Goal: Task Accomplishment & Management: Use online tool/utility

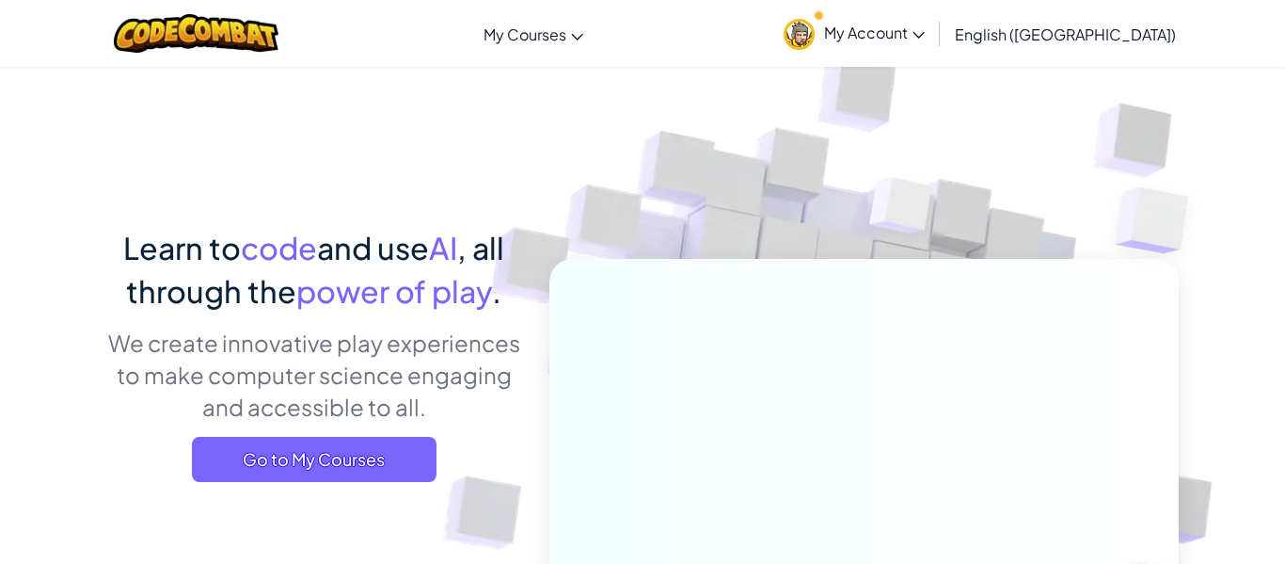
click at [815, 32] on img at bounding box center [799, 34] width 31 height 31
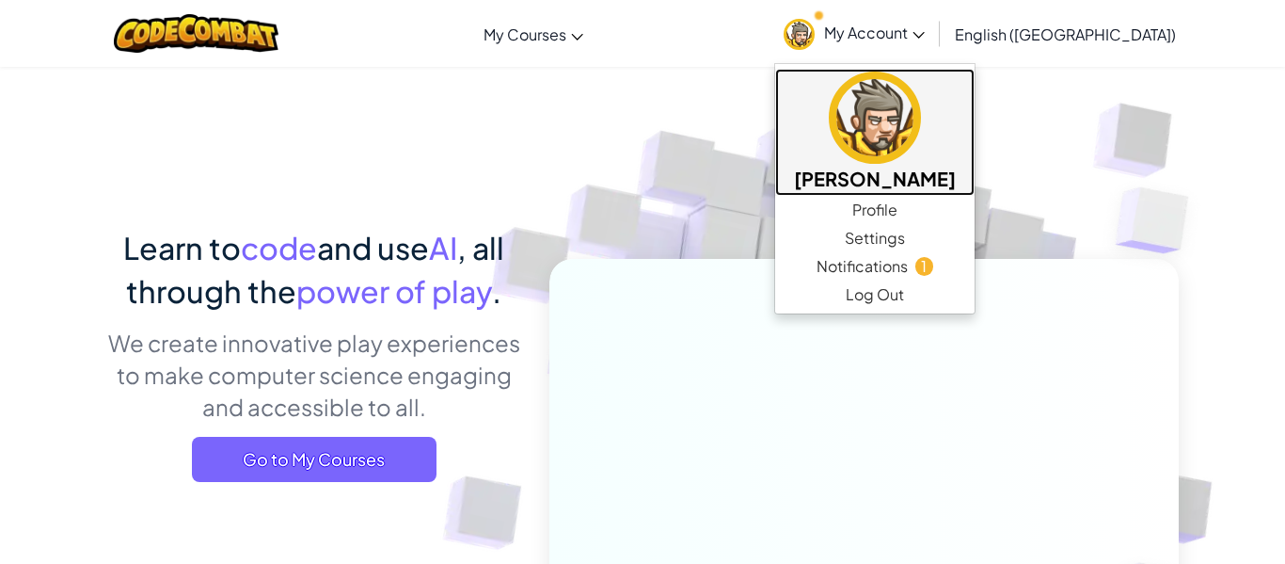
click at [921, 136] on img at bounding box center [875, 118] width 92 height 92
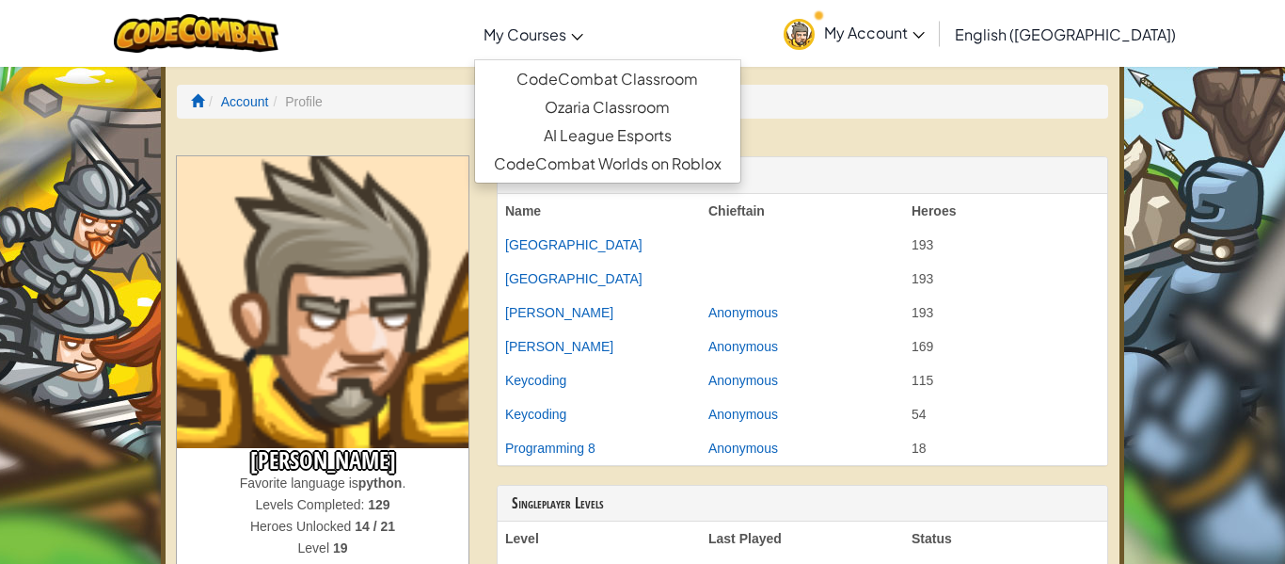
click at [593, 37] on link "My Courses" at bounding box center [533, 33] width 119 height 51
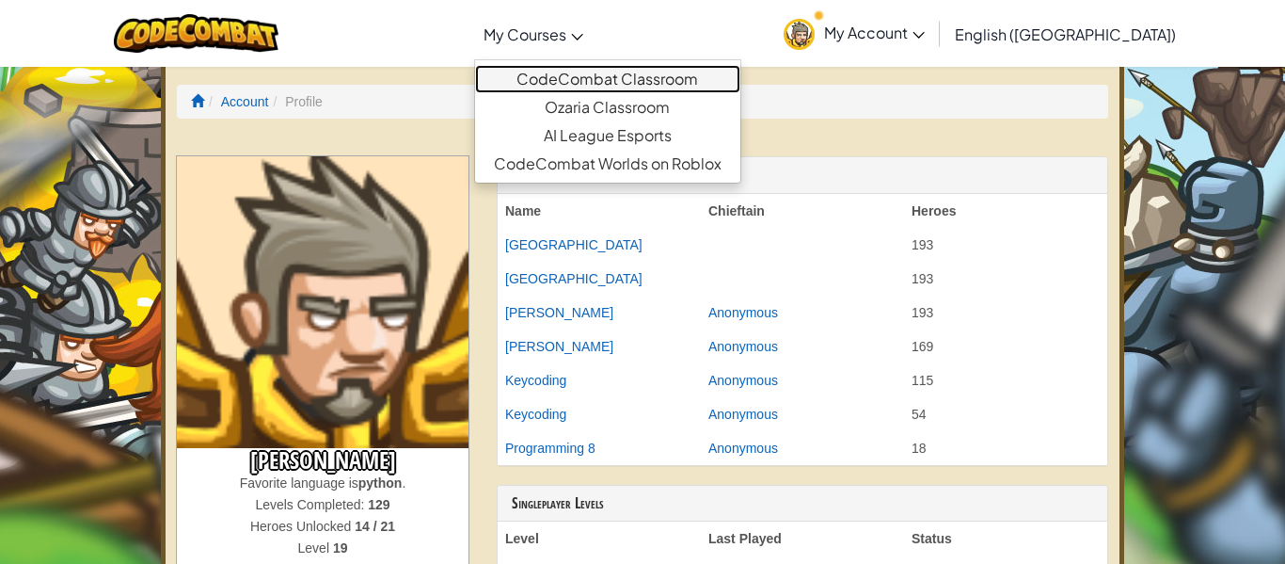
click at [663, 75] on link "CodeCombat Classroom" at bounding box center [607, 79] width 265 height 28
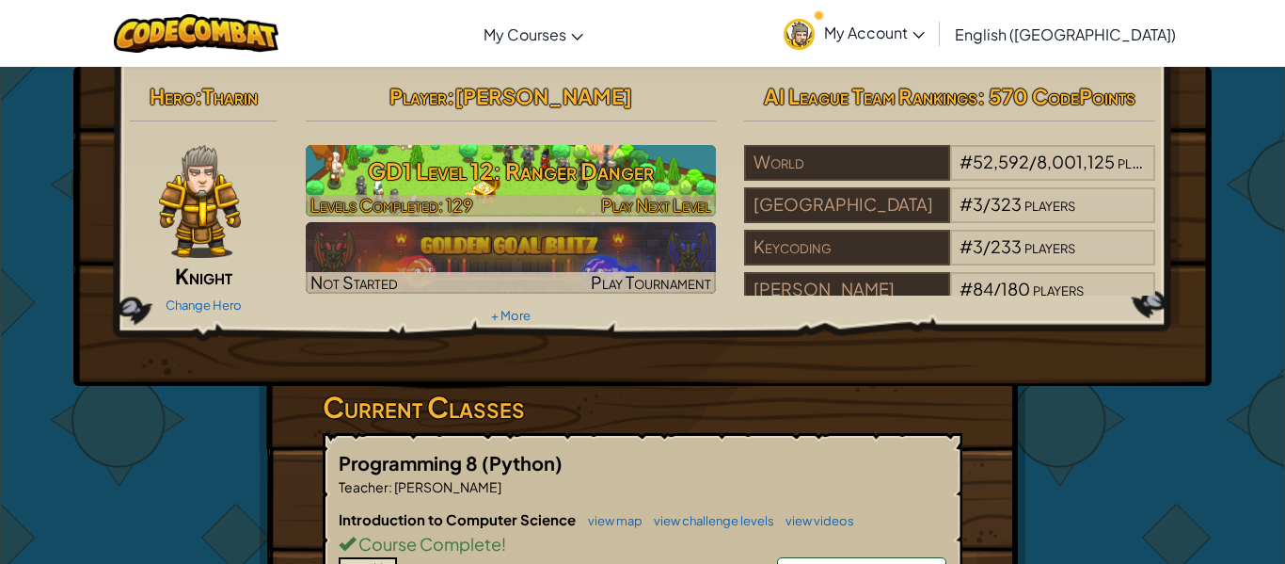
click at [439, 194] on span "Levels Completed: 129" at bounding box center [392, 205] width 163 height 22
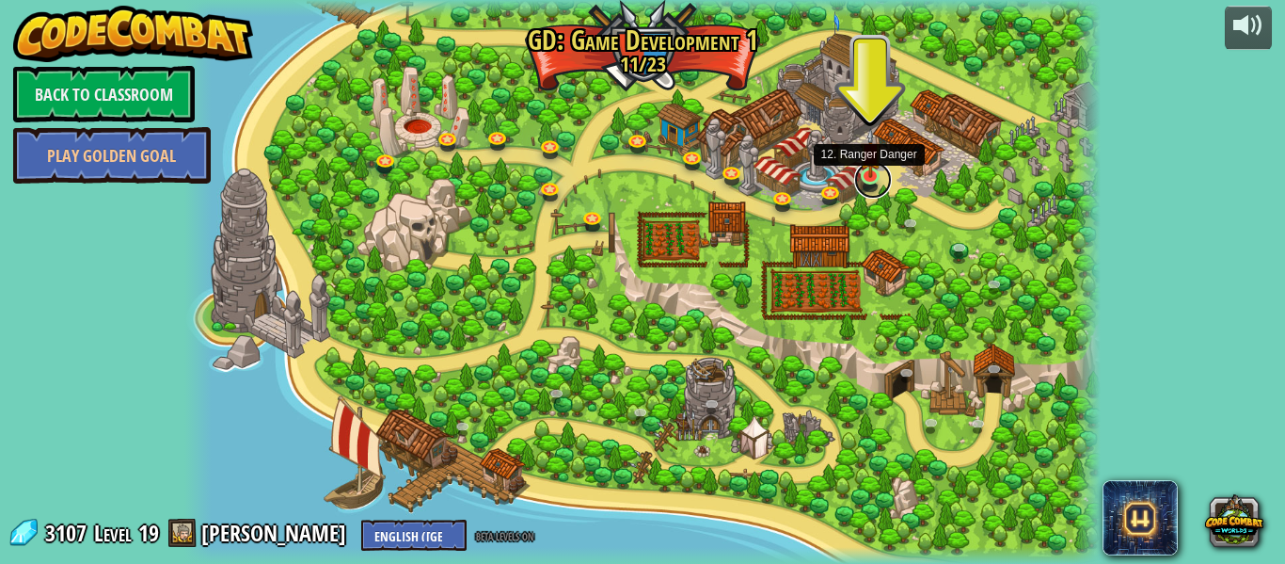
click at [869, 179] on link at bounding box center [873, 180] width 38 height 38
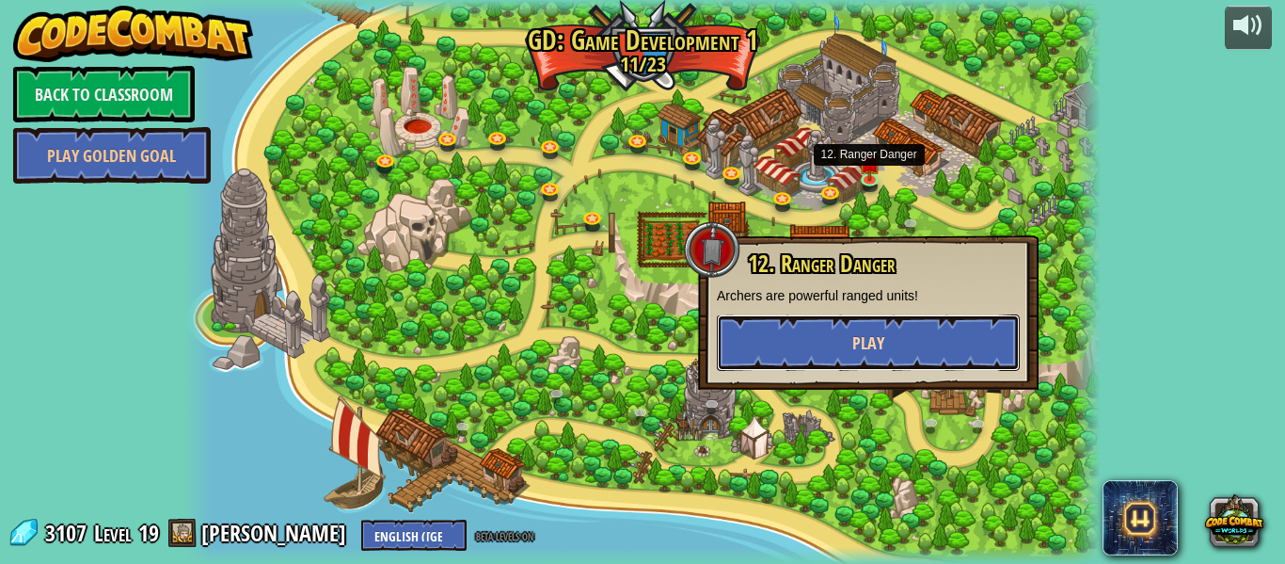
click at [900, 344] on button "Play" at bounding box center [868, 342] width 303 height 56
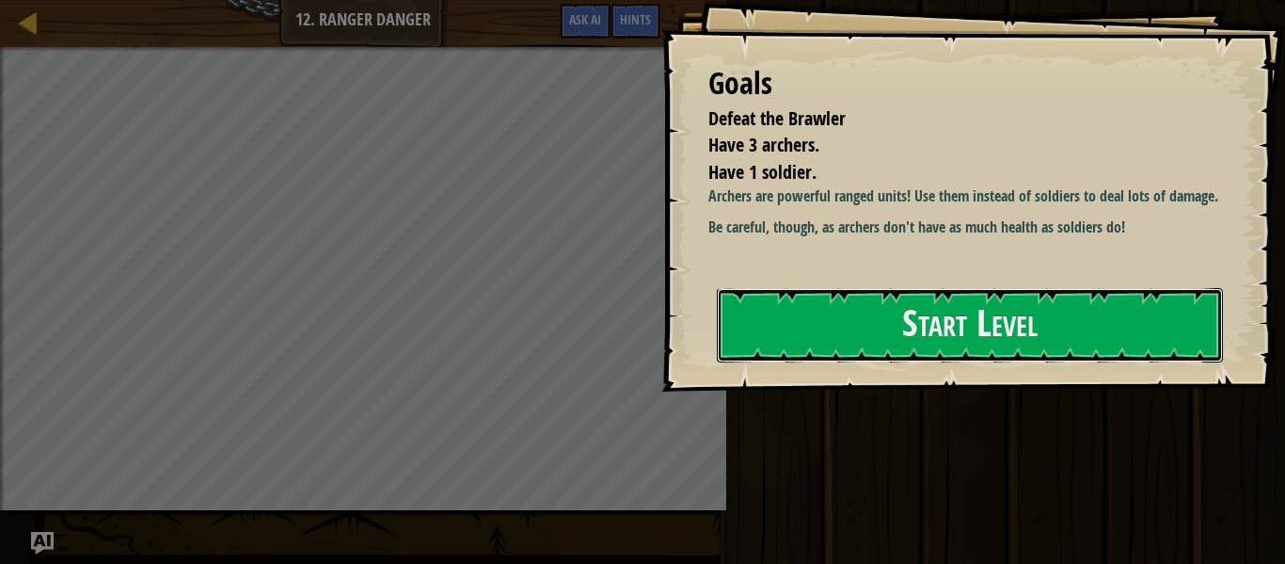
click at [900, 344] on button "Start Level" at bounding box center [970, 325] width 506 height 74
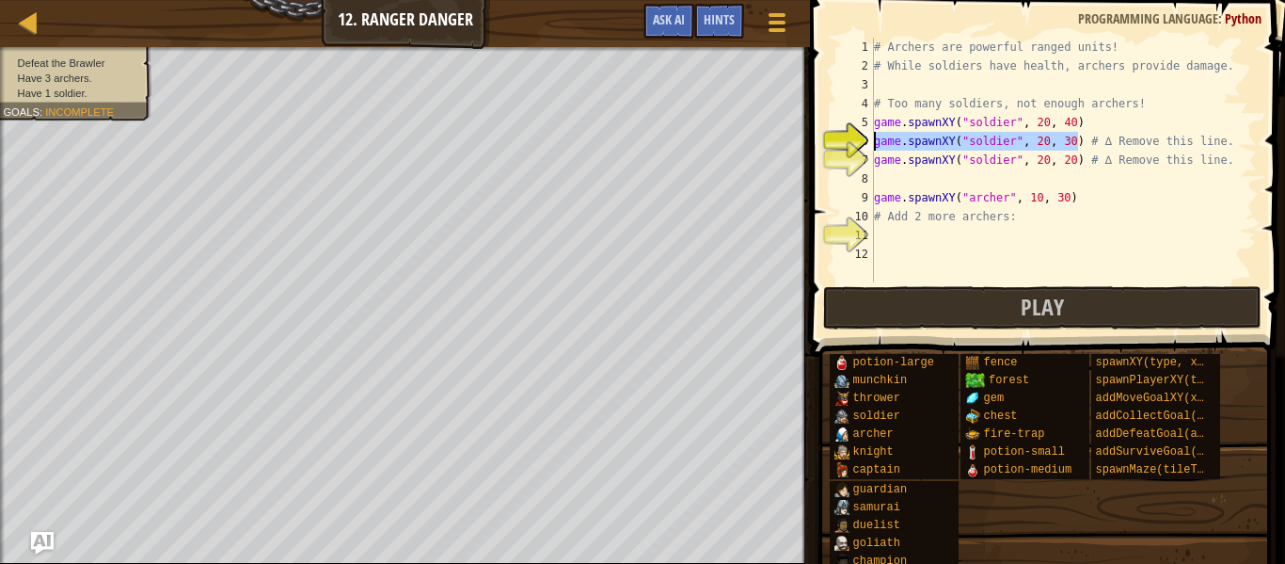
drag, startPoint x: 1080, startPoint y: 138, endPoint x: 876, endPoint y: 142, distance: 204.2
click at [876, 142] on div "# Archers are powerful ranged units! # While soldiers have health, archers prov…" at bounding box center [1063, 179] width 387 height 282
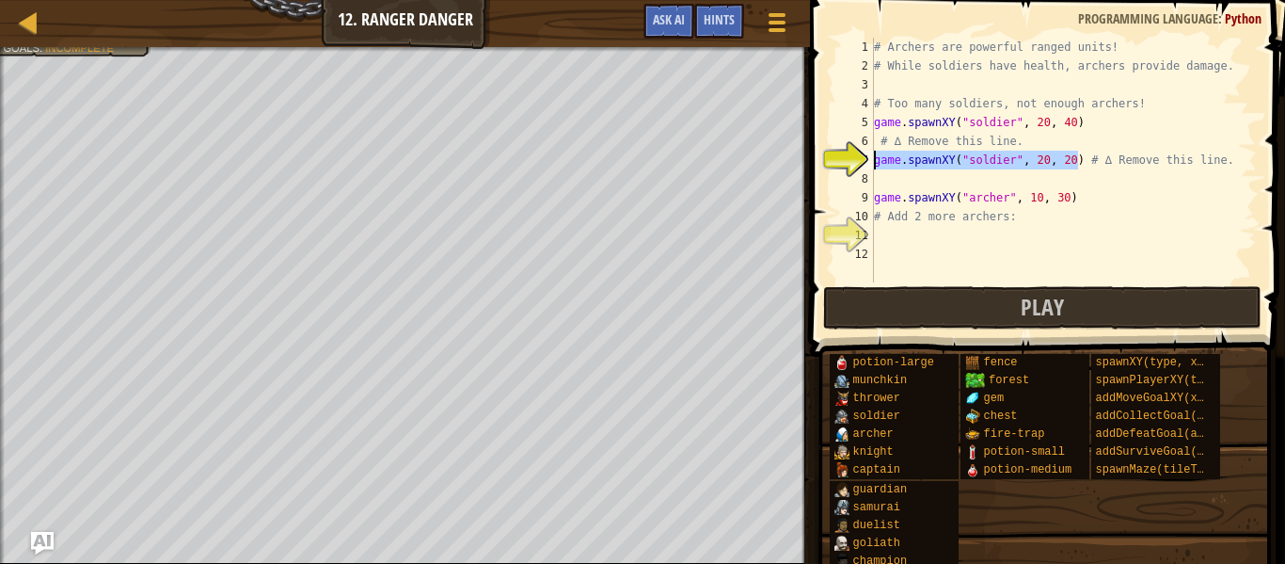
drag, startPoint x: 1079, startPoint y: 161, endPoint x: 874, endPoint y: 154, distance: 205.3
click at [874, 154] on div "# Archers are powerful ranged units! # While soldiers have health, archers prov…" at bounding box center [1063, 179] width 387 height 282
type textarea "# ∆ Remove this line."
click at [919, 234] on div "# Archers are powerful ranged units! # While soldiers have health, archers prov…" at bounding box center [1063, 179] width 387 height 282
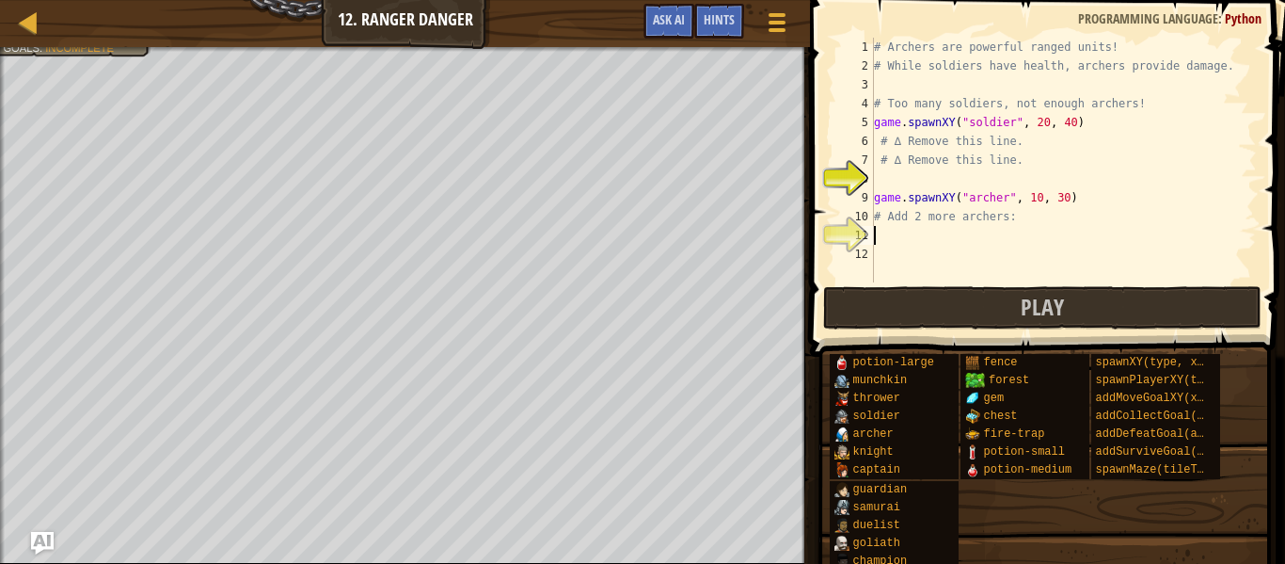
scroll to position [8, 0]
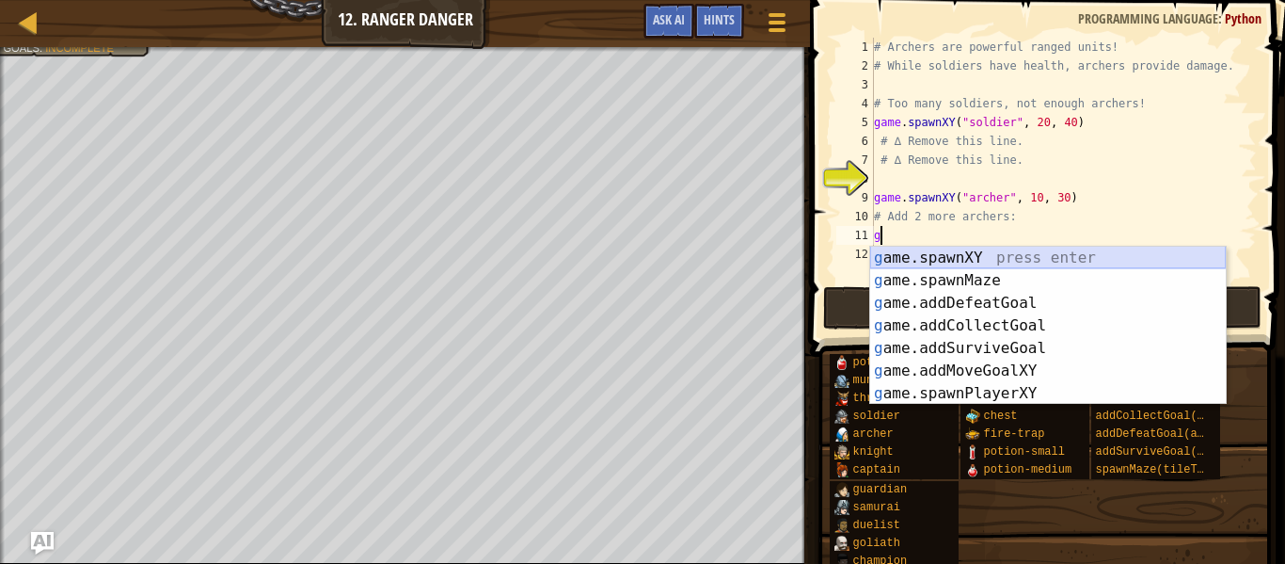
click at [962, 257] on div "g ame.spawnXY press enter g ame.spawnMaze press enter g ame.addDefeatGoal press…" at bounding box center [1048, 348] width 356 height 203
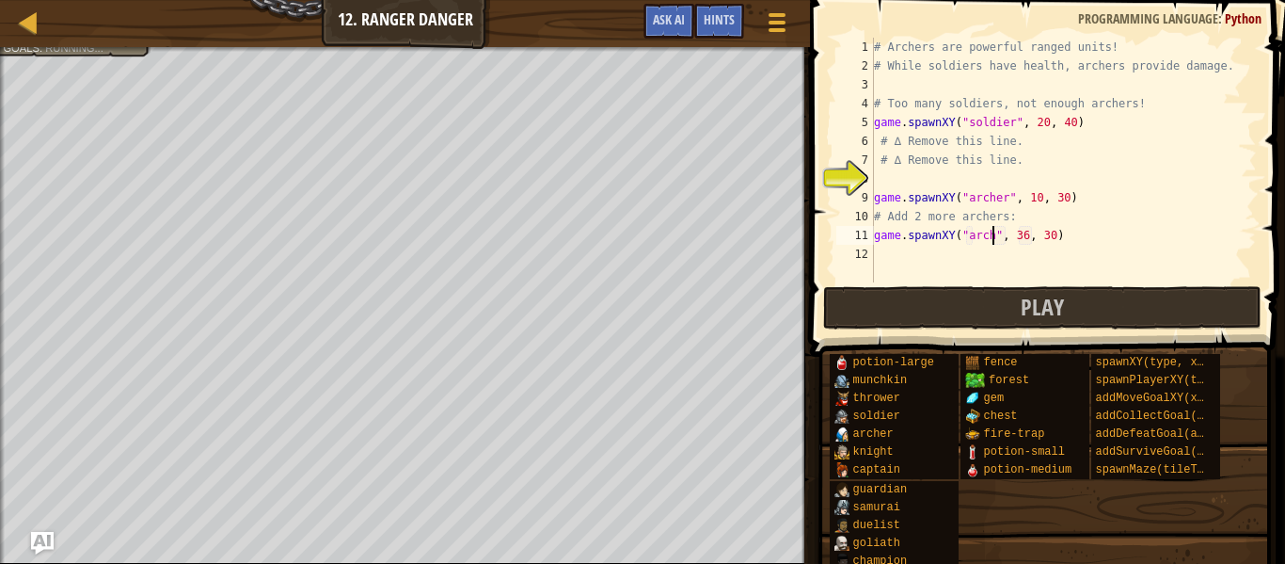
type textarea "game.spawnXY("[PERSON_NAME]", 36, 30)"
click at [899, 255] on div "# Archers are powerful ranged units! # While soldiers have health, archers prov…" at bounding box center [1063, 179] width 387 height 282
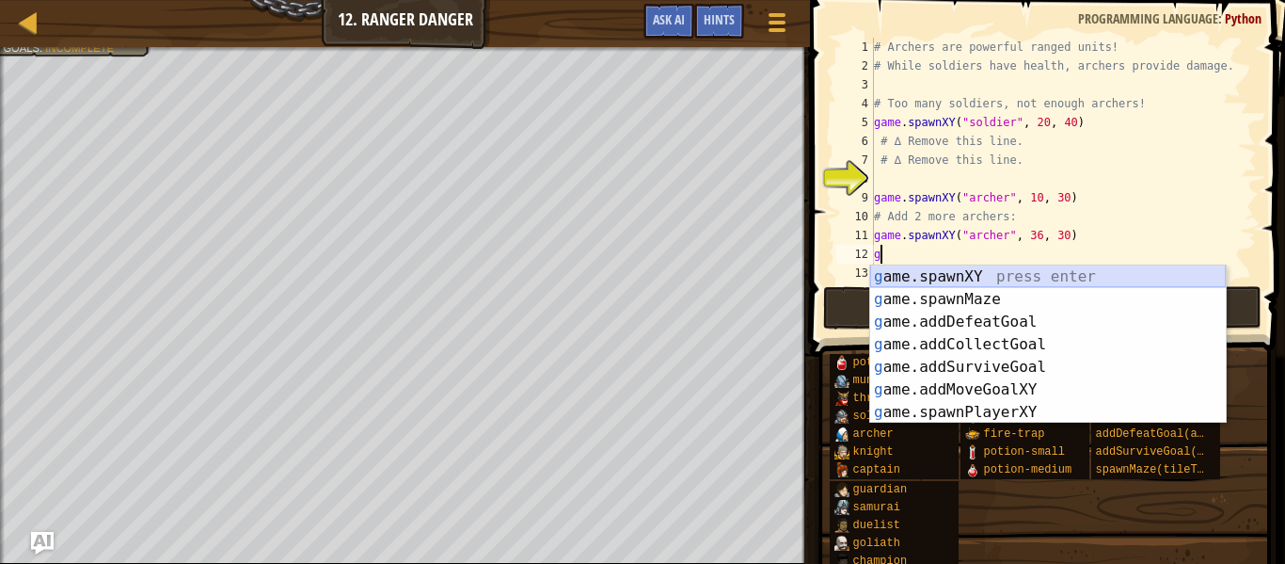
click at [936, 275] on div "g ame.spawnXY press enter g ame.spawnMaze press enter g ame.addDefeatGoal press…" at bounding box center [1048, 366] width 356 height 203
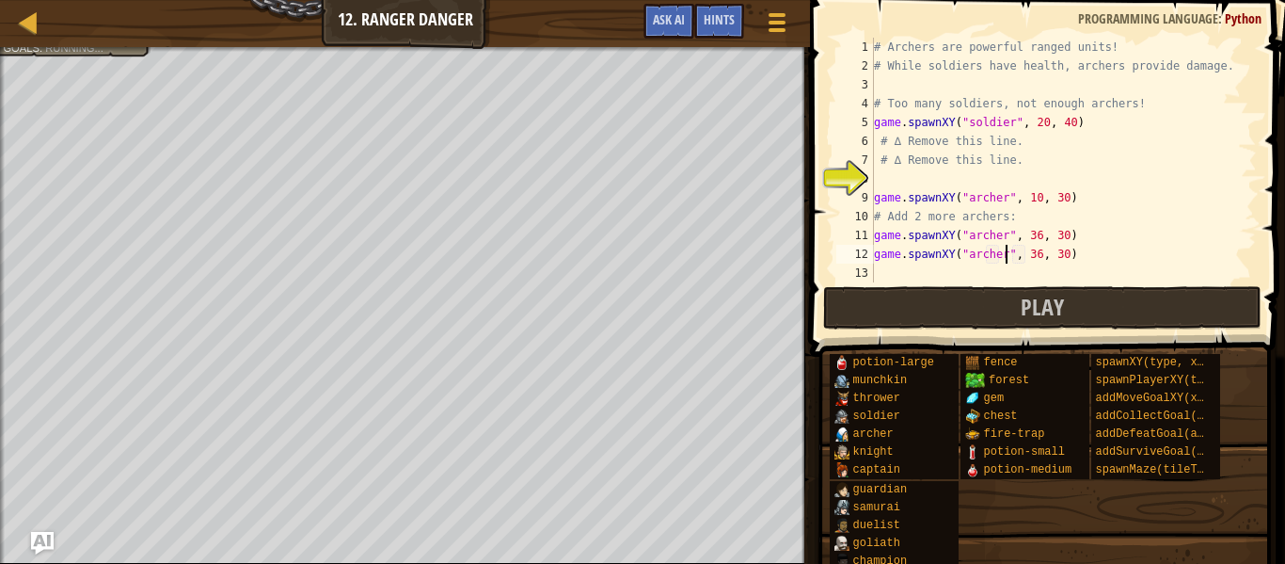
scroll to position [8, 20]
click at [1037, 256] on div "# Archers are powerful ranged units! # While soldiers have health, archers prov…" at bounding box center [1063, 179] width 387 height 282
click at [1062, 254] on div "# Archers are powerful ranged units! # While soldiers have health, archers prov…" at bounding box center [1063, 179] width 387 height 282
type textarea "game.spawnXY("[PERSON_NAME]", 20, 24)"
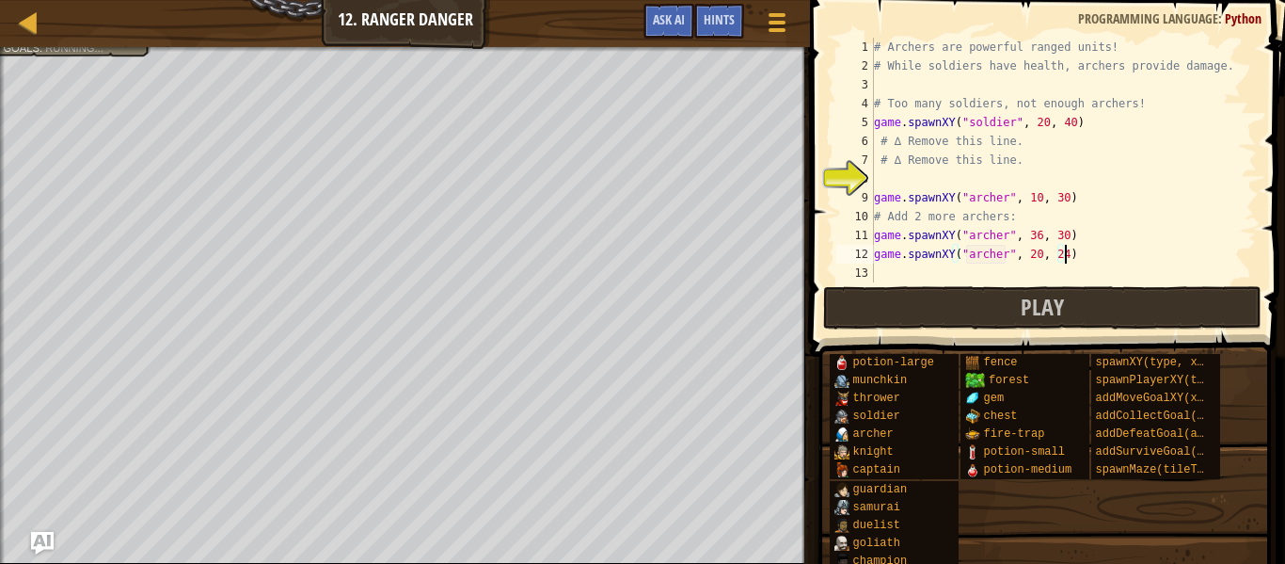
scroll to position [8, 27]
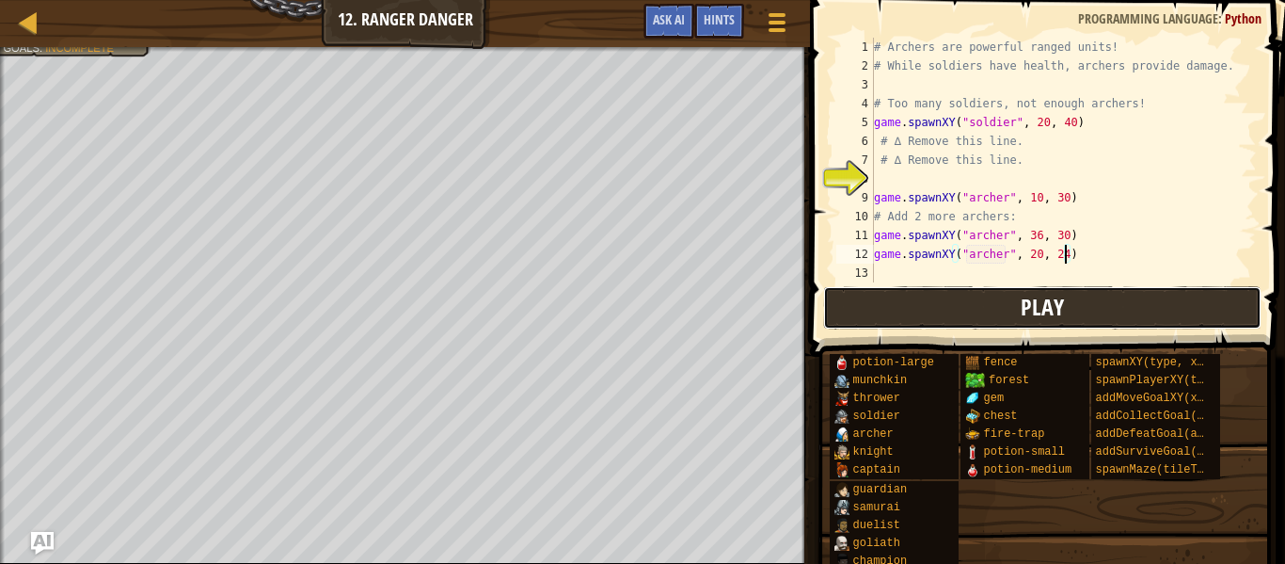
click at [1075, 294] on button "Play" at bounding box center [1042, 307] width 439 height 43
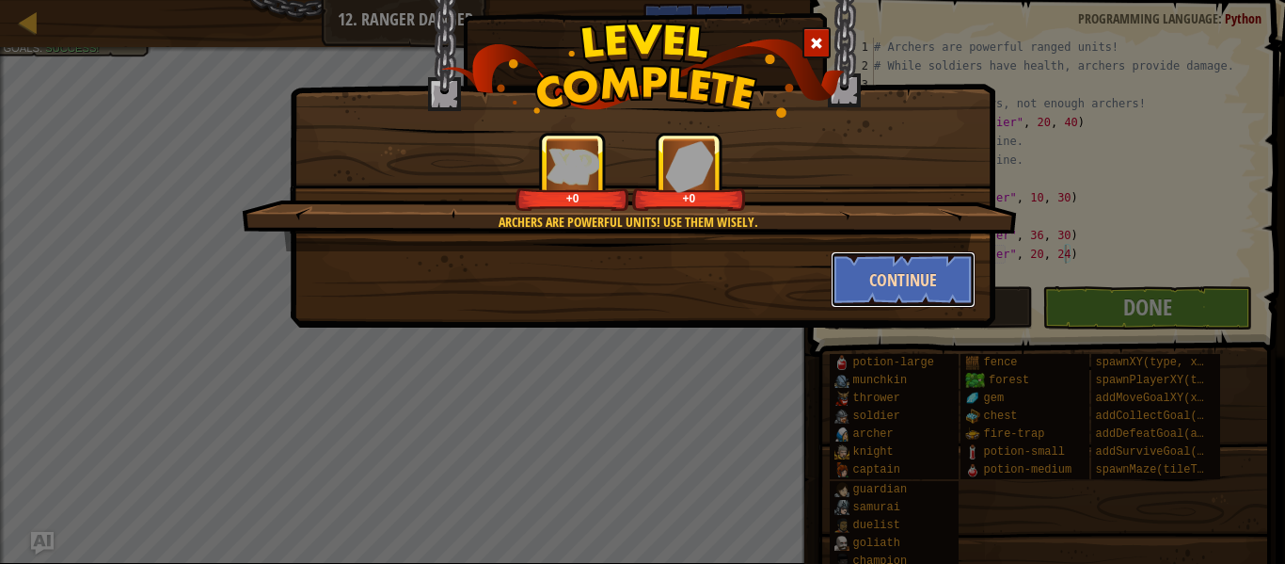
click at [958, 275] on button "Continue" at bounding box center [904, 279] width 146 height 56
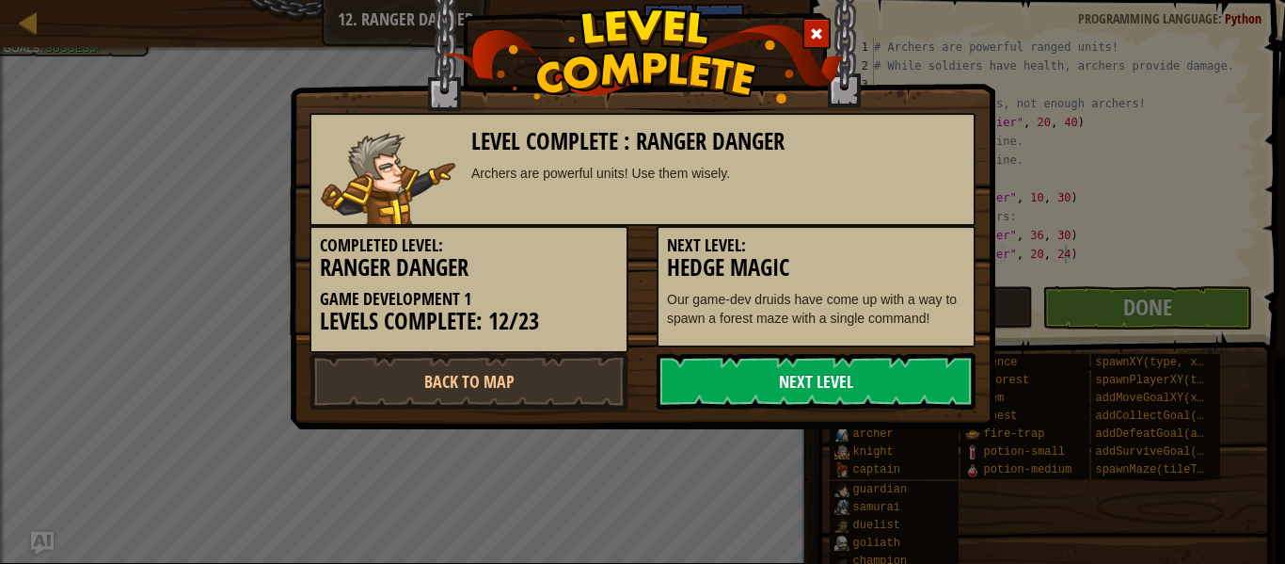
click at [871, 371] on link "Next Level" at bounding box center [816, 381] width 319 height 56
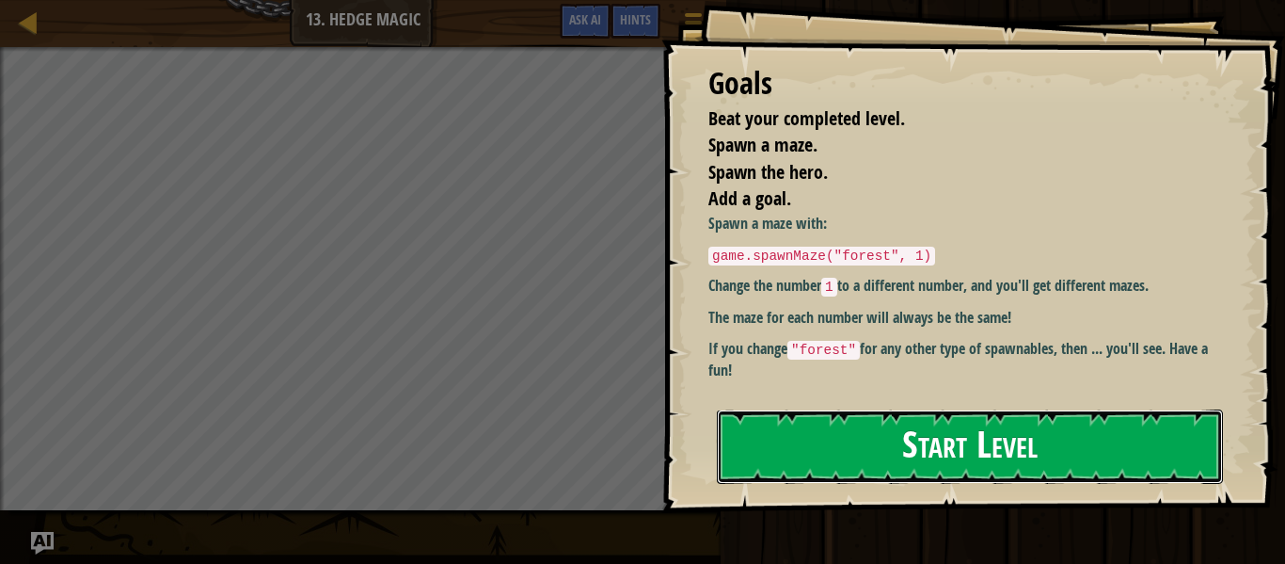
click at [928, 453] on button "Start Level" at bounding box center [970, 446] width 506 height 74
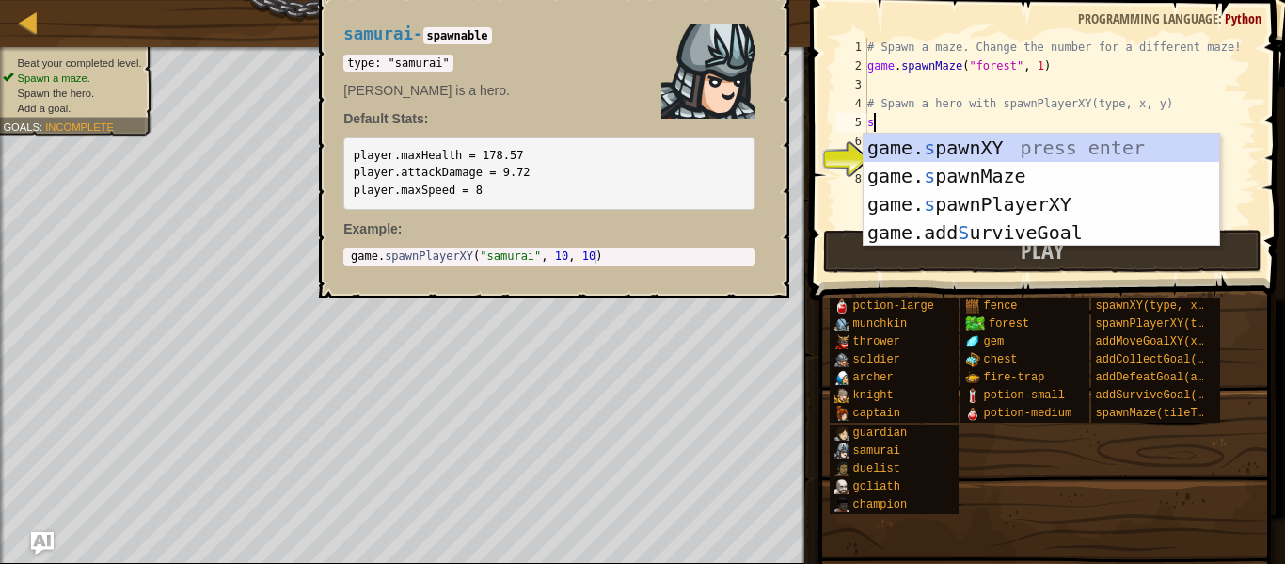
scroll to position [8, 1]
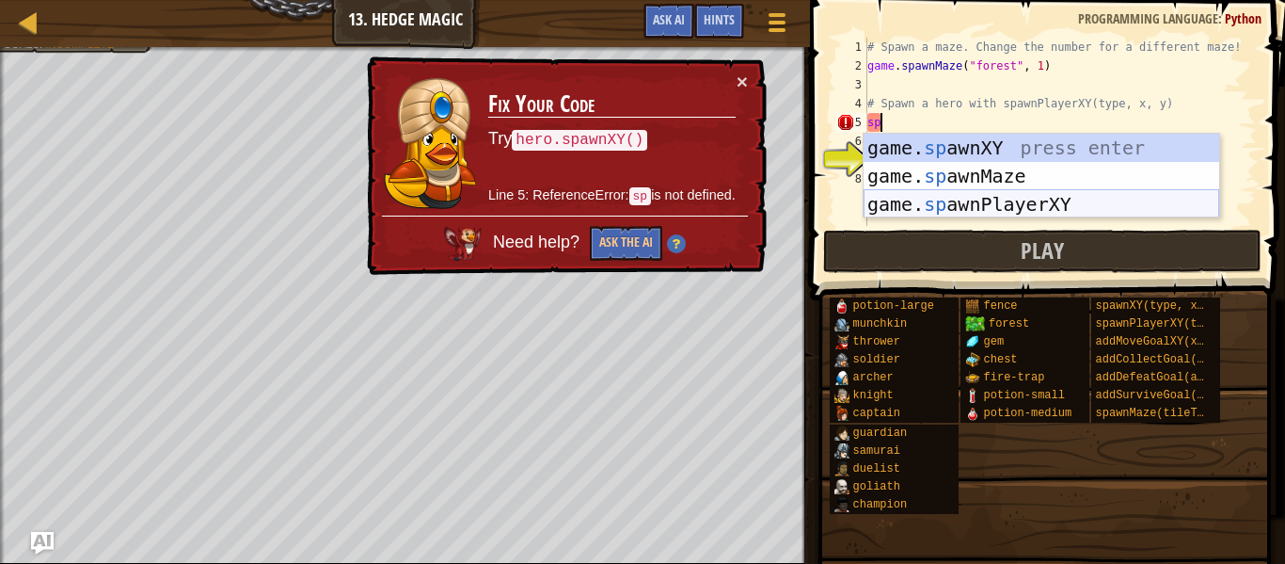
click at [1045, 198] on div "game. sp awnXY press enter game. sp awnMaze press enter game. sp awnPlayerXY pr…" at bounding box center [1042, 204] width 356 height 141
type textarea "player = game.spawnPlayerXY("captain", 36, 30)"
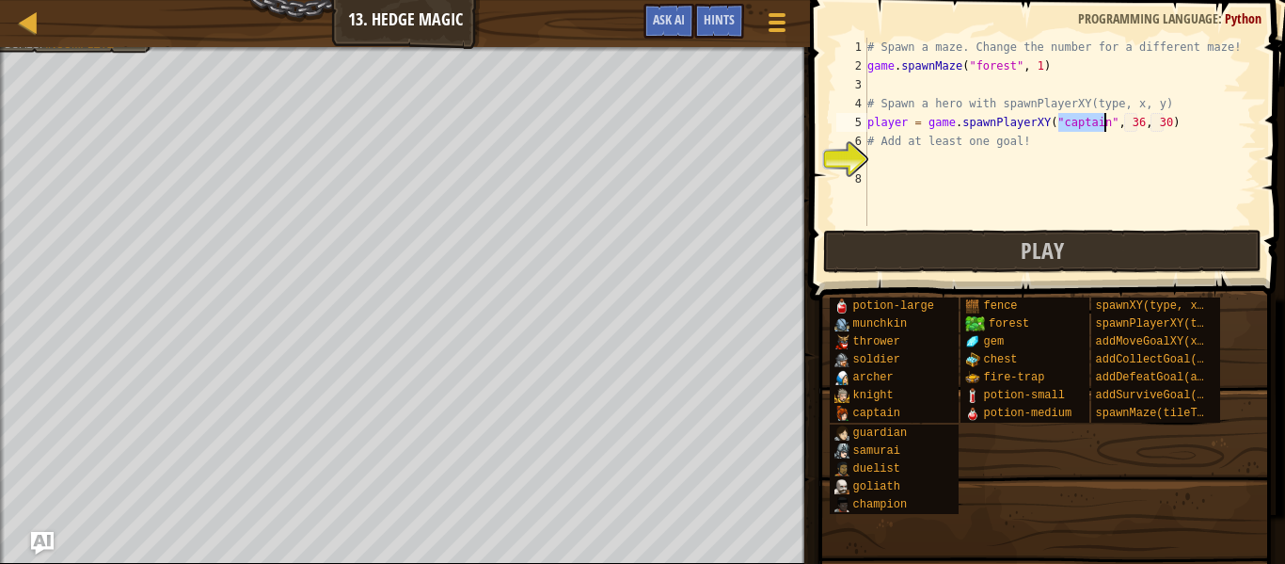
click at [964, 163] on div "# Spawn a maze. Change the number for a different maze! game . spawnMaze ( "for…" at bounding box center [1060, 151] width 393 height 226
type textarea "p"
type textarea "g"
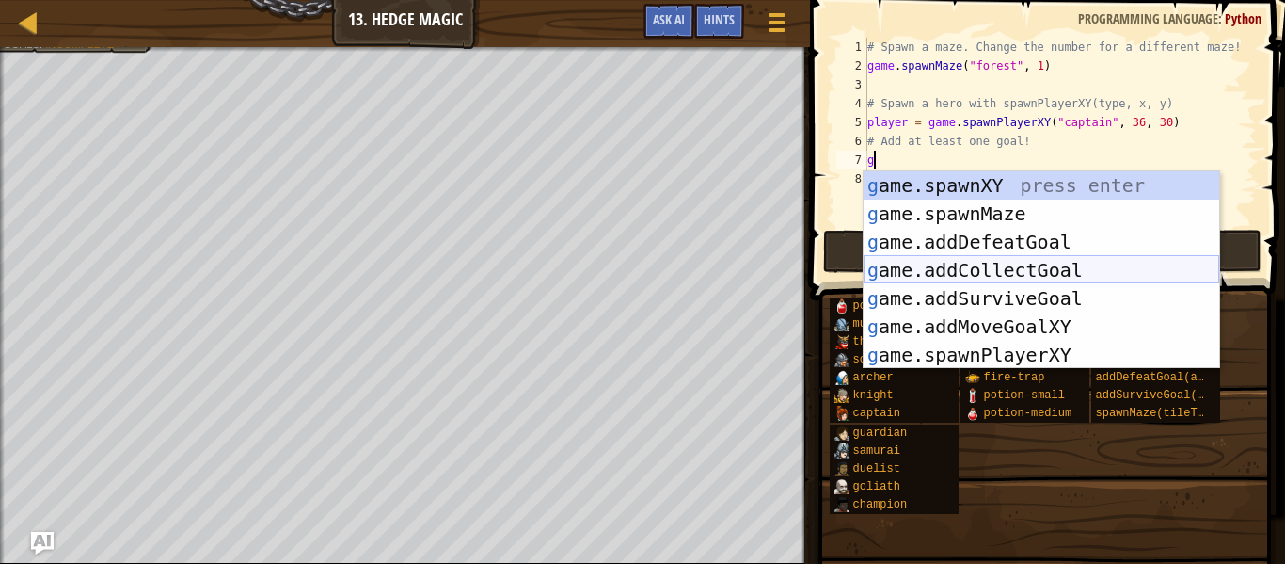
click at [1034, 263] on div "g ame.spawnXY press enter g ame.spawnMaze press enter g ame.addDefeatGoal press…" at bounding box center [1042, 298] width 356 height 254
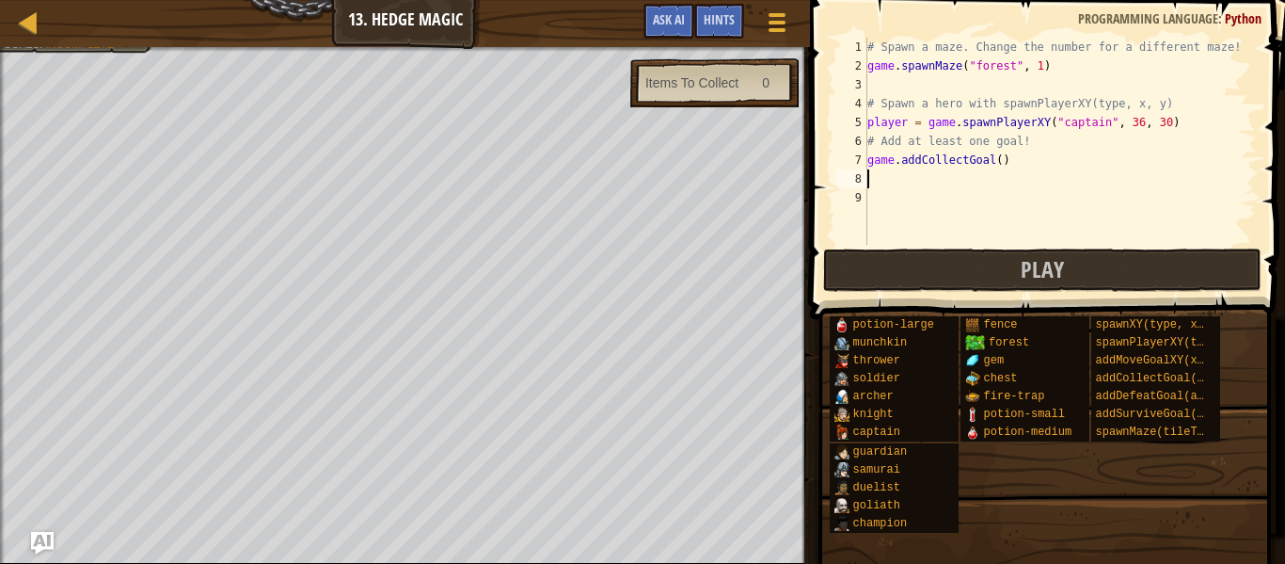
click at [1000, 164] on div "# Spawn a maze. Change the number for a different maze! game . spawnMaze ( "for…" at bounding box center [1060, 160] width 393 height 245
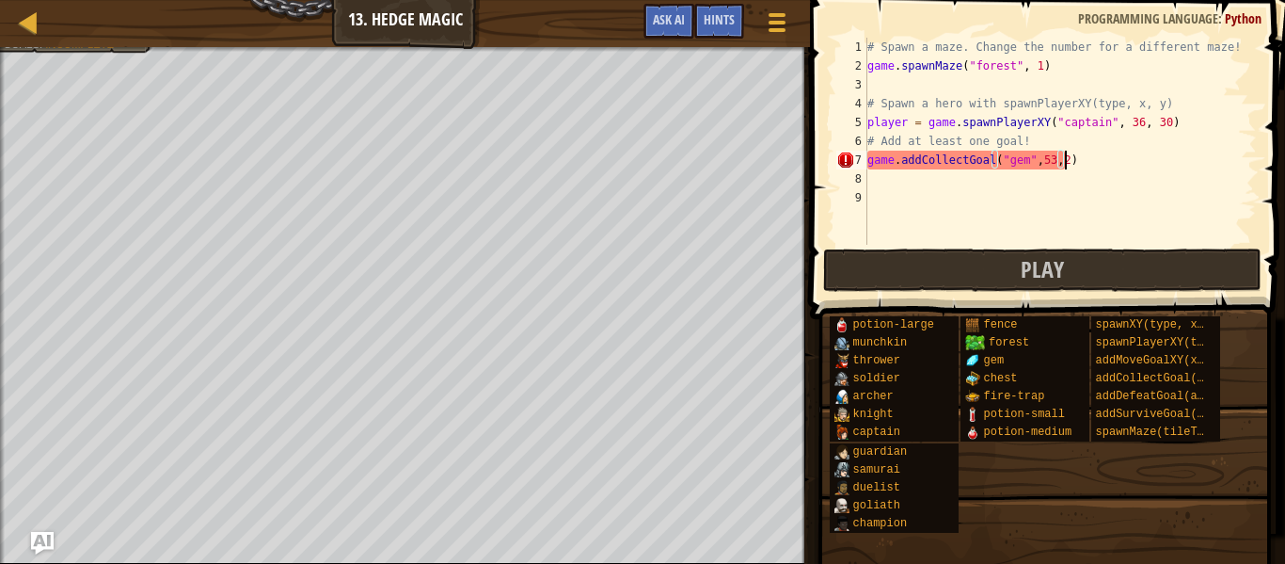
scroll to position [8, 29]
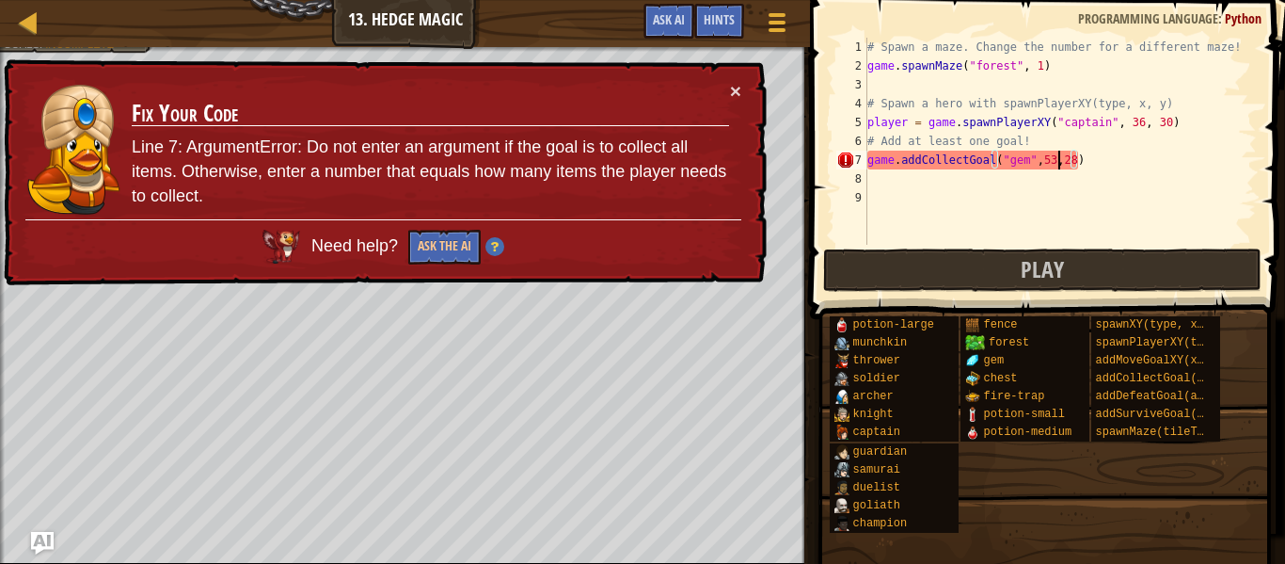
click at [1058, 161] on div "# Spawn a maze. Change the number for a different maze! game . spawnMaze ( "for…" at bounding box center [1060, 160] width 393 height 245
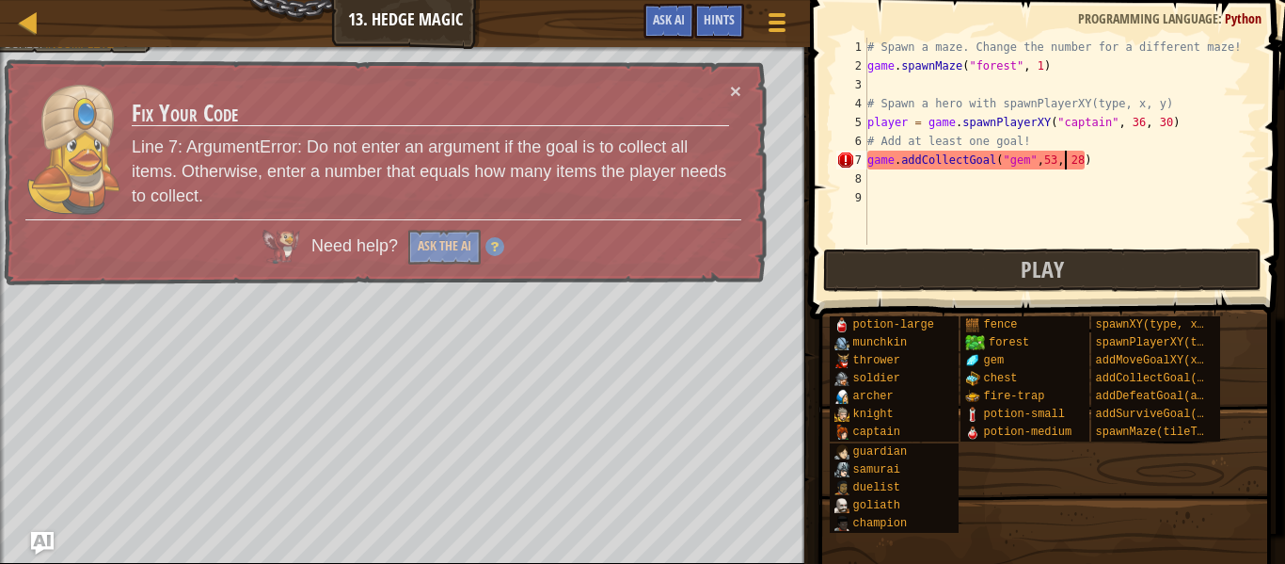
click at [1038, 163] on div "# Spawn a maze. Change the number for a different maze! game . spawnMaze ( "for…" at bounding box center [1060, 160] width 393 height 245
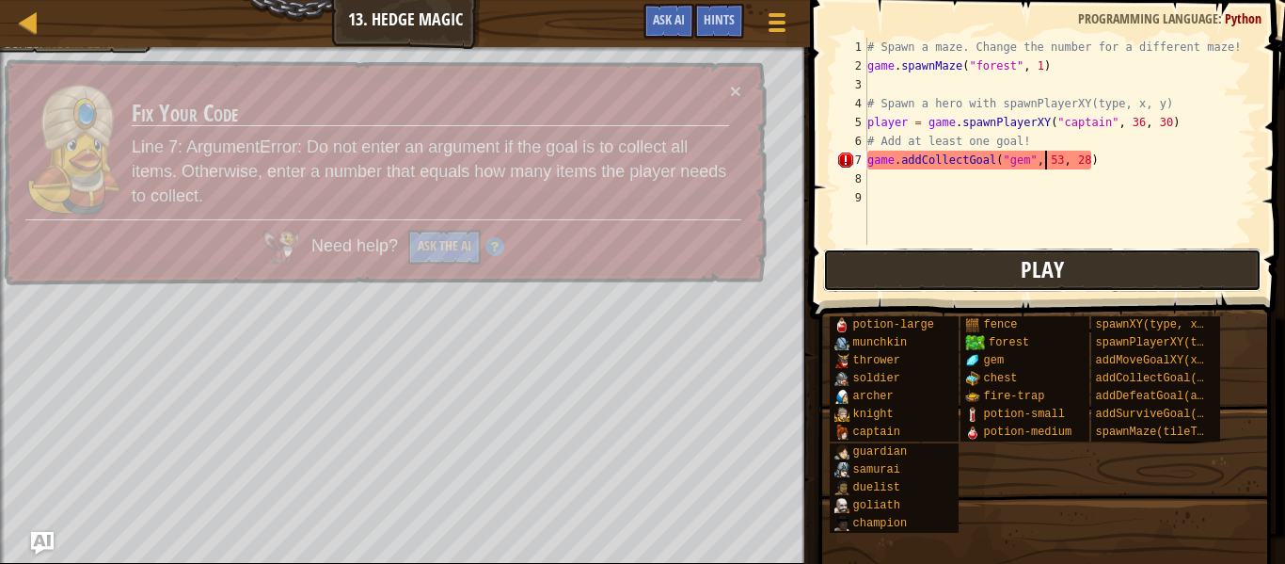
click at [1095, 266] on button "Play" at bounding box center [1042, 269] width 439 height 43
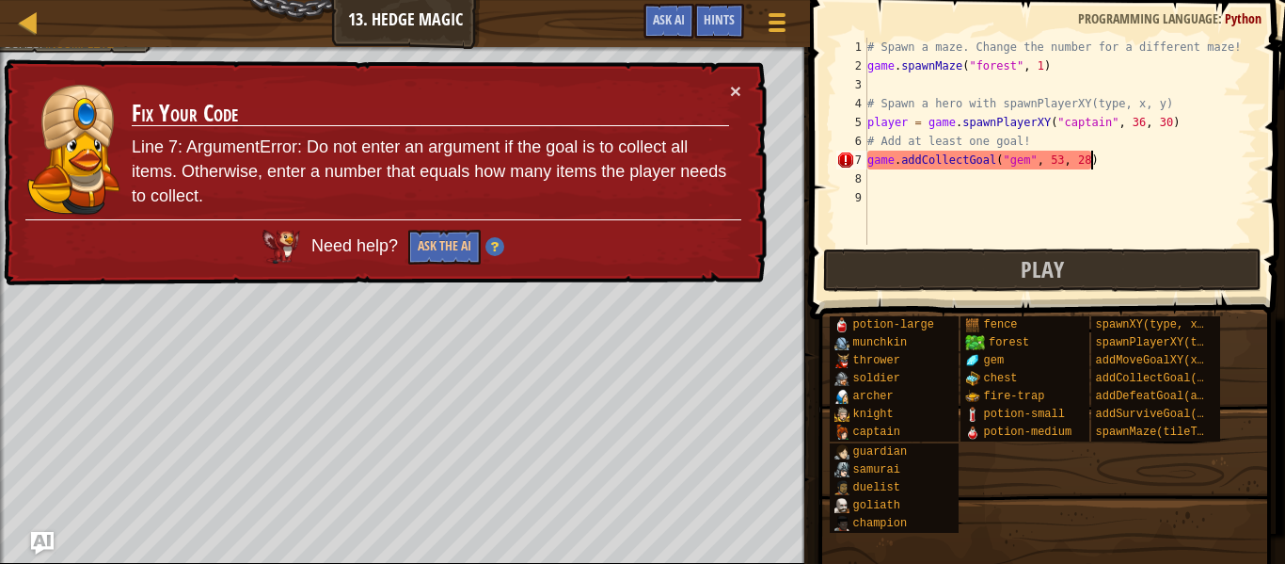
click at [1095, 161] on div "# Spawn a maze. Change the number for a different maze! game . spawnMaze ( "for…" at bounding box center [1060, 160] width 393 height 245
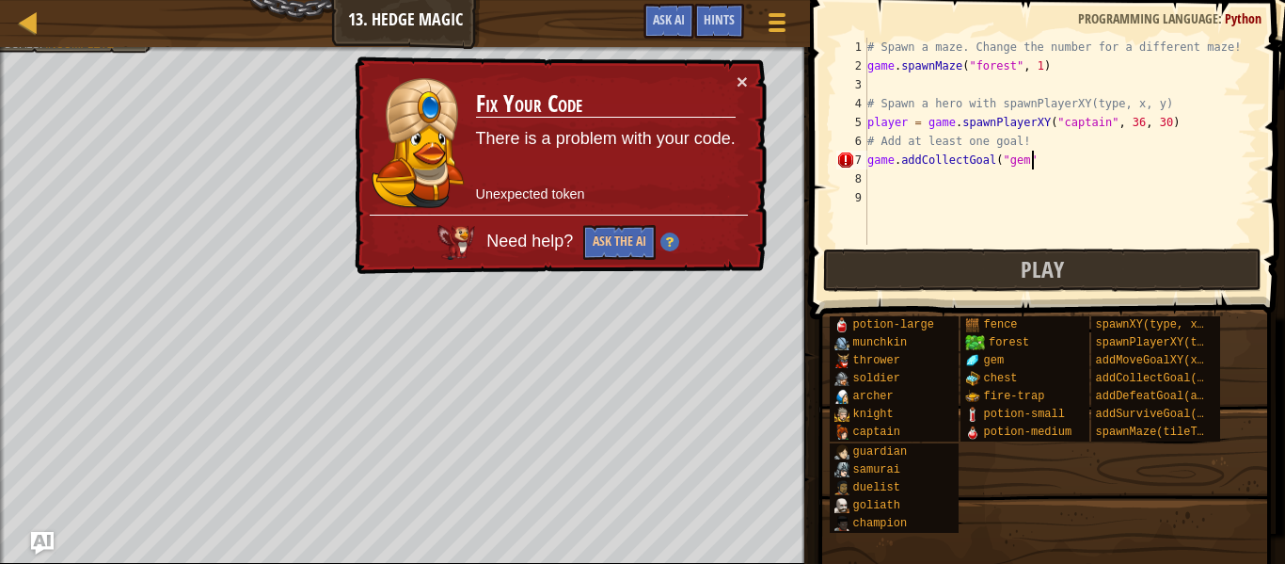
scroll to position [8, 24]
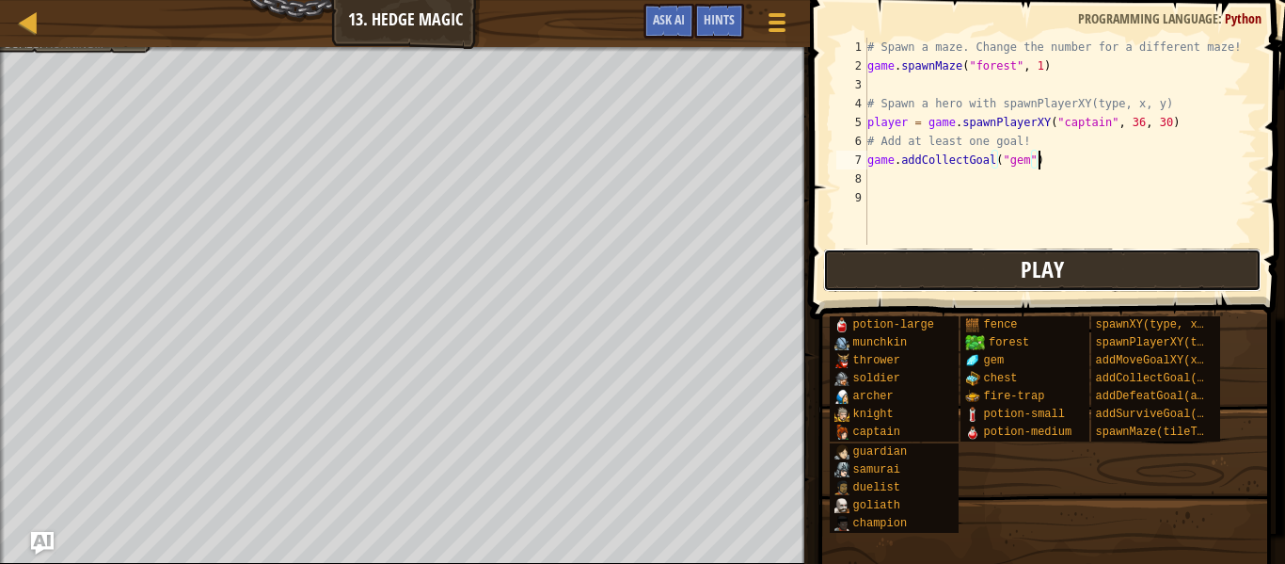
click at [1126, 253] on button "Play" at bounding box center [1042, 269] width 439 height 43
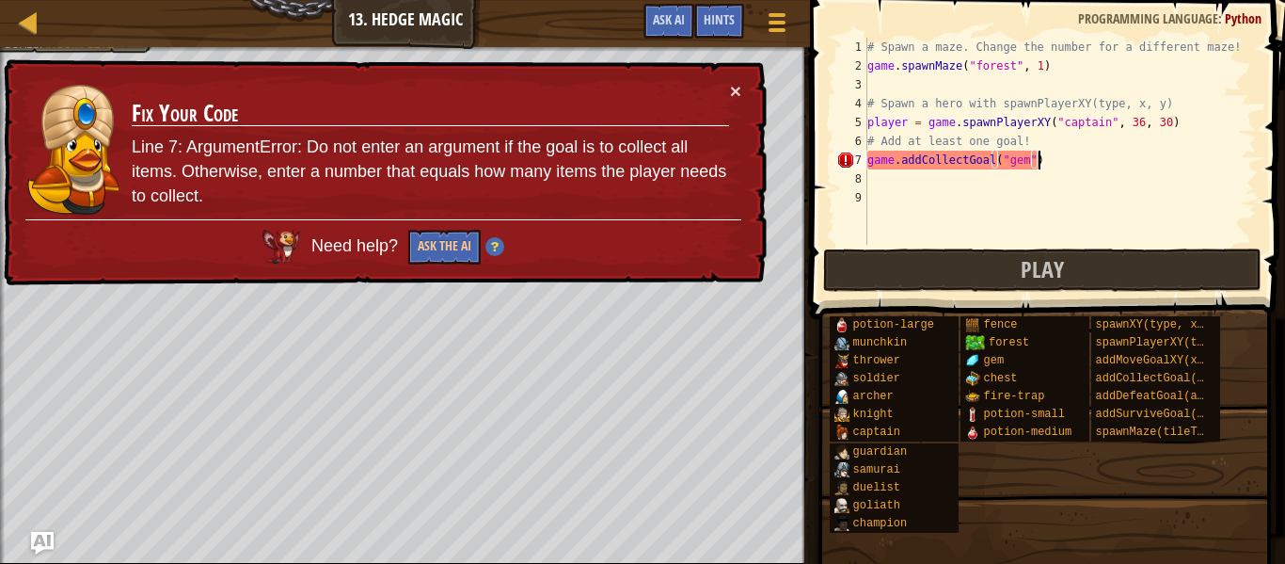
click at [1070, 165] on div "# Spawn a maze. Change the number for a different maze! game . spawnMaze ( "for…" at bounding box center [1060, 160] width 393 height 245
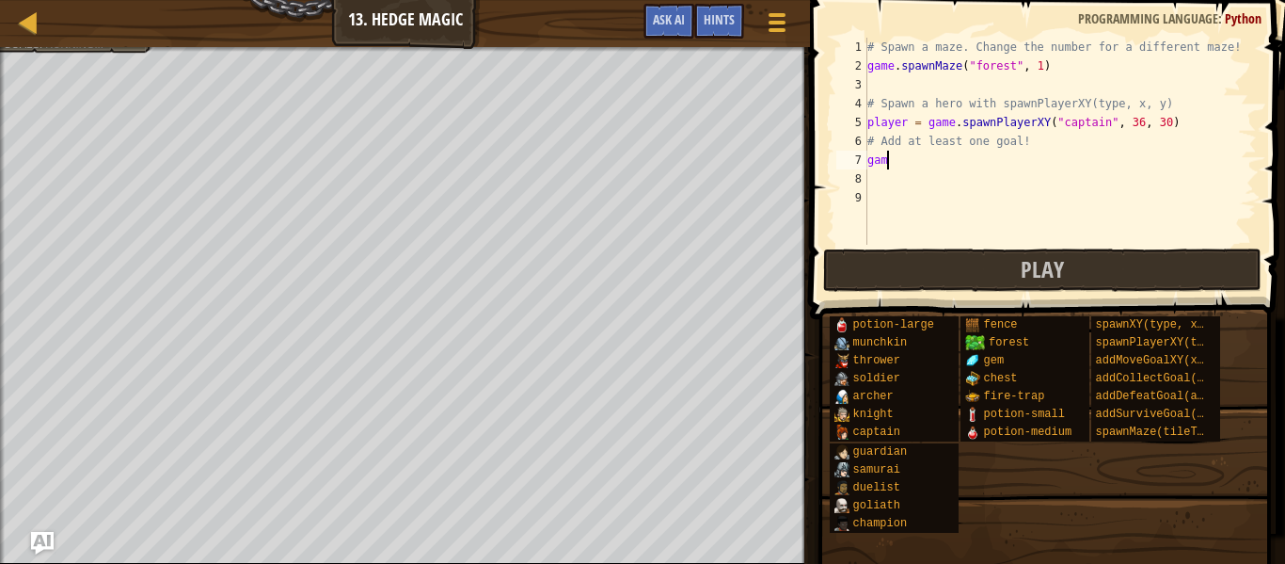
scroll to position [8, 1]
type textarea "g"
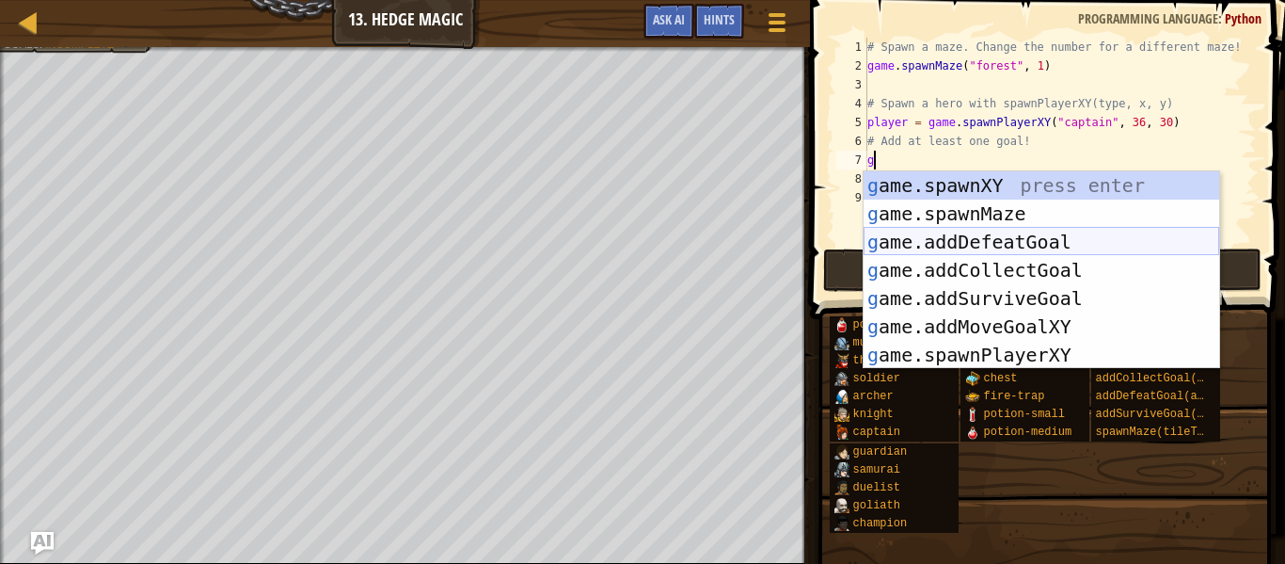
click at [1093, 240] on div "g ame.spawnXY press enter g ame.spawnMaze press enter g ame.addDefeatGoal press…" at bounding box center [1042, 298] width 356 height 254
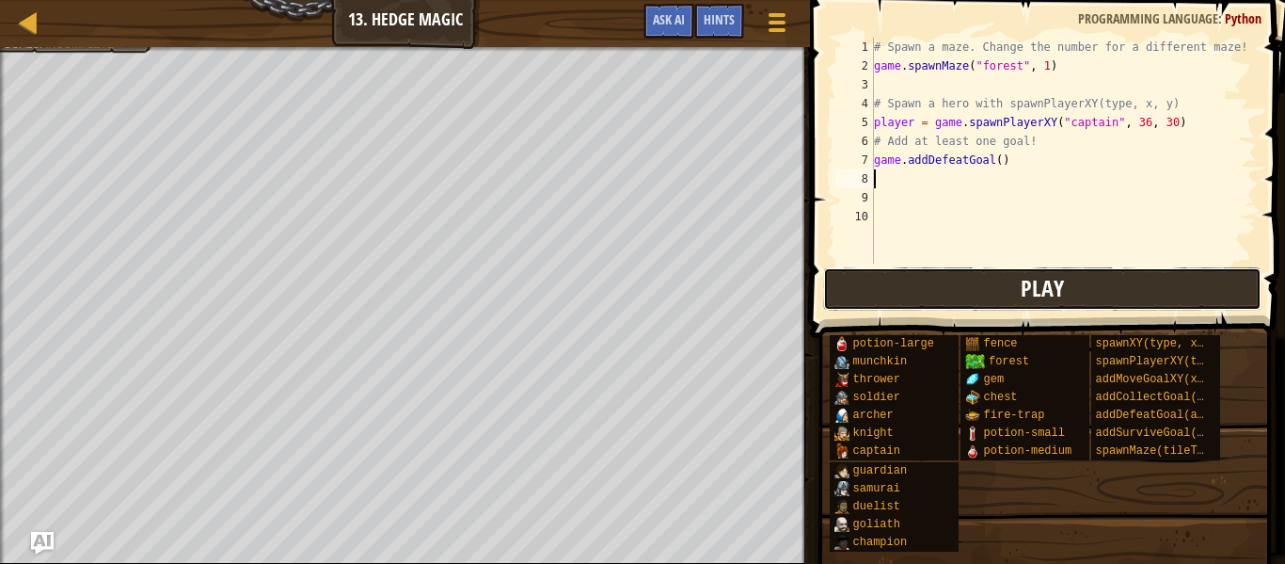
click at [1059, 293] on span "Play" at bounding box center [1042, 288] width 43 height 30
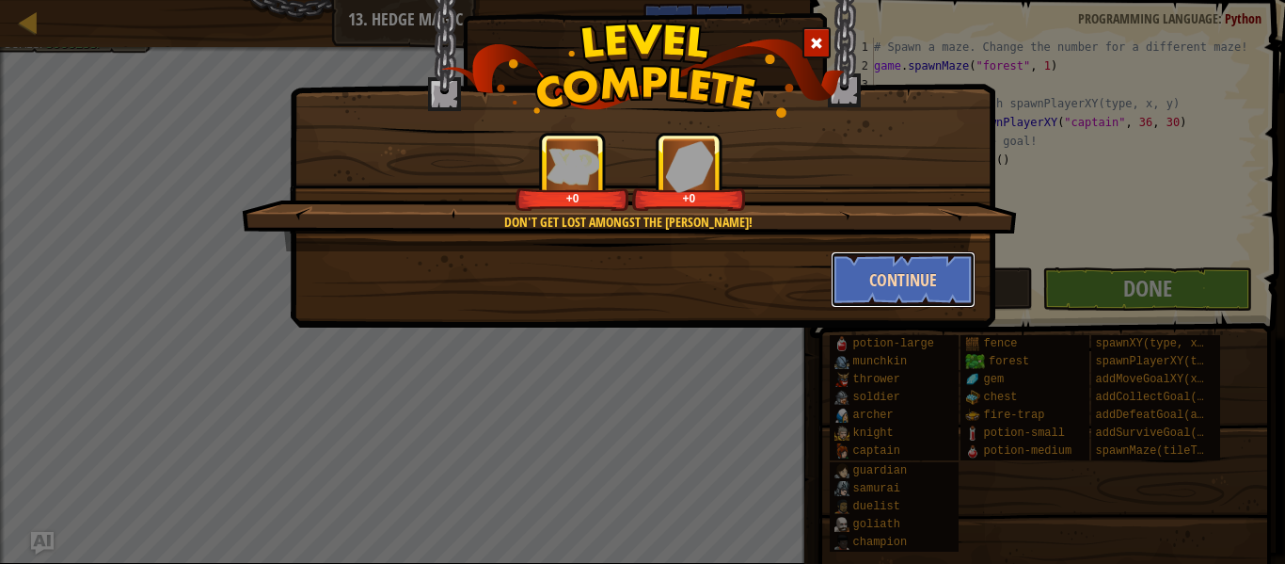
click at [947, 279] on button "Continue" at bounding box center [904, 279] width 146 height 56
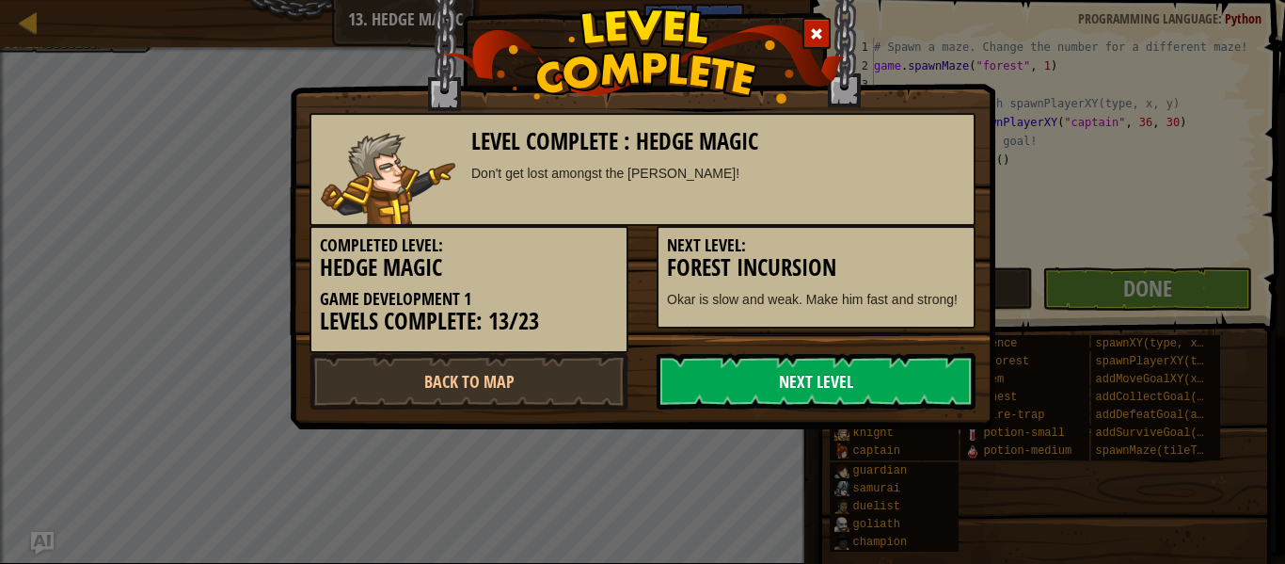
click at [804, 381] on link "Next Level" at bounding box center [816, 381] width 319 height 56
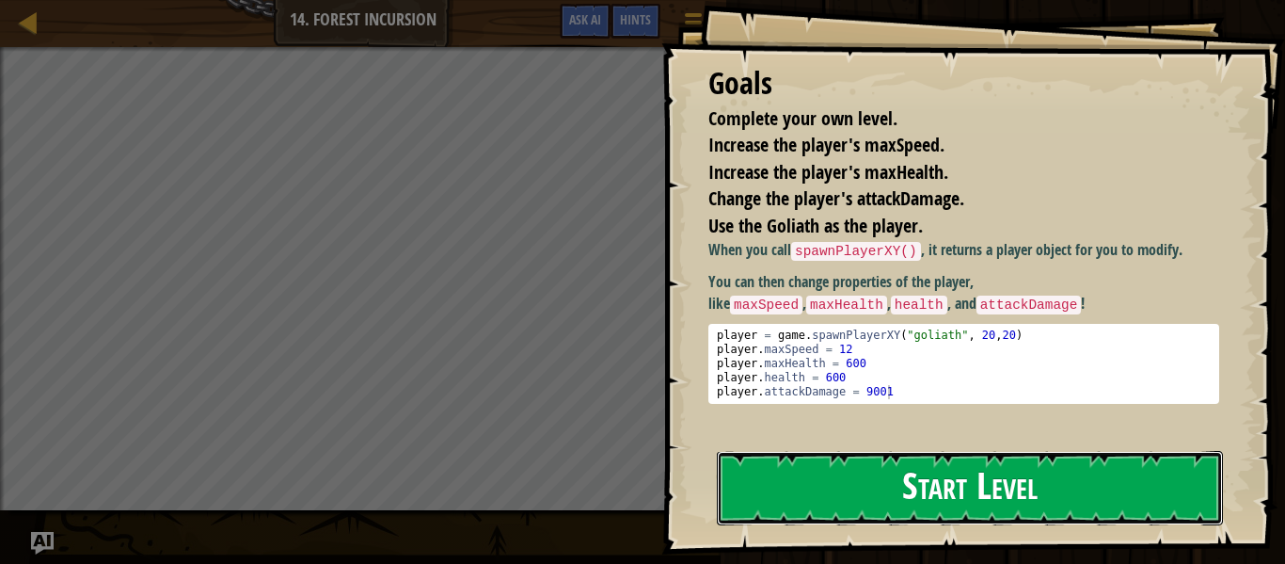
click at [889, 475] on button "Start Level" at bounding box center [970, 488] width 506 height 74
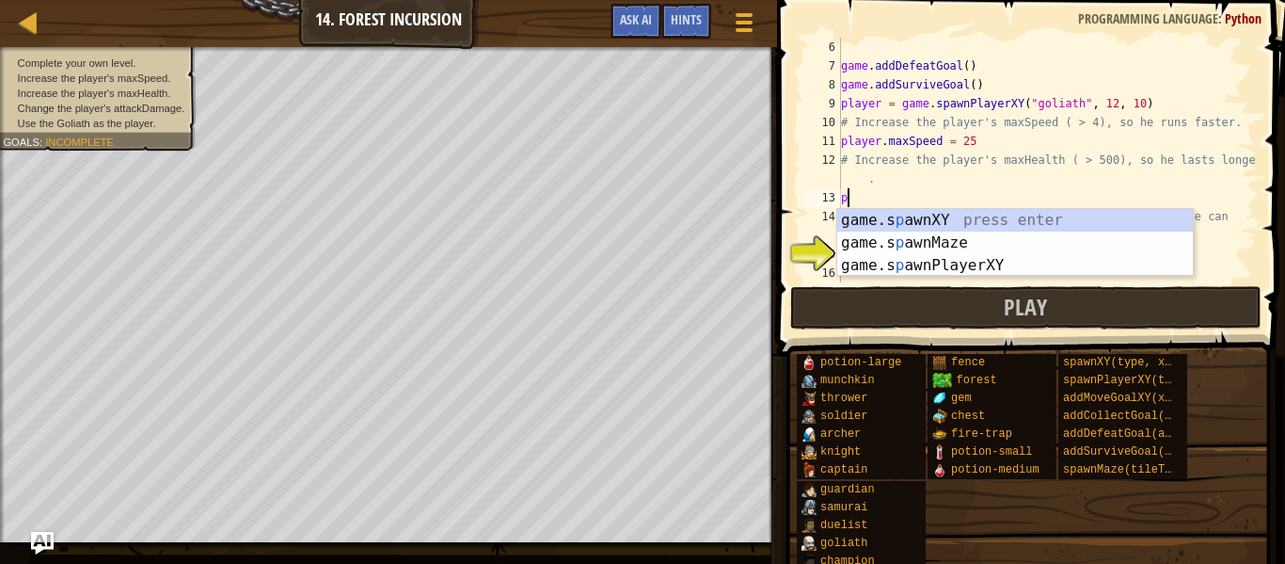
scroll to position [8, 1]
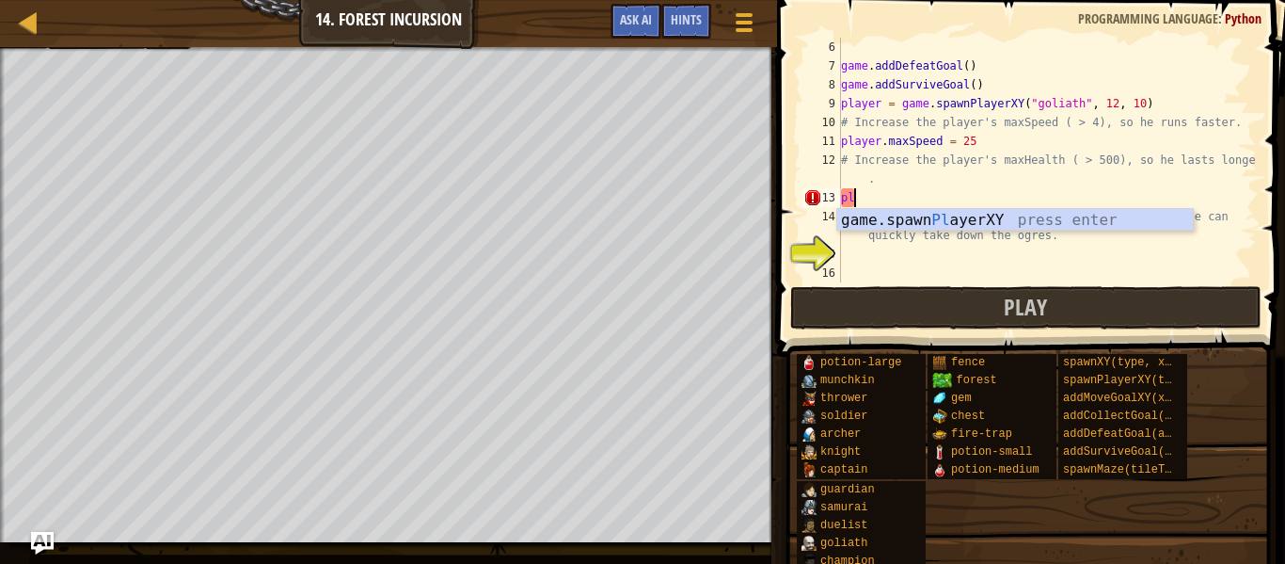
type textarea "p"
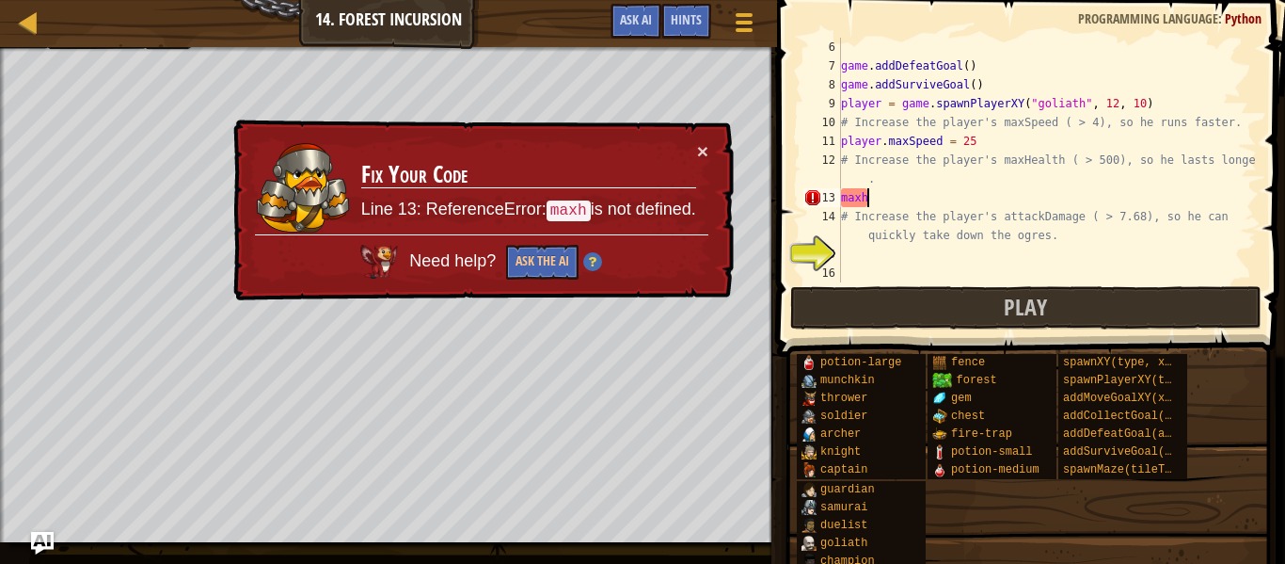
scroll to position [8, 2]
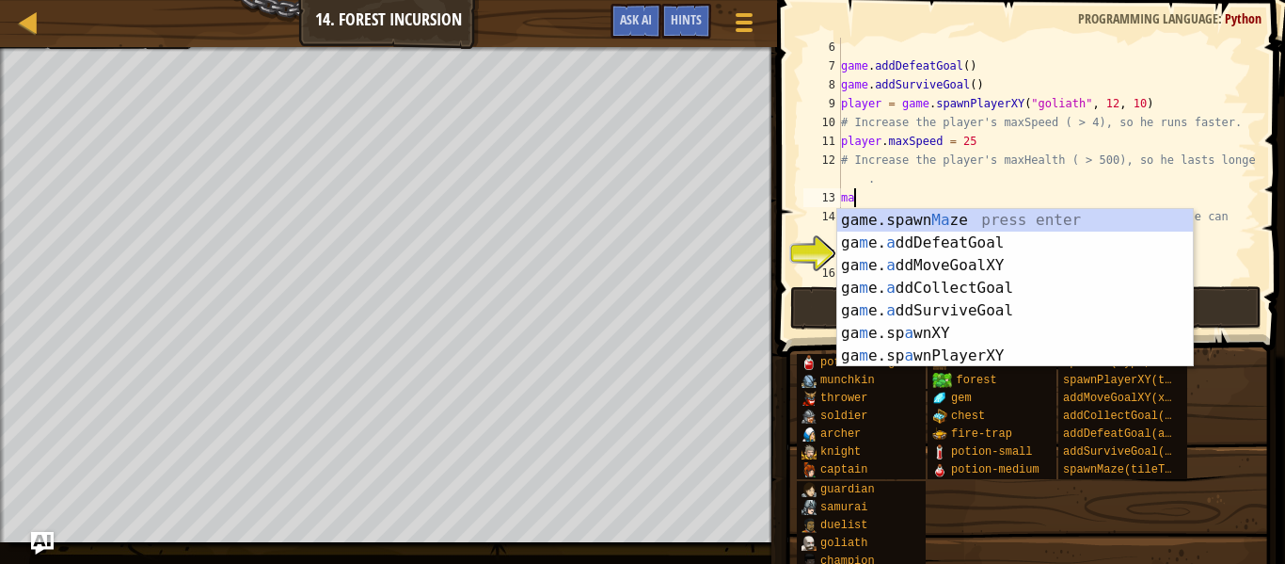
type textarea "m"
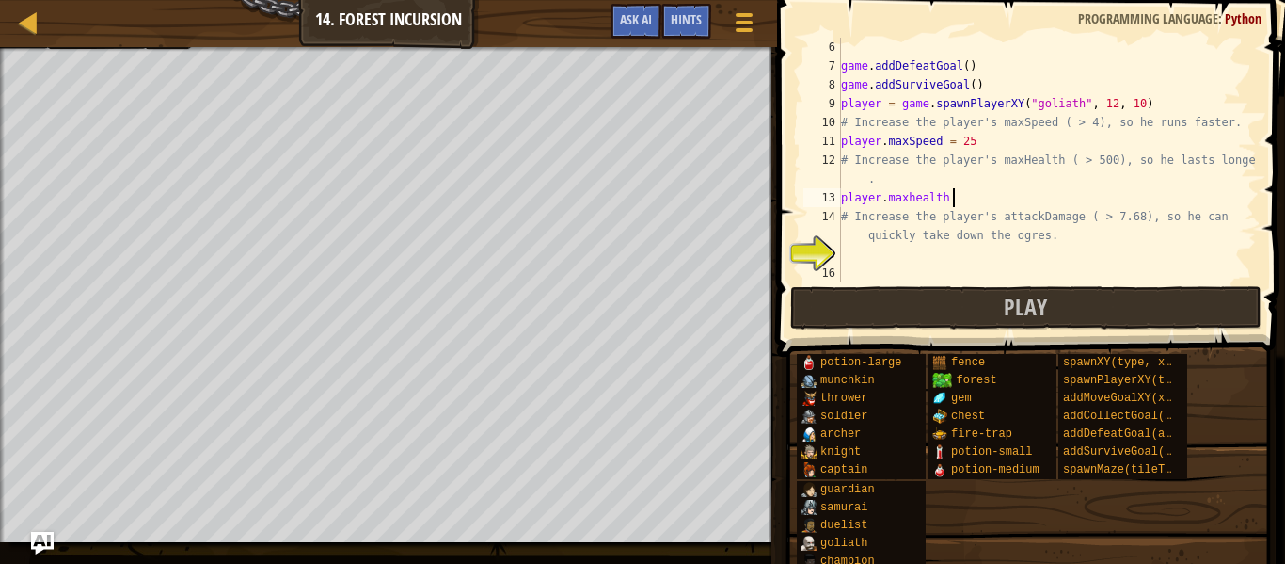
scroll to position [8, 15]
click at [893, 200] on div "game . addDefeatGoal ( ) game . addSurviveGoal ( ) player = game . spawnPlayerX…" at bounding box center [1048, 179] width 420 height 282
click at [965, 198] on div "game . addDefeatGoal ( ) game . addSurviveGoal ( ) player = game . spawnPlayerX…" at bounding box center [1048, 179] width 420 height 282
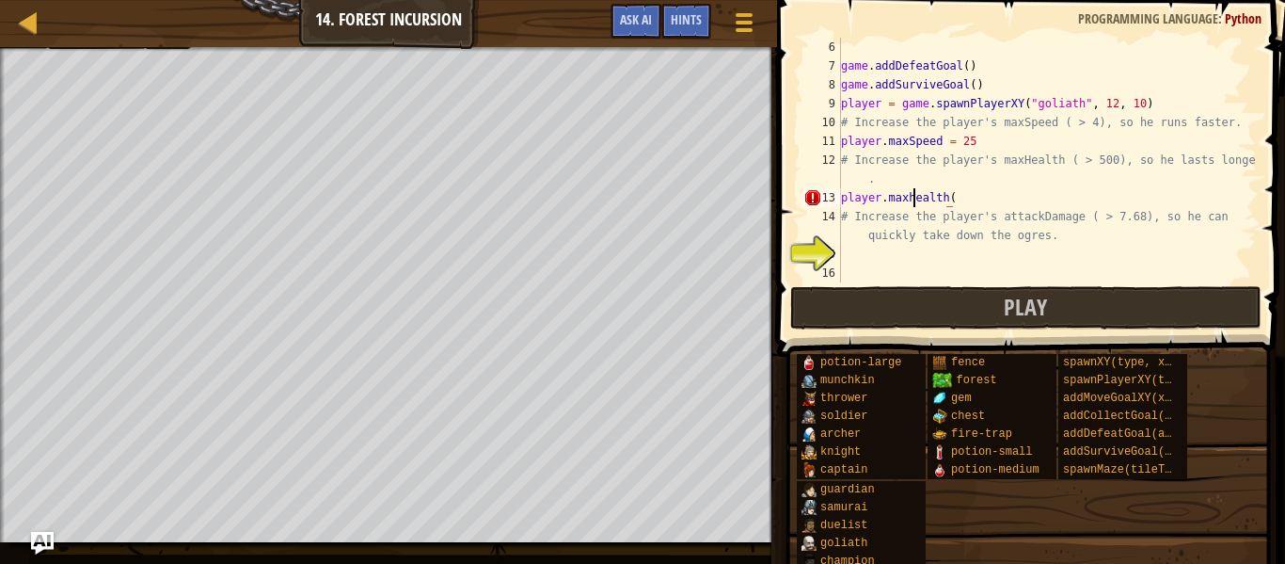
click at [914, 198] on div "game . addDefeatGoal ( ) game . addSurviveGoal ( ) player = game . spawnPlayerX…" at bounding box center [1048, 179] width 420 height 282
click at [963, 200] on div "game . addDefeatGoal ( ) game . addSurviveGoal ( ) player = game . spawnPlayerX…" at bounding box center [1048, 179] width 420 height 282
type textarea "player.maxHealth = 499"
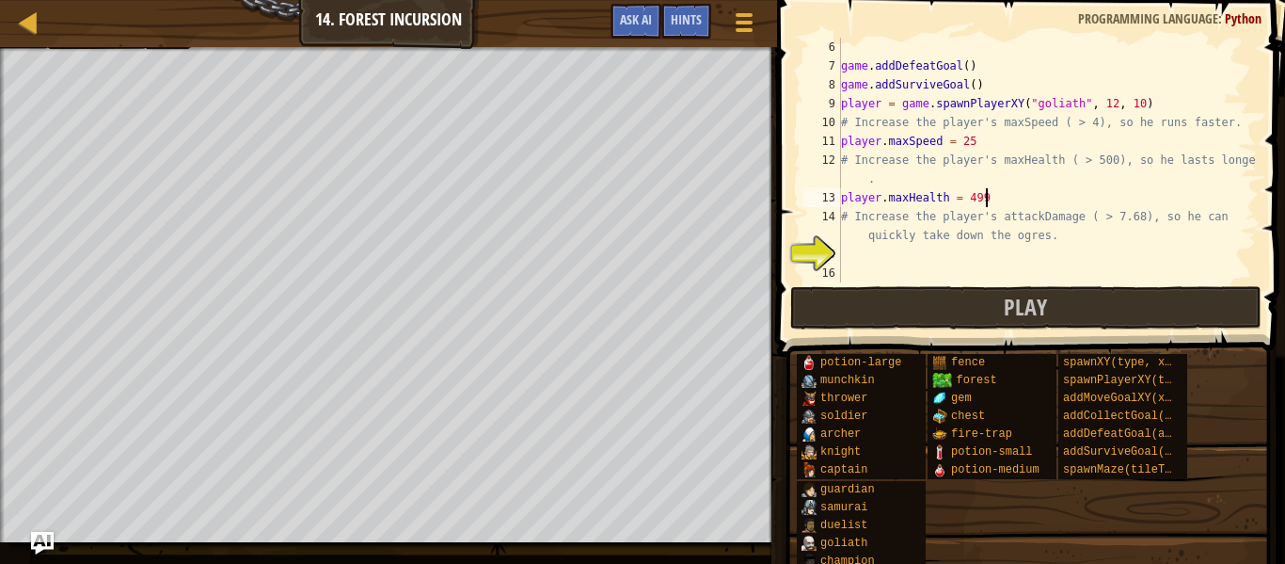
scroll to position [8, 20]
click at [919, 257] on div "game . addDefeatGoal ( ) game . addSurviveGoal ( ) player = game . spawnPlayerX…" at bounding box center [1048, 179] width 420 height 282
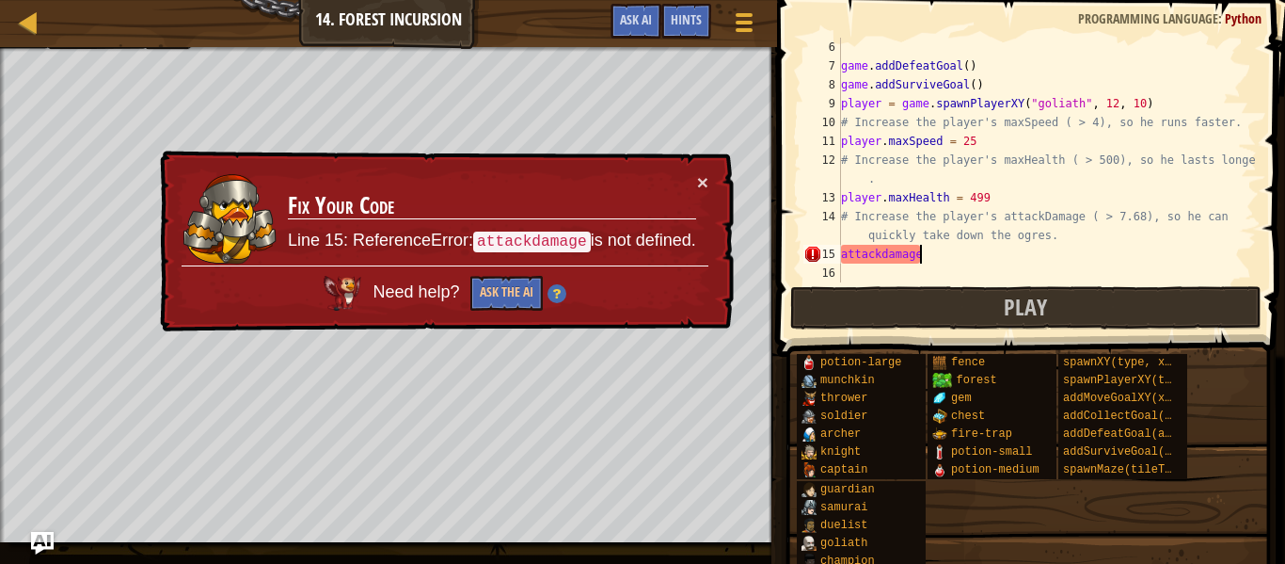
click at [844, 252] on div "game . addDefeatGoal ( ) game . addSurviveGoal ( ) player = game . spawnPlayerX…" at bounding box center [1048, 179] width 420 height 282
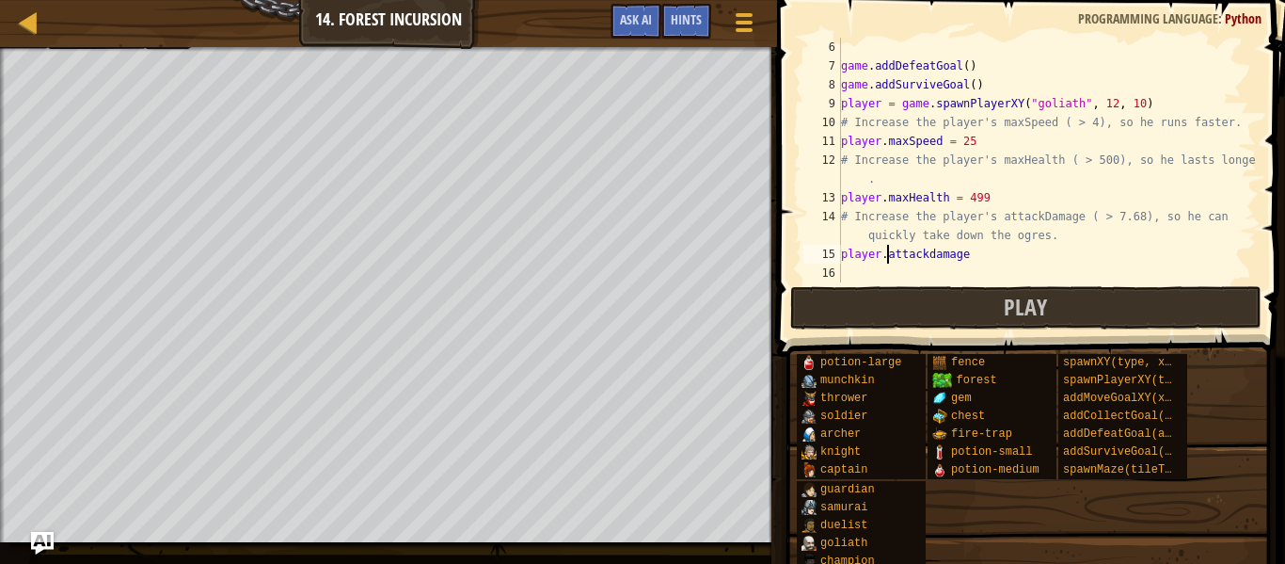
scroll to position [8, 7]
click at [974, 258] on div "game . addDefeatGoal ( ) game . addSurviveGoal ( ) player = game . spawnPlayerX…" at bounding box center [1048, 179] width 420 height 282
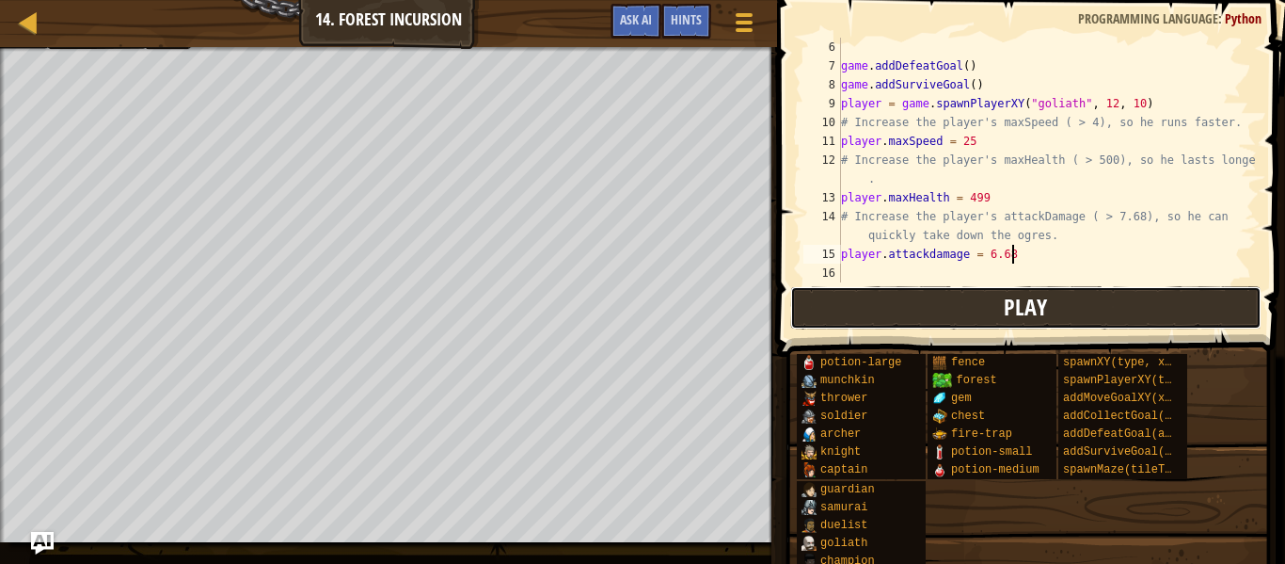
click at [997, 306] on button "Play" at bounding box center [1025, 307] width 471 height 43
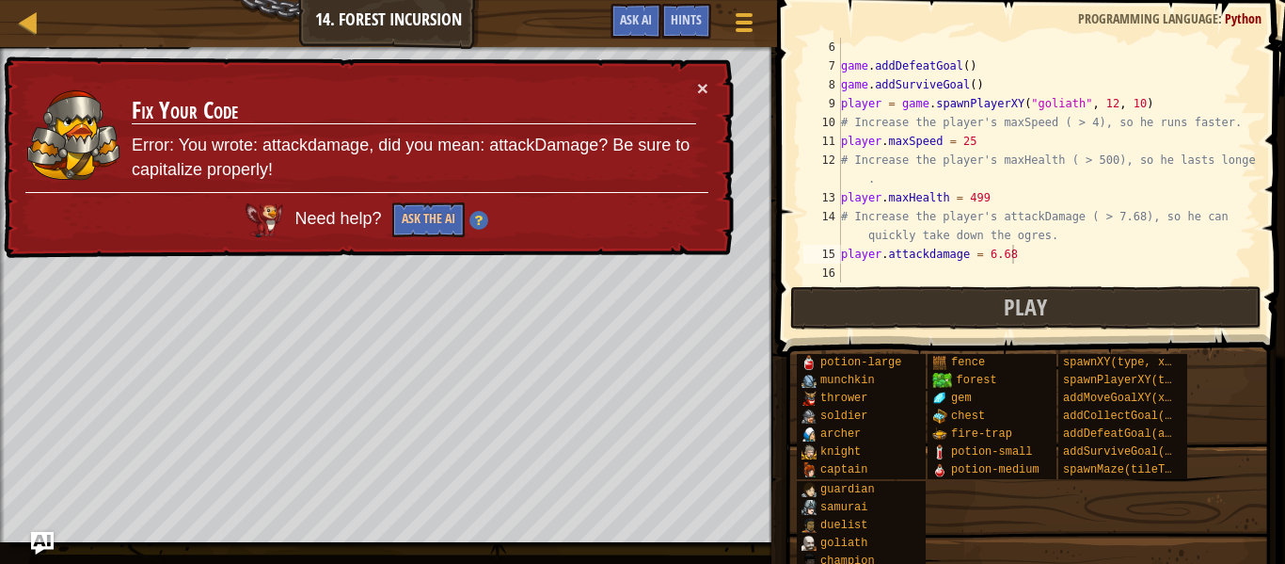
click at [985, 199] on div "game . addDefeatGoal ( ) game . addSurviveGoal ( ) player = game . spawnPlayerX…" at bounding box center [1048, 179] width 420 height 282
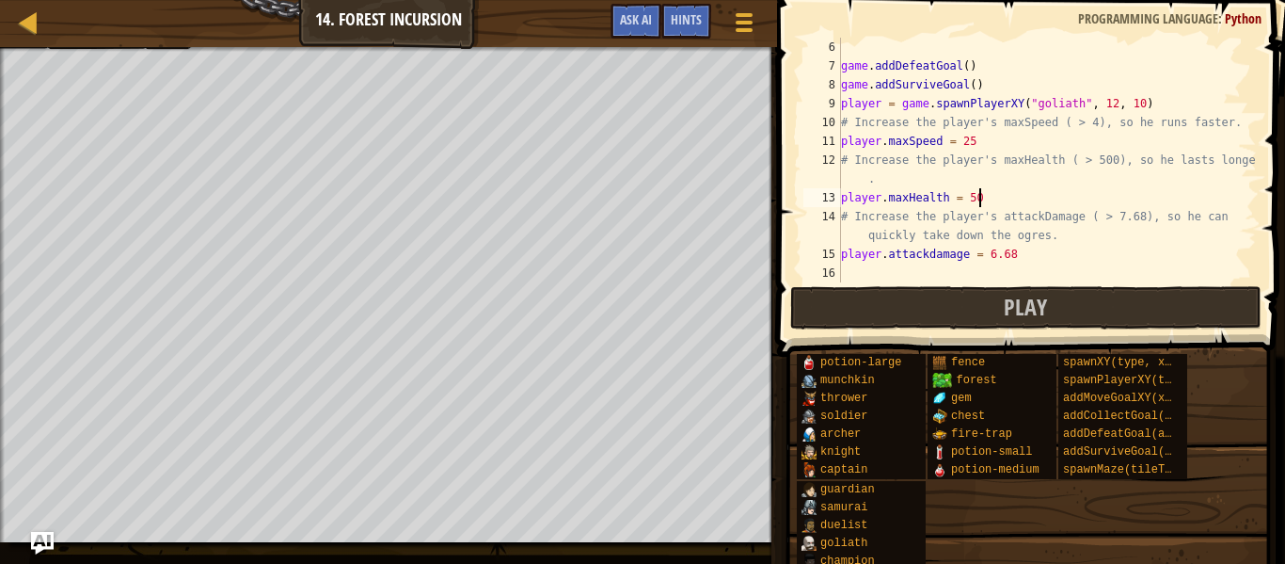
scroll to position [8, 20]
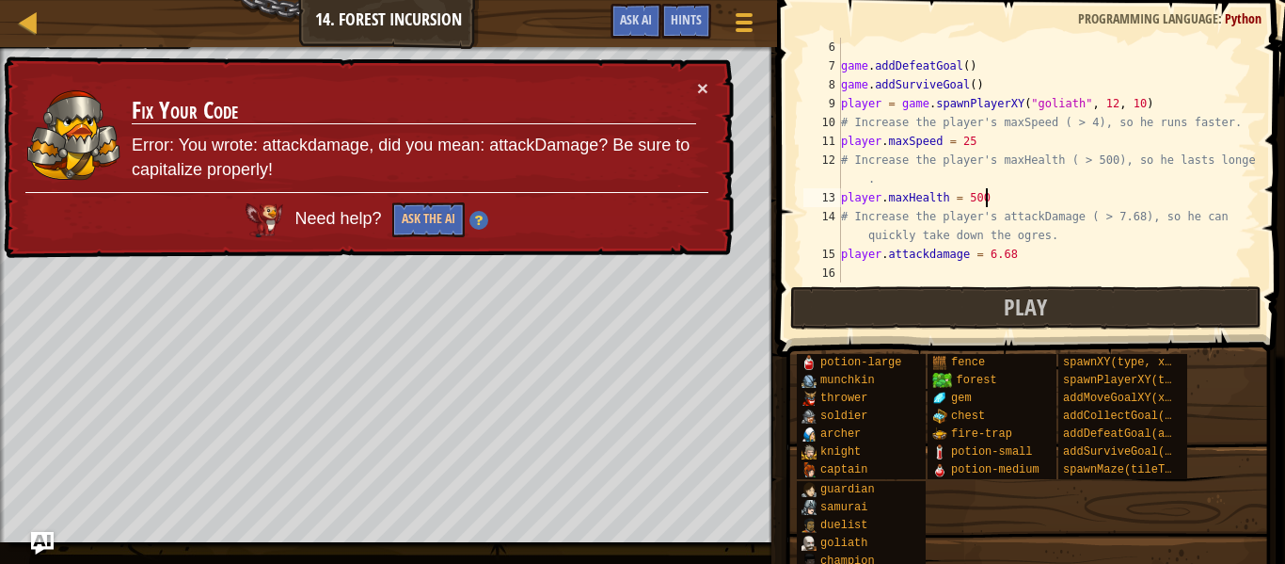
click at [992, 253] on div "game . addDefeatGoal ( ) game . addSurviveGoal ( ) player = game . spawnPlayerX…" at bounding box center [1048, 179] width 420 height 282
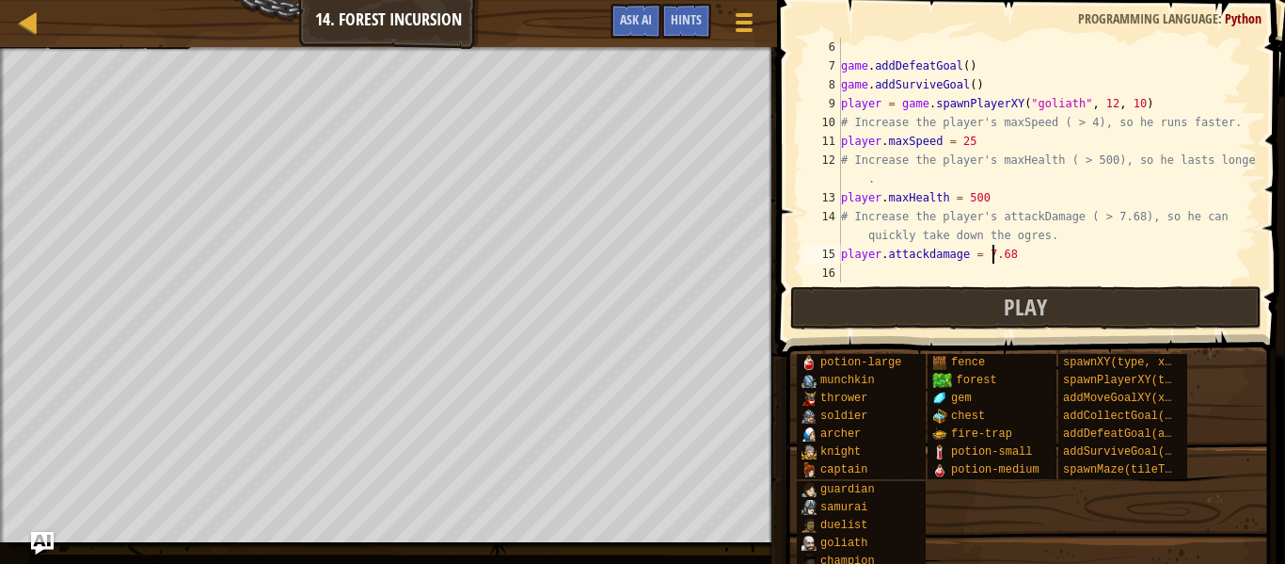
scroll to position [8, 22]
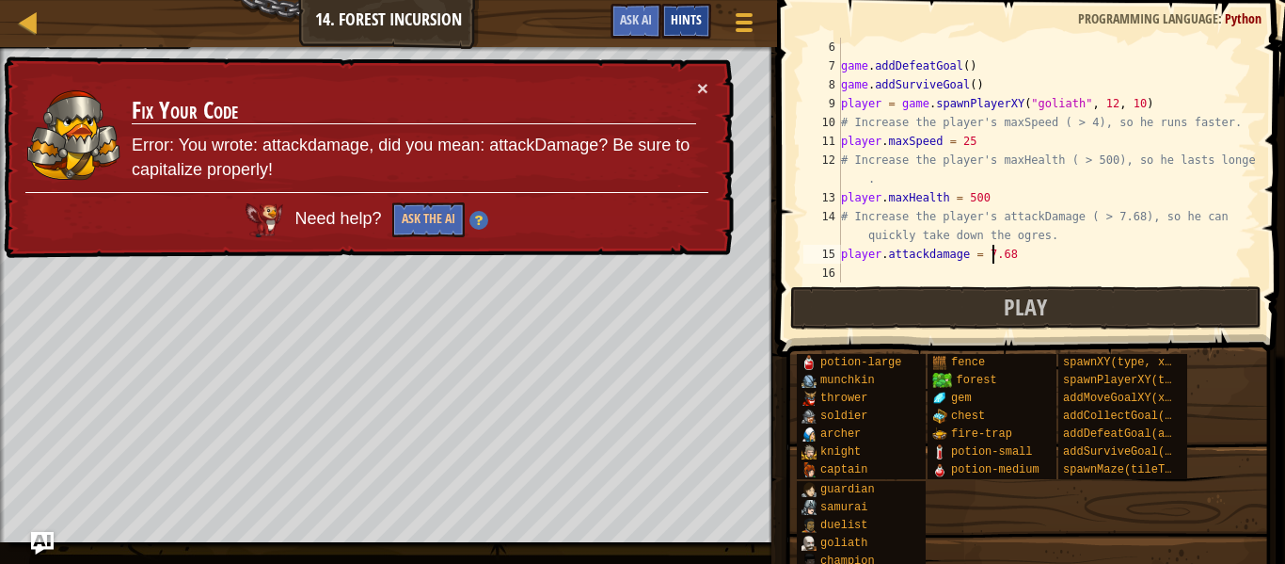
click at [686, 22] on span "Hints" at bounding box center [686, 19] width 31 height 18
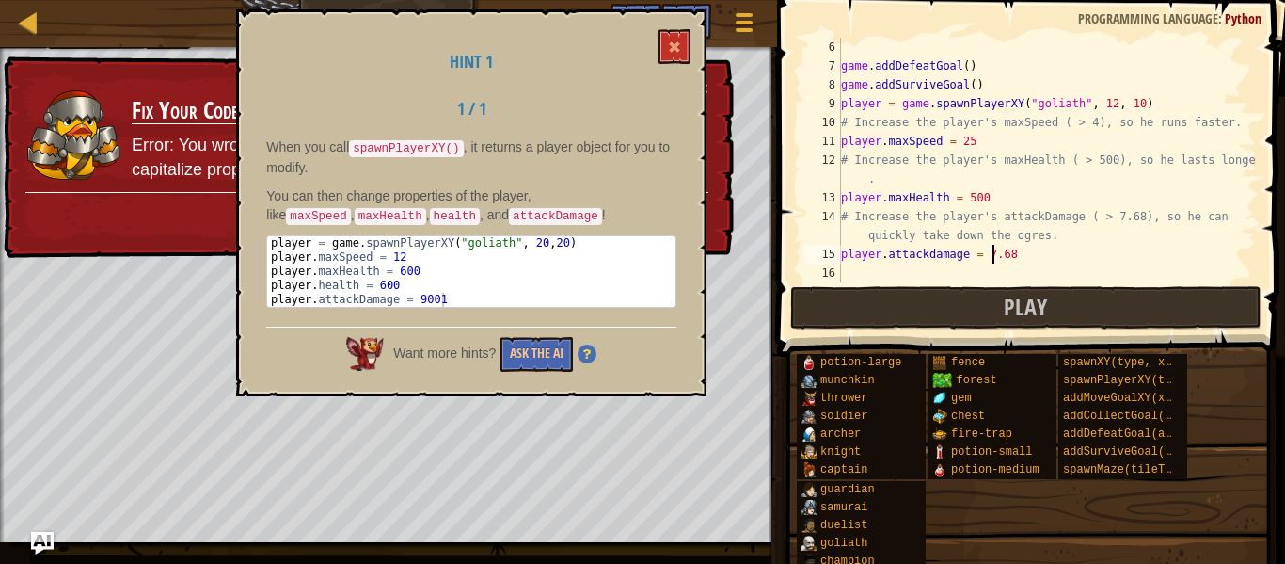
click at [933, 253] on div "game . addDefeatGoal ( ) game . addSurviveGoal ( ) player = game . spawnPlayerX…" at bounding box center [1048, 179] width 420 height 282
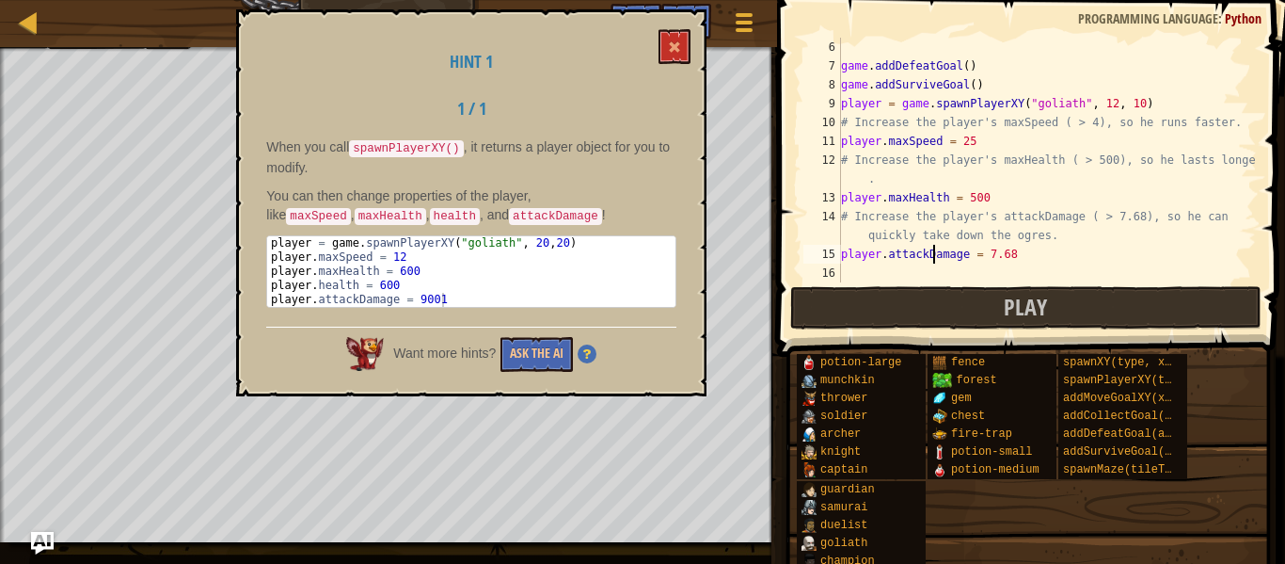
scroll to position [8, 13]
click at [1026, 256] on div "game . addDefeatGoal ( ) game . addSurviveGoal ( ) player = game . spawnPlayerX…" at bounding box center [1048, 179] width 420 height 282
click at [998, 201] on div "game . addDefeatGoal ( ) game . addSurviveGoal ( ) player = game . spawnPlayerX…" at bounding box center [1048, 179] width 420 height 282
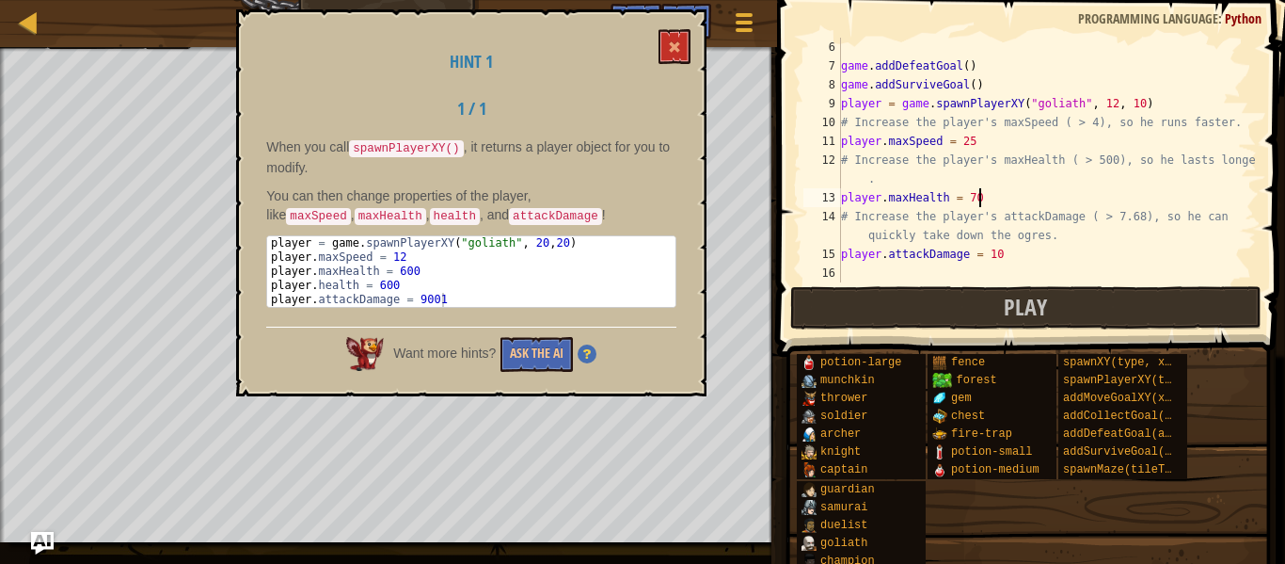
type textarea "player.maxHealth = 700"
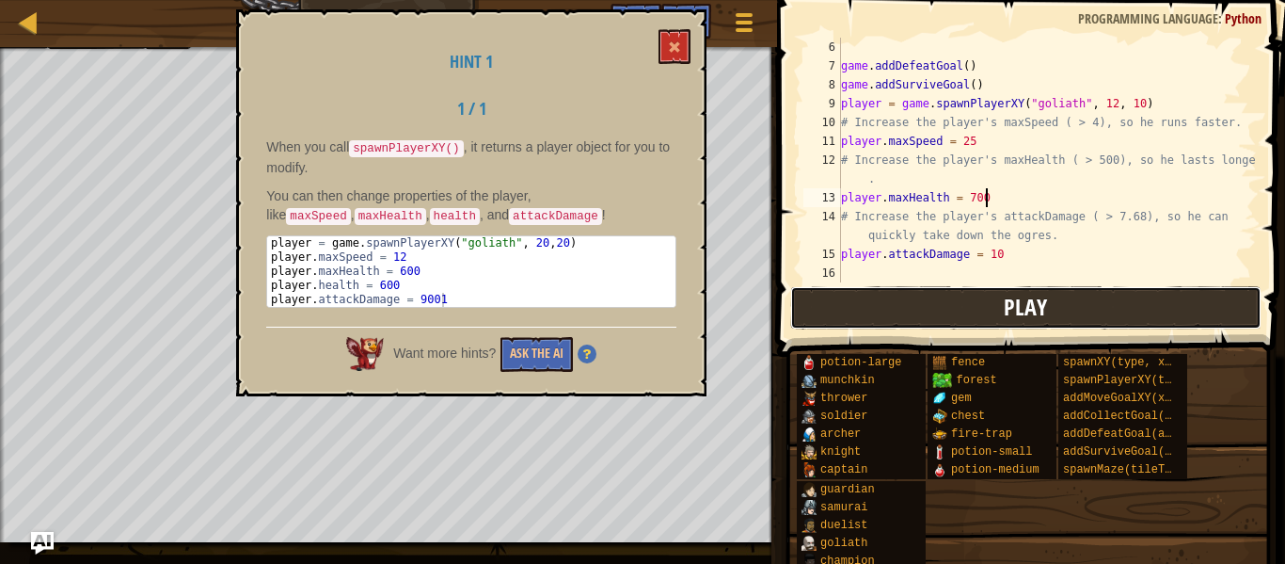
click at [1021, 297] on span "Play" at bounding box center [1025, 307] width 43 height 30
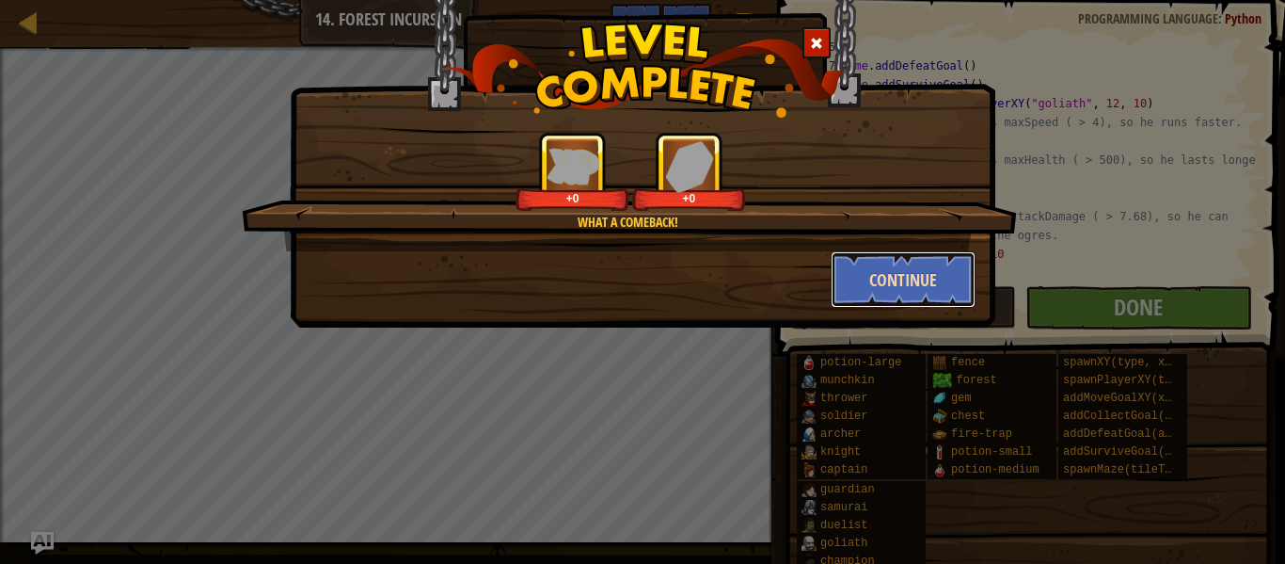
click at [857, 269] on button "Continue" at bounding box center [904, 279] width 146 height 56
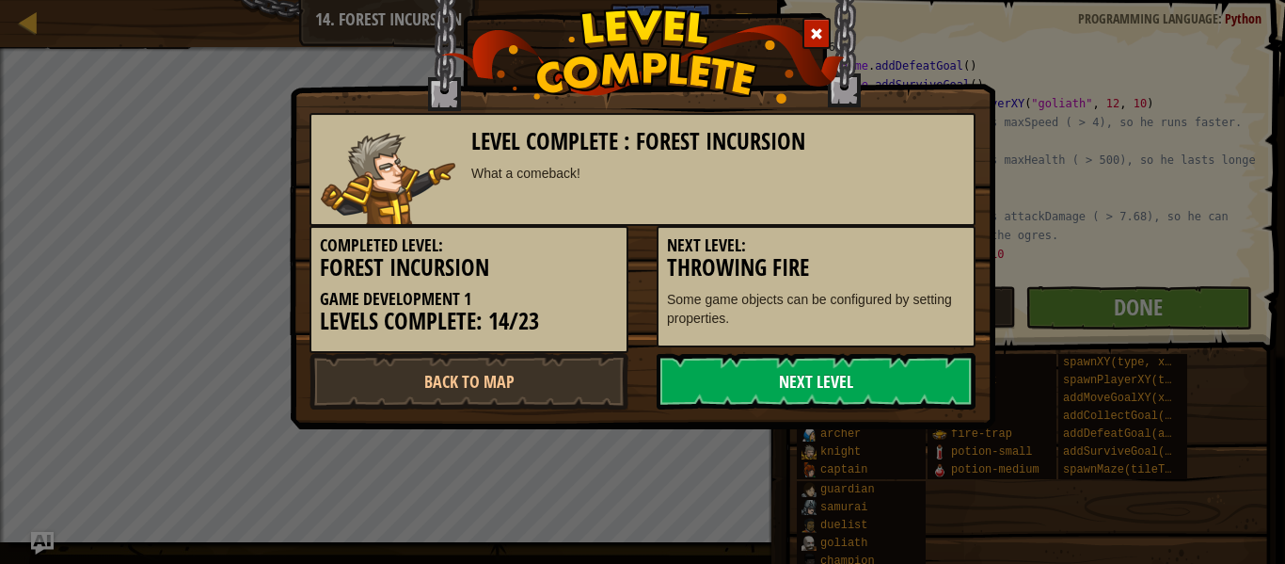
click at [901, 377] on link "Next Level" at bounding box center [816, 381] width 319 height 56
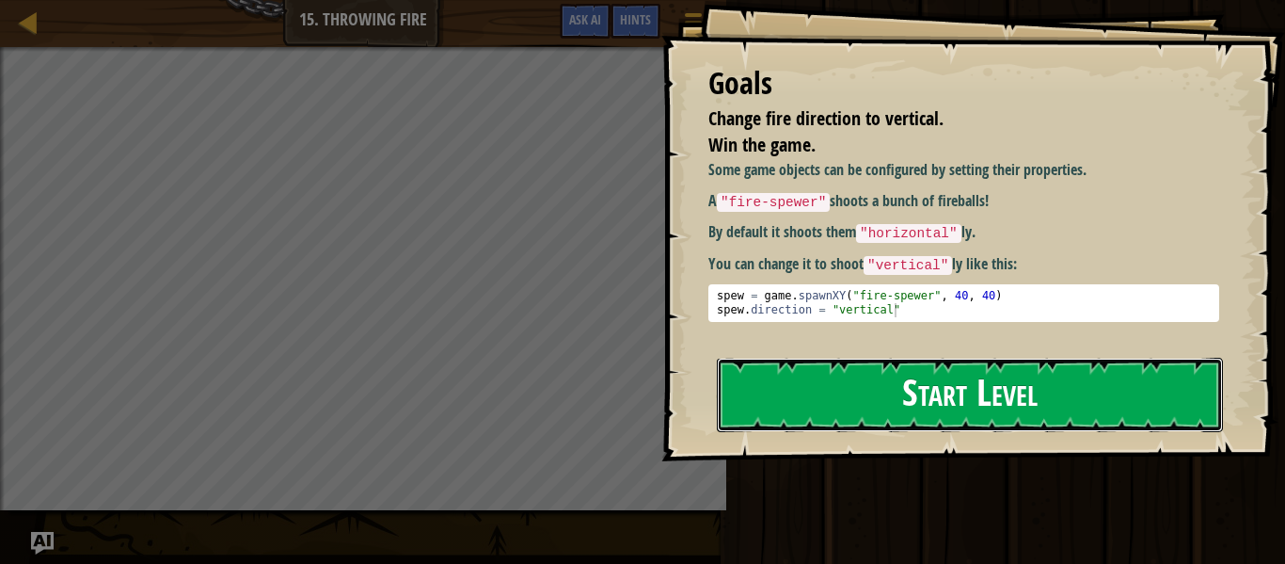
click at [934, 401] on button "Start Level" at bounding box center [970, 395] width 506 height 74
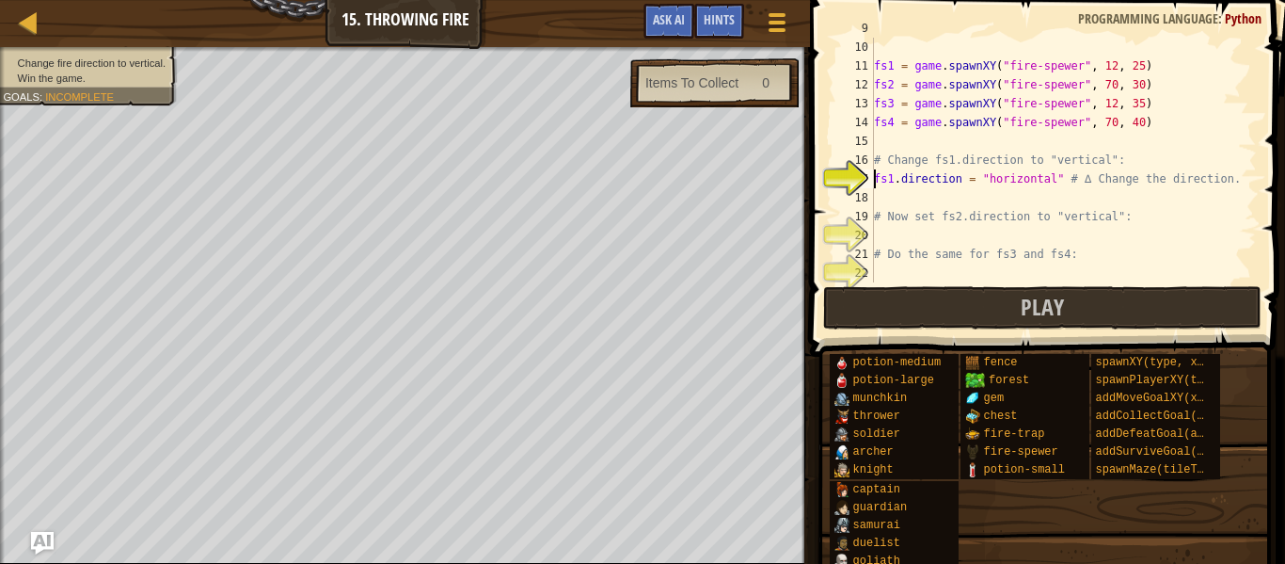
scroll to position [179, 0]
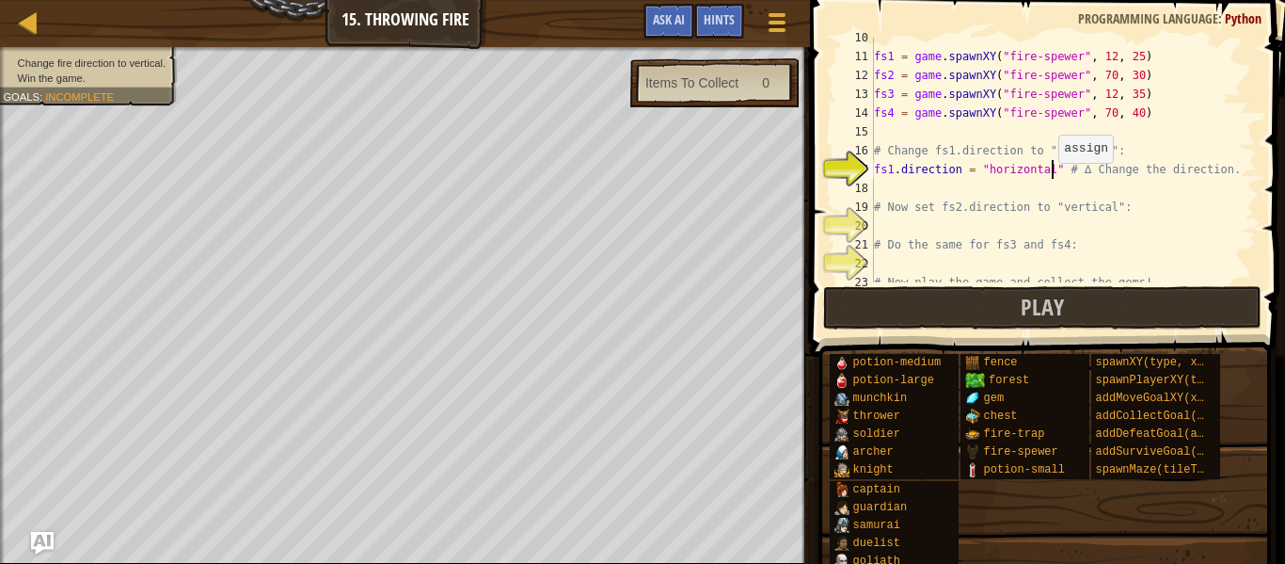
click at [1049, 171] on div "fs1 = game . spawnXY ( "fire-spewer" , 12 , 25 ) fs2 = game . spawnXY ( "fire-s…" at bounding box center [1063, 169] width 387 height 282
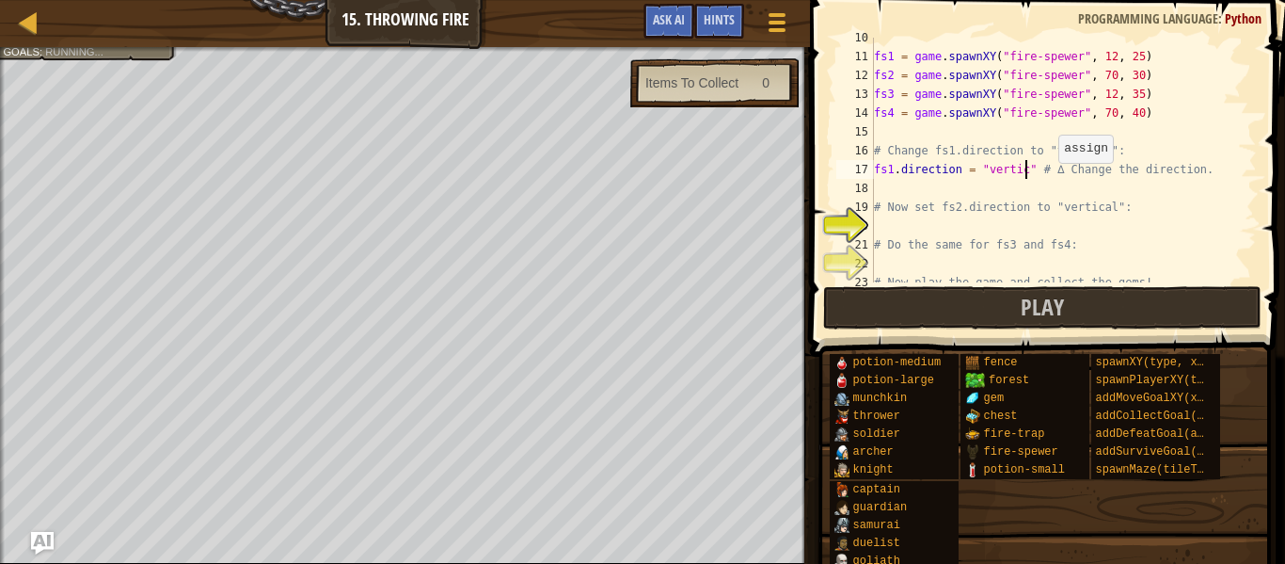
scroll to position [8, 24]
type textarea "fs1.direction = "vertical" # ∆ Change the direction."
click at [994, 228] on div "fs1 = game . spawnXY ( "fire-spewer" , 12 , 25 ) fs2 = game . spawnXY ( "fire-s…" at bounding box center [1063, 169] width 387 height 282
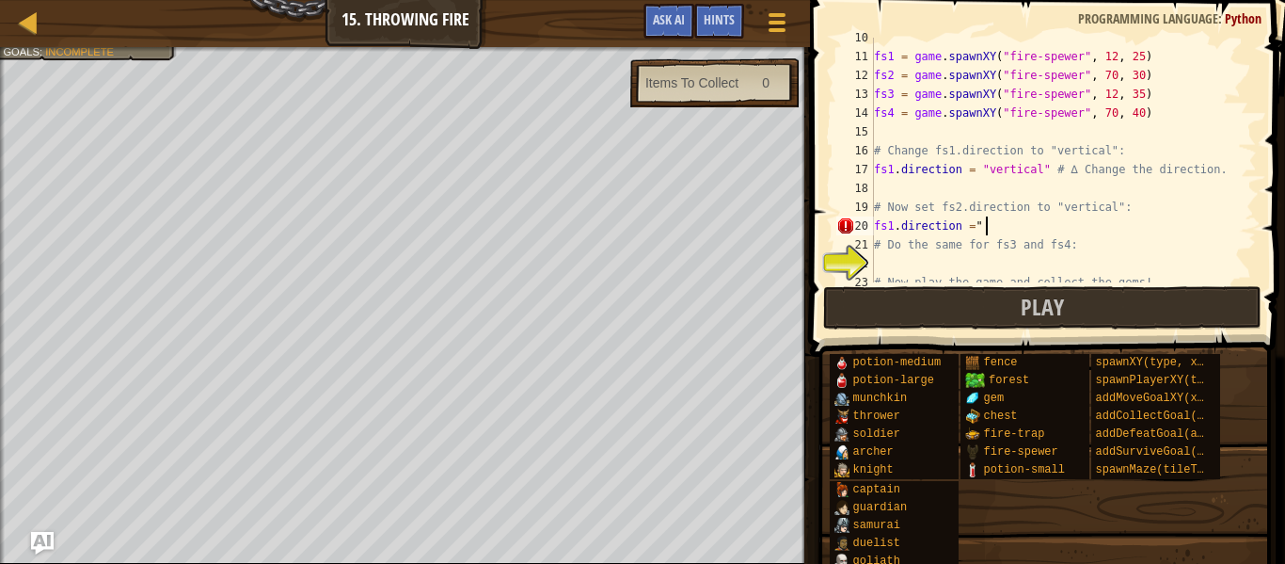
scroll to position [8, 15]
type textarea "fs1.direction = "vertical""
click at [966, 263] on div "fs1 = game . spawnXY ( "fire-spewer" , 12 , 25 ) fs2 = game . spawnXY ( "fire-s…" at bounding box center [1063, 169] width 387 height 282
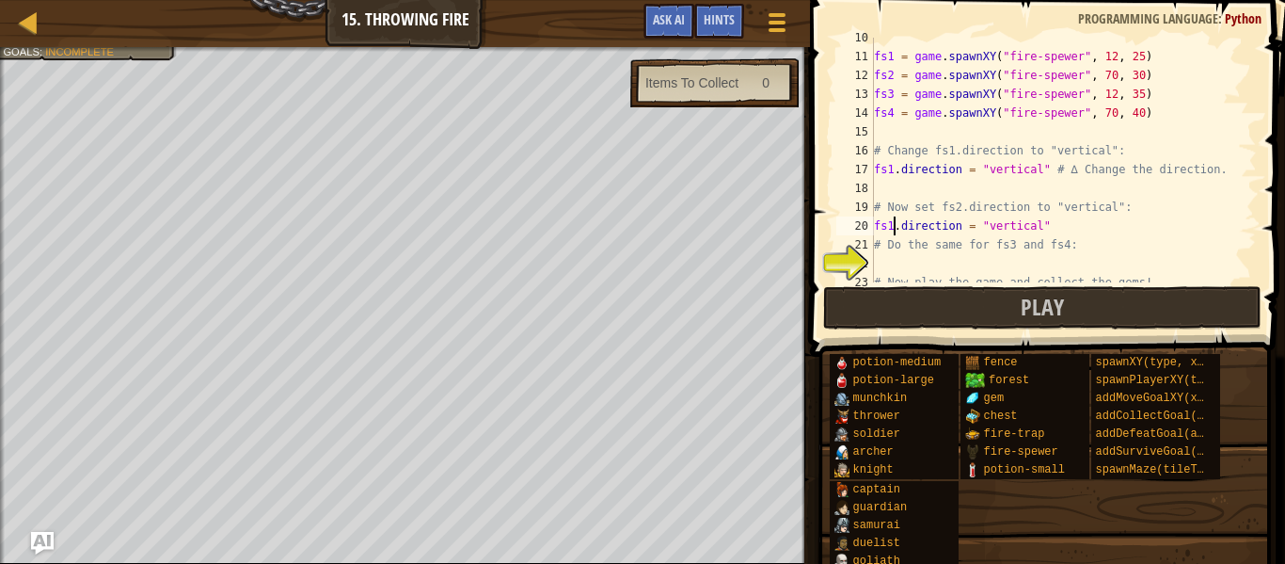
click at [892, 226] on div "fs1 = game . spawnXY ( "fire-spewer" , 12 , 25 ) fs2 = game . spawnXY ( "fire-s…" at bounding box center [1063, 169] width 387 height 282
type textarea "fs2.direction = "vertical""
click at [903, 265] on div "fs1 = game . spawnXY ( "fire-spewer" , 12 , 25 ) fs2 = game . spawnXY ( "fire-s…" at bounding box center [1063, 169] width 387 height 282
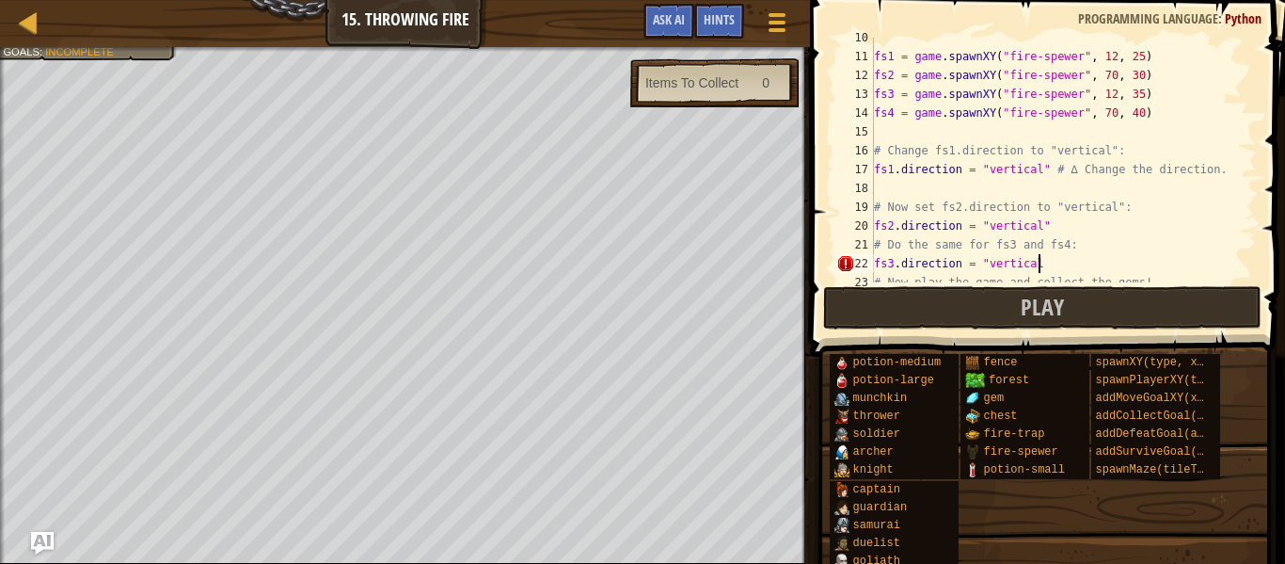
type textarea "fs3.direction = "vertical""
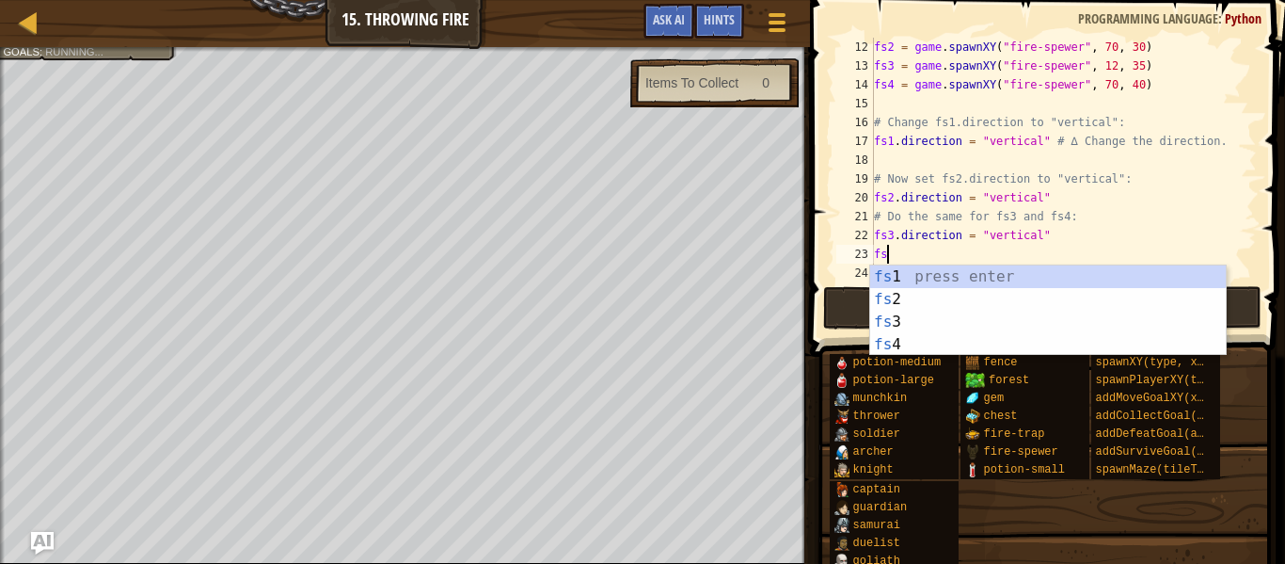
scroll to position [8, 2]
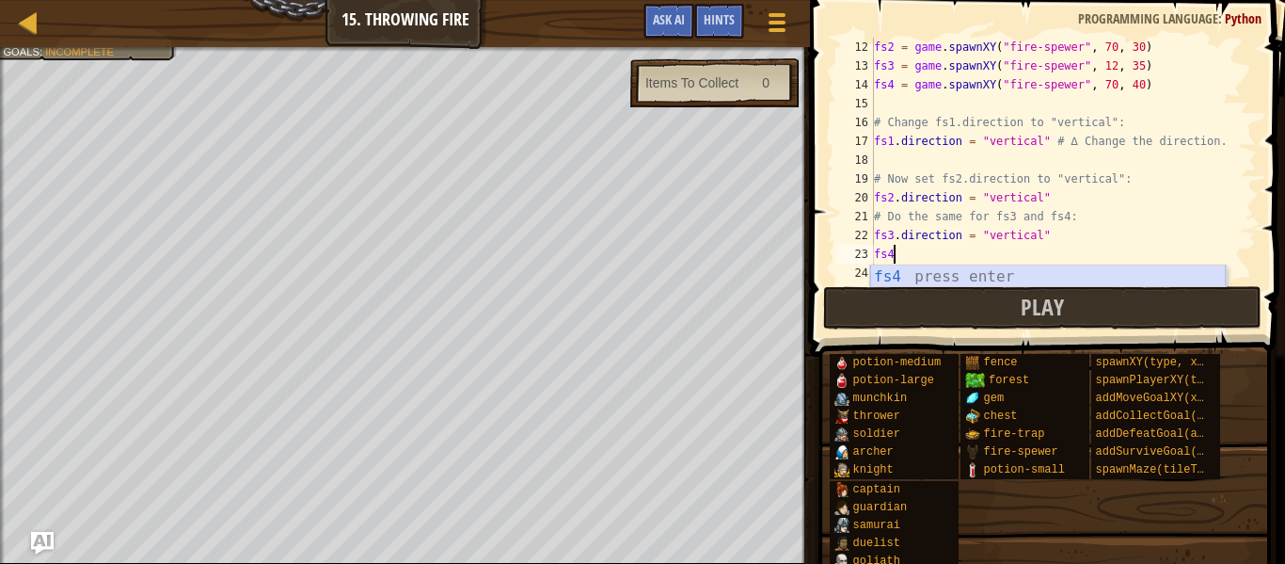
click at [1059, 272] on div "fs4 press enter" at bounding box center [1048, 299] width 356 height 68
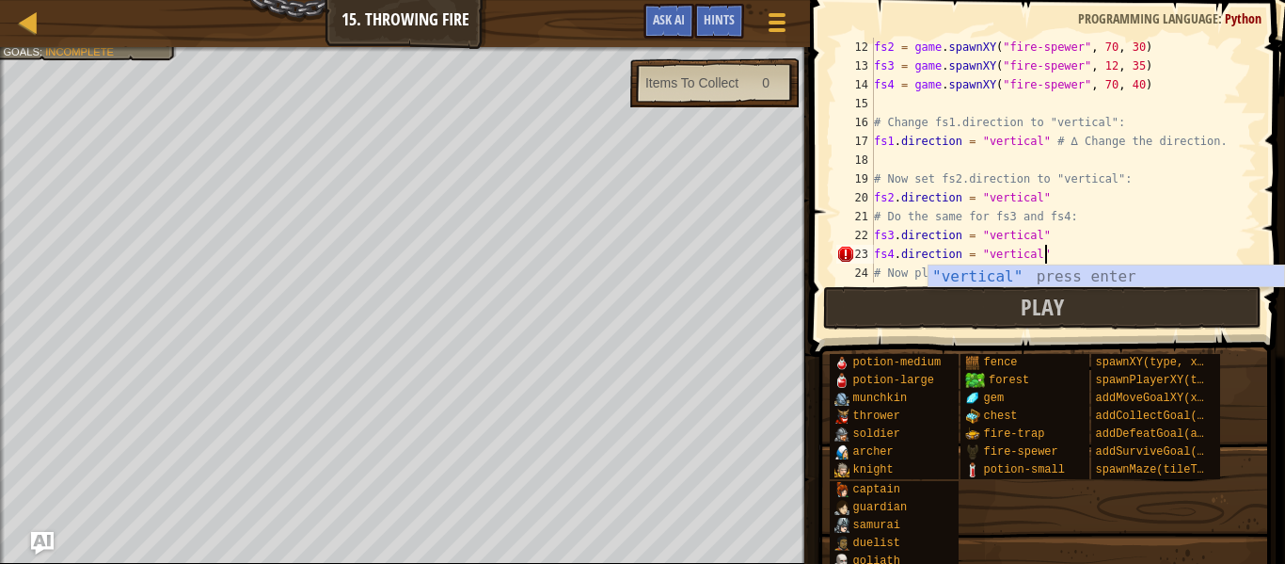
scroll to position [8, 24]
click at [1138, 280] on div ""vertical" press enter" at bounding box center [1107, 299] width 356 height 68
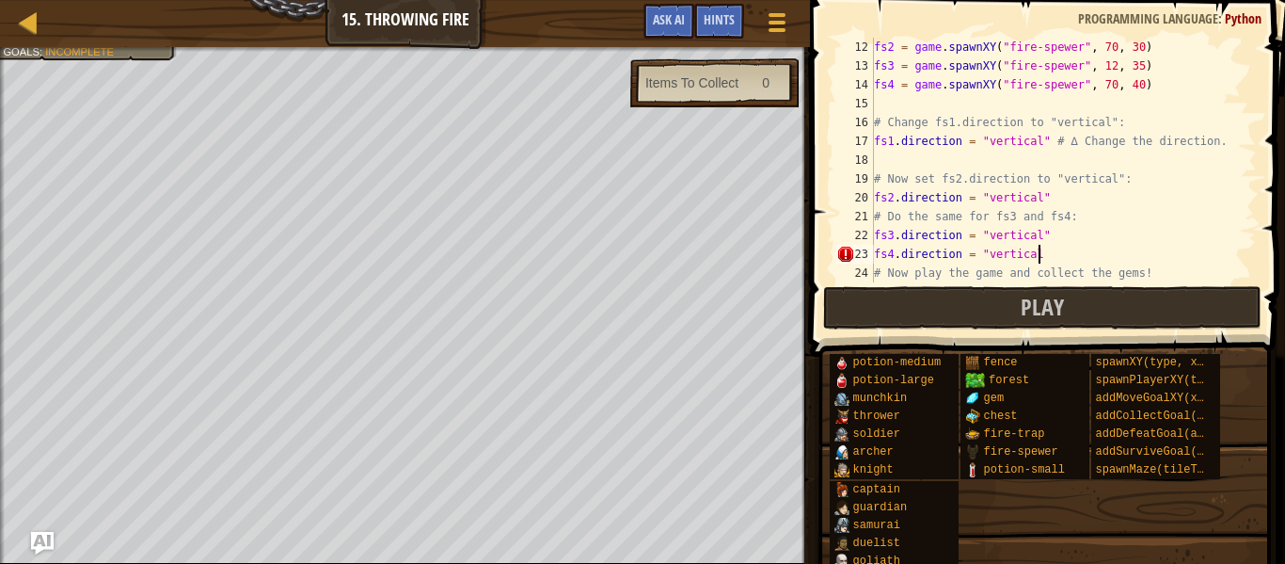
type textarea "fs4.direction = "vertical""
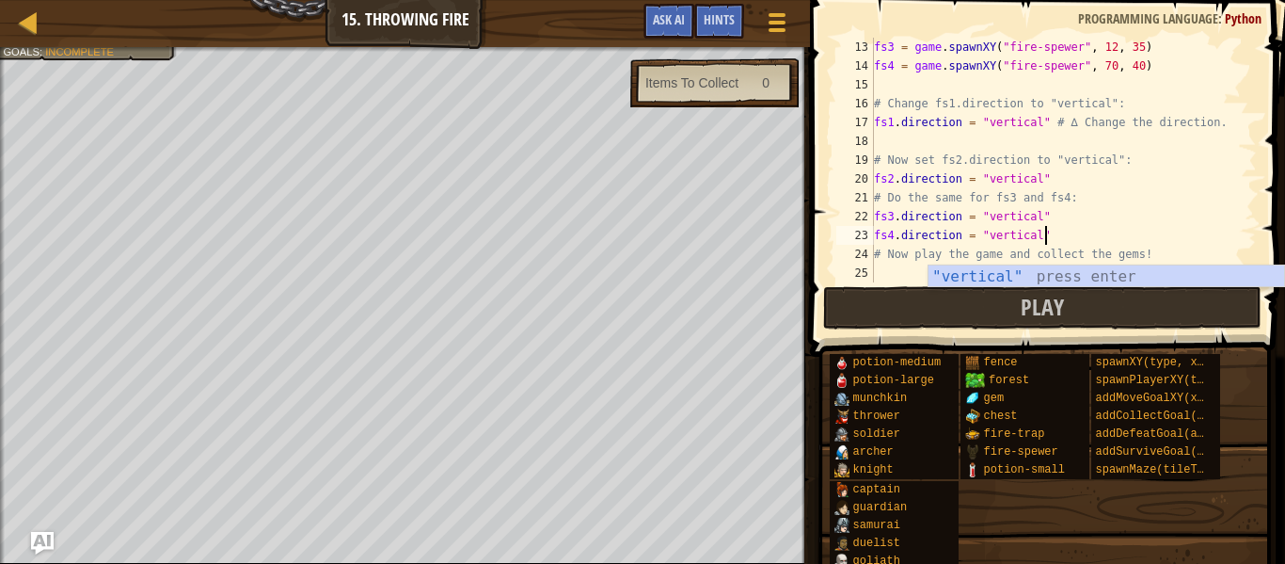
scroll to position [226, 0]
click at [902, 272] on div "fs3 = game . spawnXY ( "fire-spewer" , 12 , 35 ) fs4 = game . spawnXY ( "fire-s…" at bounding box center [1063, 179] width 387 height 282
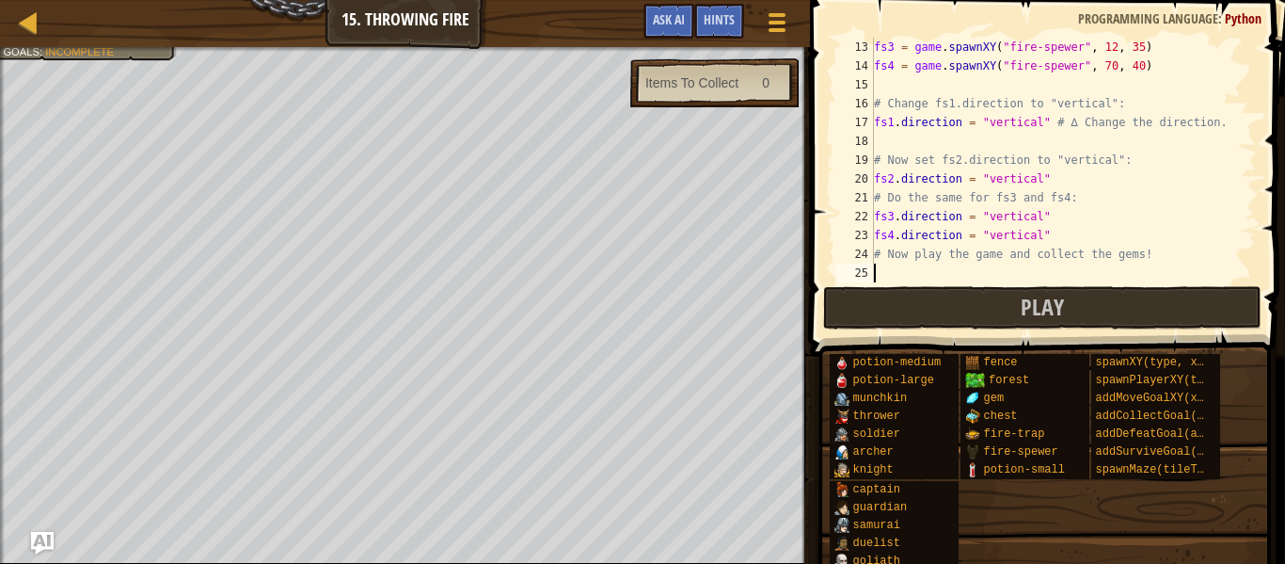
scroll to position [8, 0]
click at [923, 298] on button "Play" at bounding box center [1042, 307] width 439 height 43
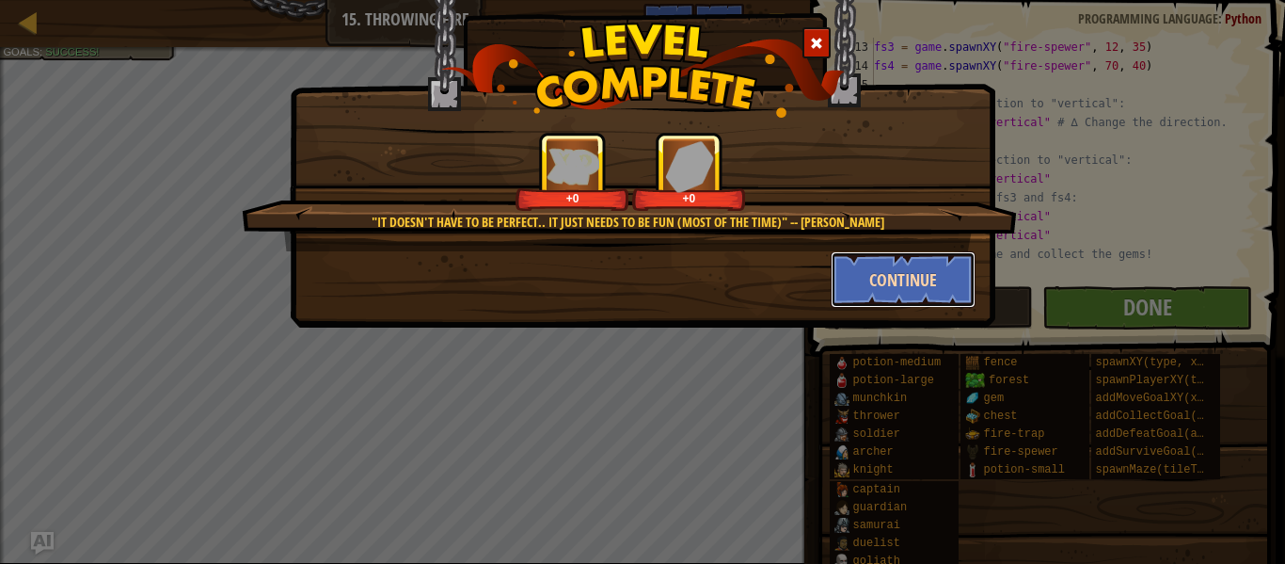
click at [889, 266] on button "Continue" at bounding box center [904, 279] width 146 height 56
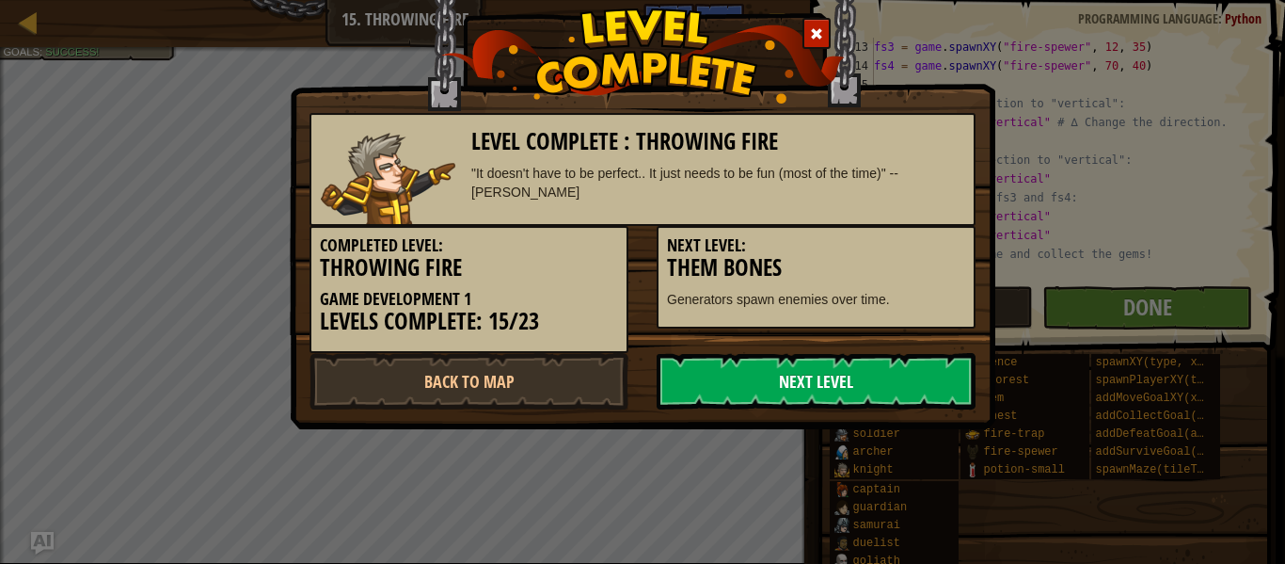
click at [908, 371] on link "Next Level" at bounding box center [816, 381] width 319 height 56
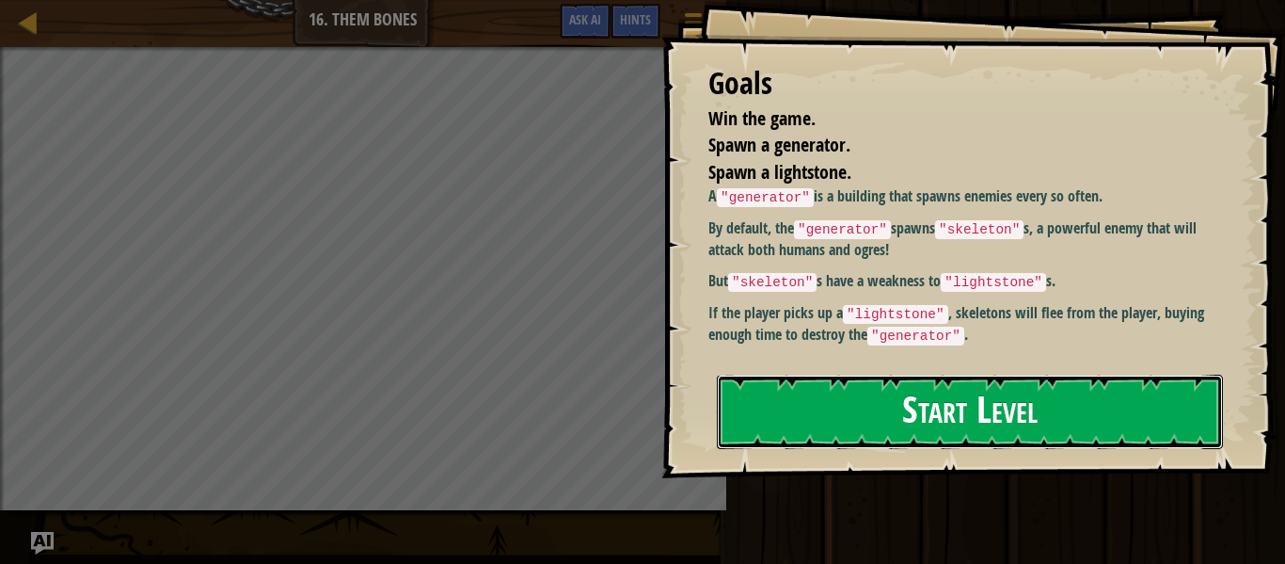
click at [982, 395] on button "Start Level" at bounding box center [970, 412] width 506 height 74
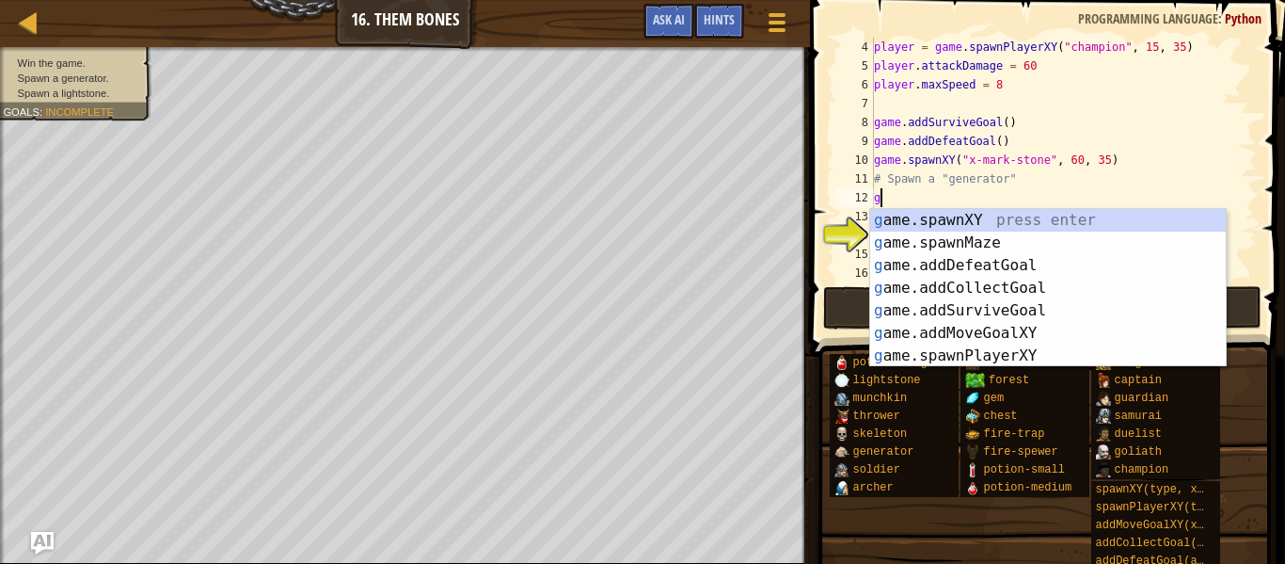
scroll to position [8, 1]
click at [1093, 215] on div "ga me.spawnXY press enter ga me.addDefeatGoal press enter ga me.spawnMaze press…" at bounding box center [1048, 310] width 356 height 203
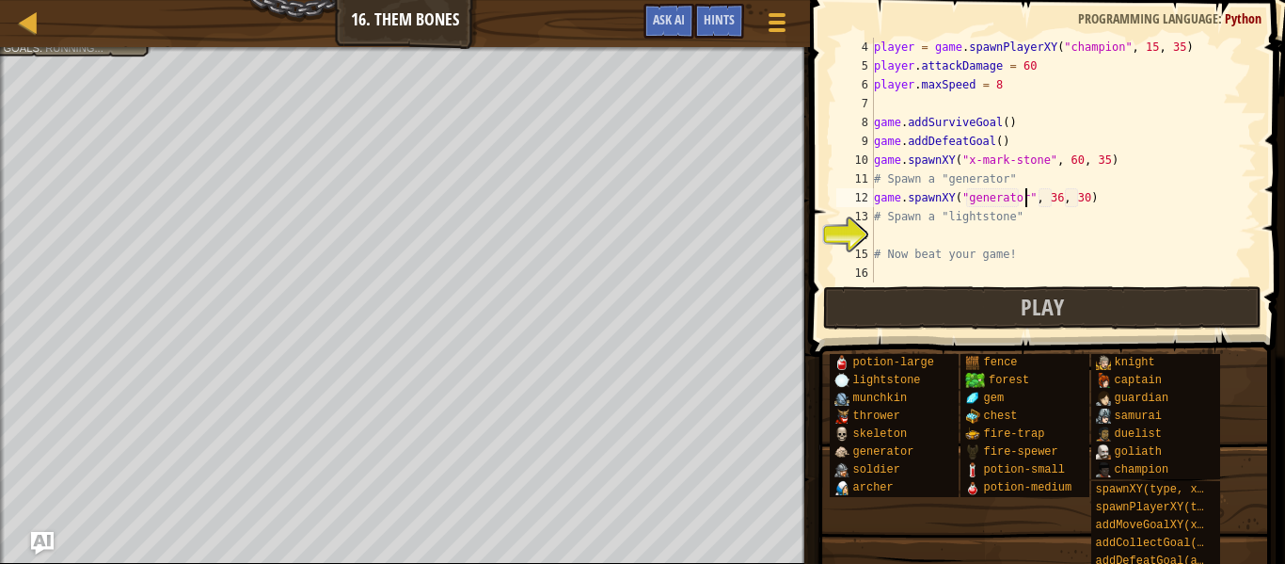
scroll to position [8, 23]
click at [1056, 196] on div "player = game . spawnPlayerXY ( "champion" , 15 , 35 ) player . attackDamage = …" at bounding box center [1063, 179] width 387 height 282
click at [1085, 200] on div "player = game . spawnPlayerXY ( "champion" , 15 , 35 ) player . attackDamage = …" at bounding box center [1063, 179] width 387 height 282
type textarea "game.spawnXY("generator", 35, 16)"
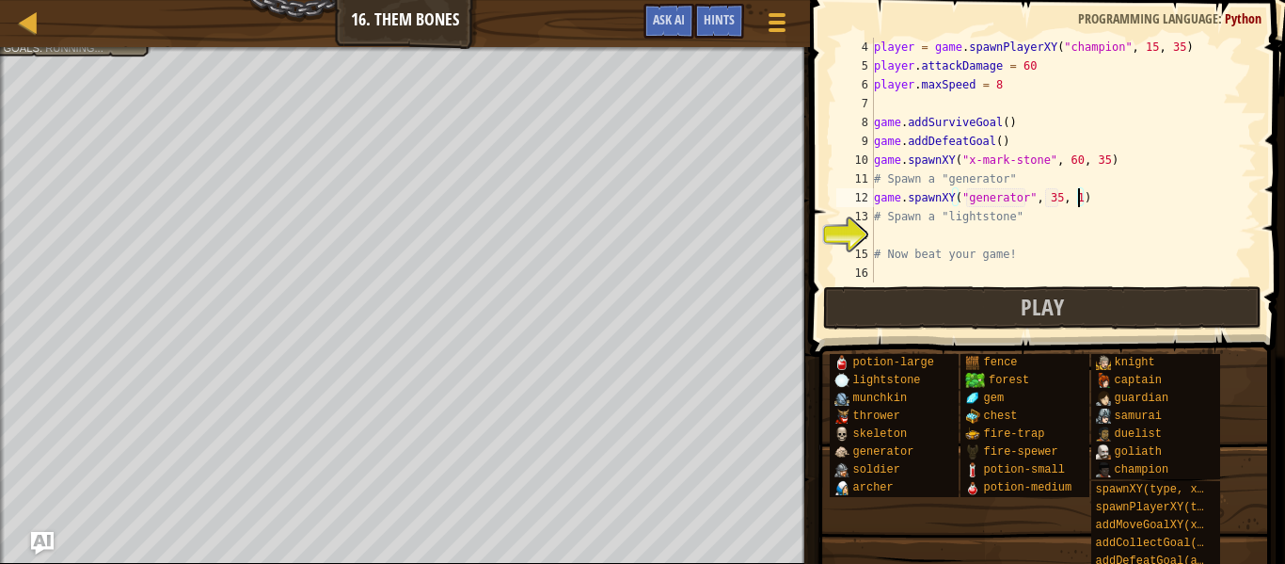
scroll to position [8, 30]
click at [965, 234] on div "player = game . spawnPlayerXY ( "champion" , 15 , 35 ) player . attackDamage = …" at bounding box center [1063, 179] width 387 height 282
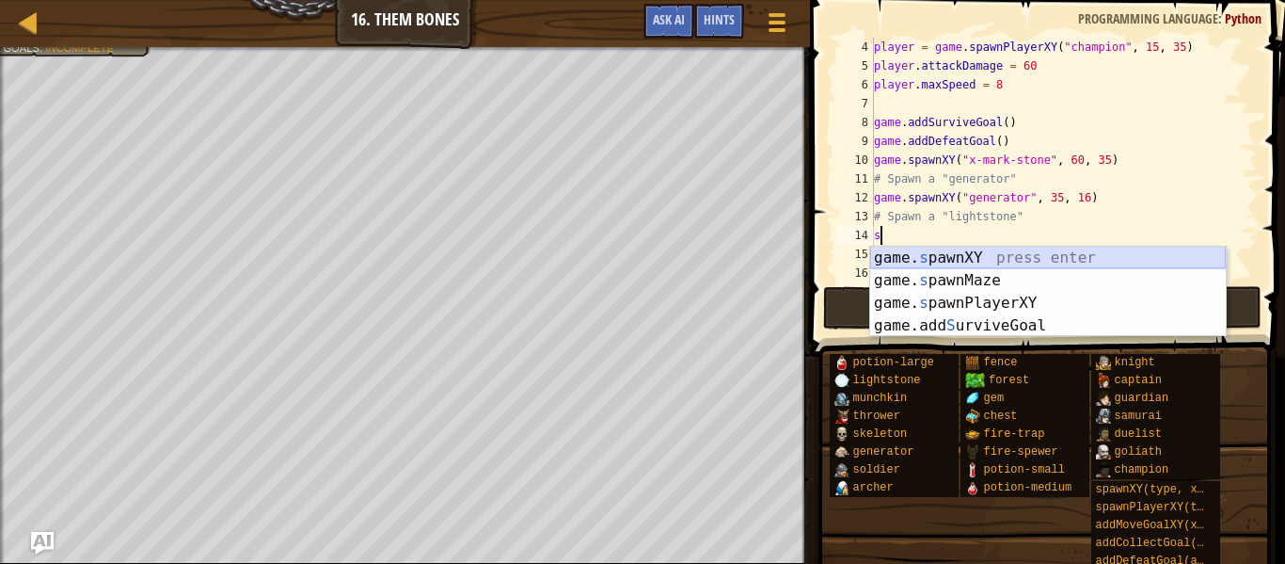
click at [977, 255] on div "game. s pawnXY press enter game. s pawnMaze press enter game. s pawnPlayerXY pr…" at bounding box center [1048, 315] width 356 height 136
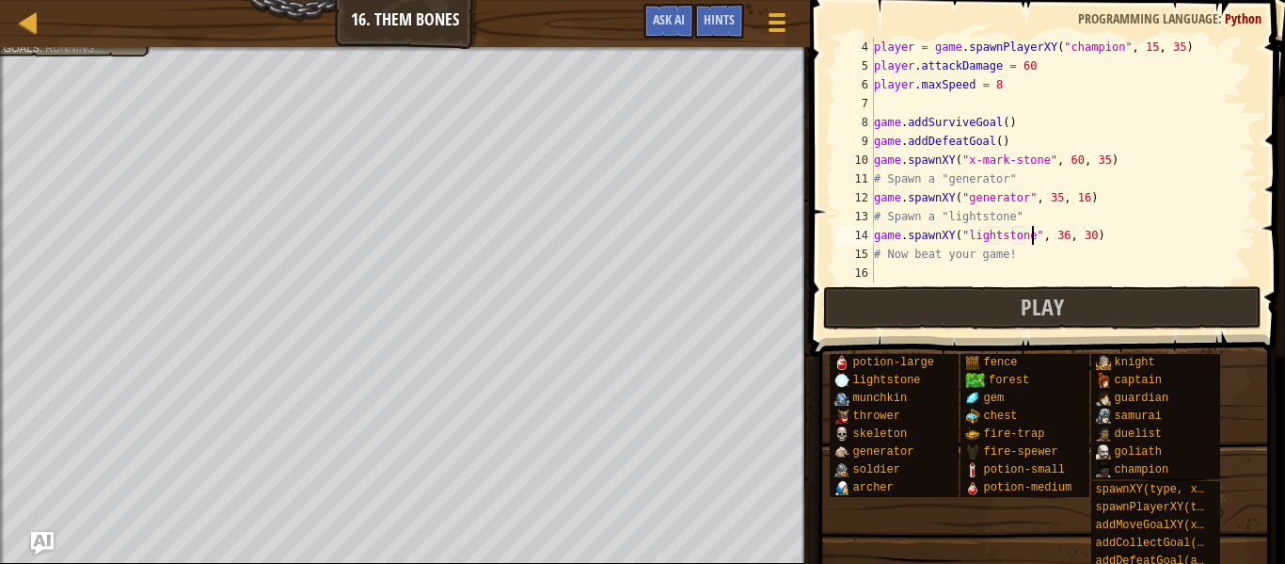
scroll to position [8, 24]
click at [1063, 238] on div "player = game . spawnPlayerXY ( "champion" , 15 , 35 ) player . attackDamage = …" at bounding box center [1063, 179] width 387 height 282
click at [1092, 236] on div "player = game . spawnPlayerXY ( "champion" , 15 , 35 ) player . attackDamage = …" at bounding box center [1063, 179] width 387 height 282
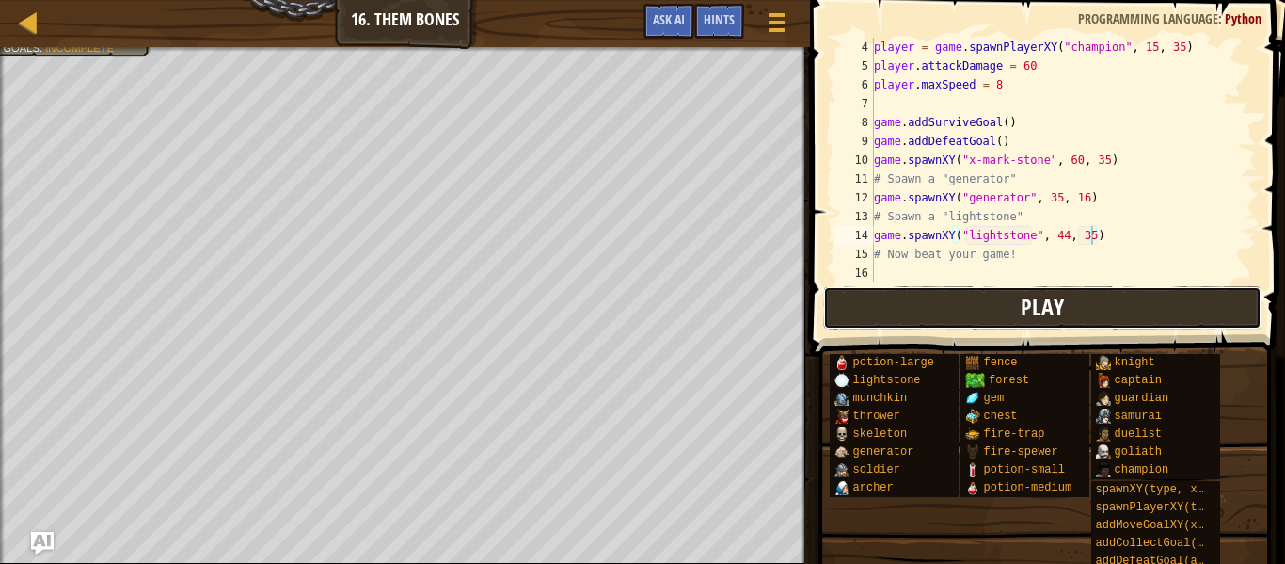
click at [996, 318] on button "Play" at bounding box center [1042, 307] width 439 height 43
click at [1064, 236] on div "player = game . spawnPlayerXY ( "champion" , 15 , 35 ) player . attackDamage = …" at bounding box center [1063, 179] width 387 height 282
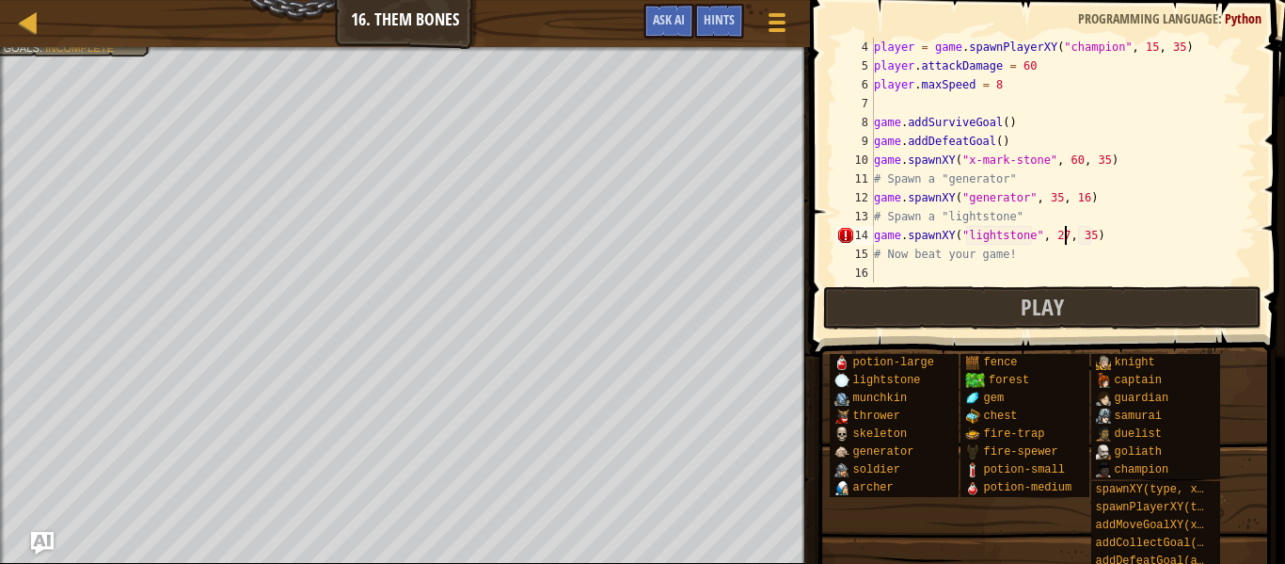
scroll to position [8, 28]
click at [1091, 238] on div "player = game . spawnPlayerXY ( "champion" , 15 , 35 ) player . attackDamage = …" at bounding box center [1063, 179] width 387 height 282
click at [1061, 241] on div "player = game . spawnPlayerXY ( "champion" , 15 , 35 ) player . attackDamage = …" at bounding box center [1063, 179] width 387 height 282
click at [1064, 241] on div "player = game . spawnPlayerXY ( "champion" , 15 , 35 ) player . attackDamage = …" at bounding box center [1063, 179] width 387 height 282
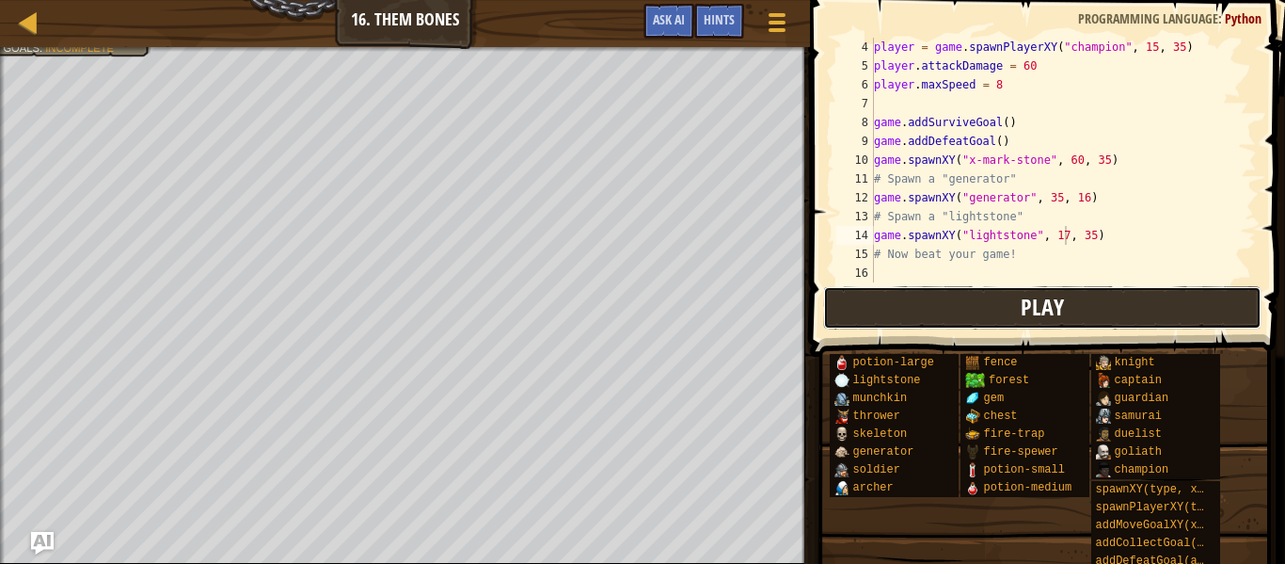
click at [1097, 302] on button "Play" at bounding box center [1042, 307] width 439 height 43
click at [1058, 203] on div "player = game . spawnPlayerXY ( "champion" , 15 , 35 ) player . attackDamage = …" at bounding box center [1063, 179] width 387 height 282
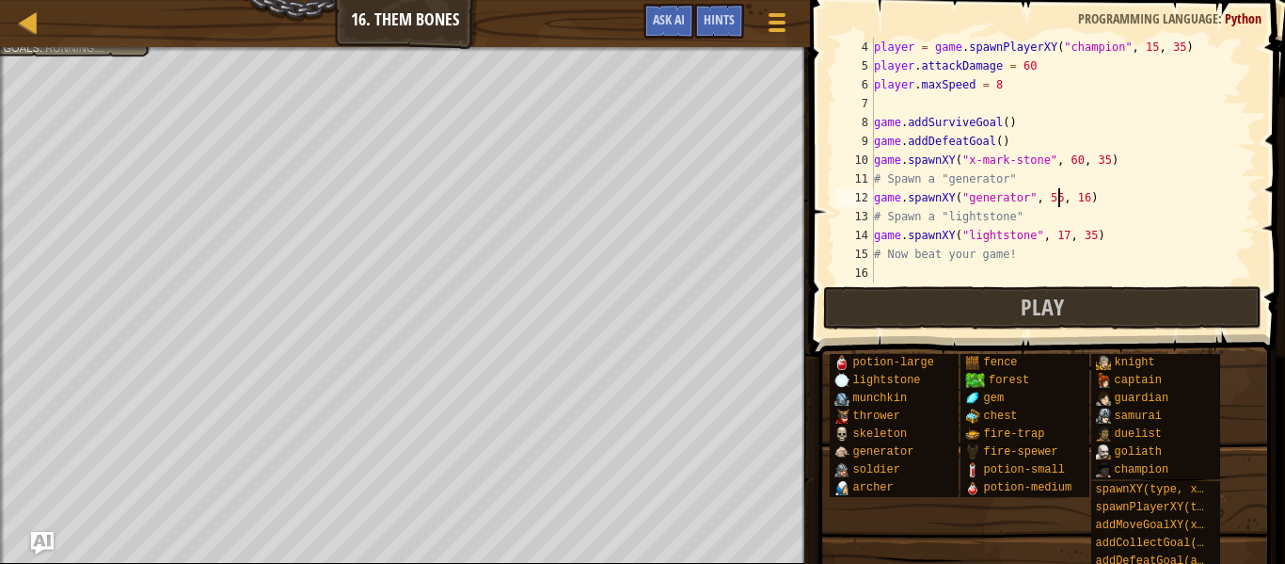
scroll to position [8, 27]
click at [1083, 202] on div "player = game . spawnPlayerXY ( "champion" , 15 , 35 ) player . attackDamage = …" at bounding box center [1063, 179] width 387 height 282
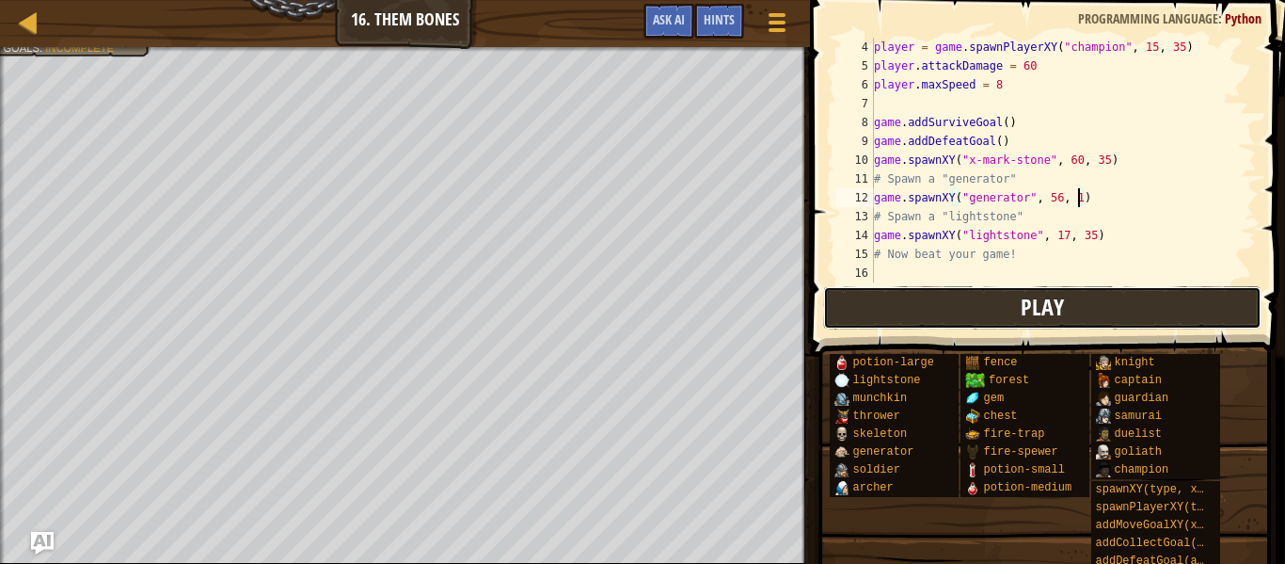
click at [1088, 300] on button "Play" at bounding box center [1042, 307] width 439 height 43
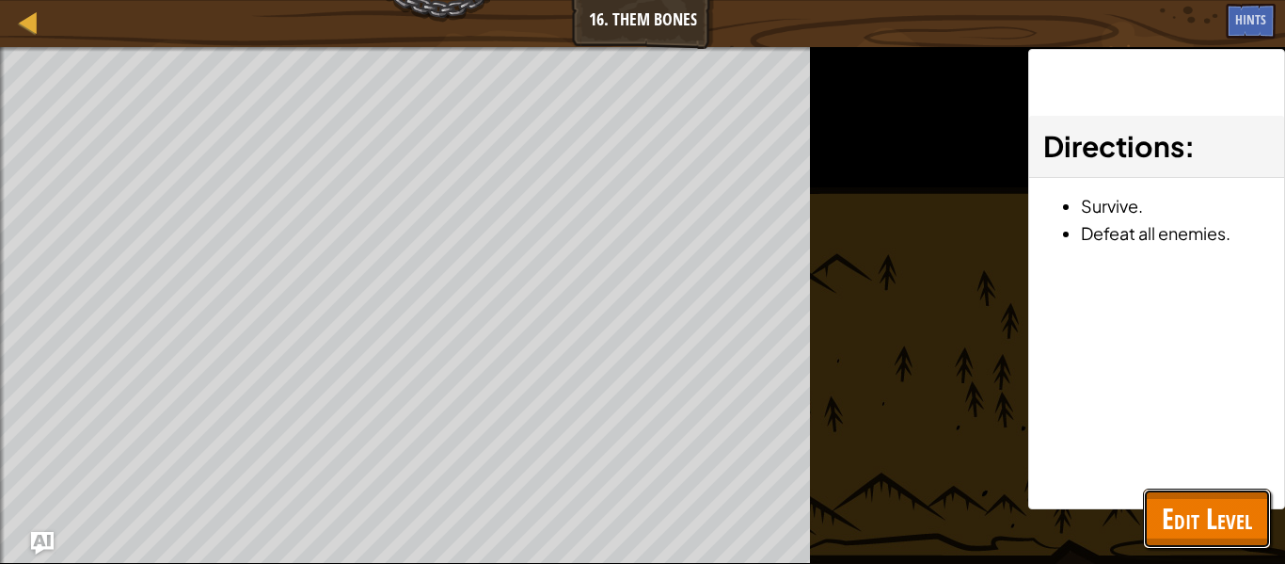
click at [1181, 525] on span "Edit Level" at bounding box center [1207, 518] width 90 height 39
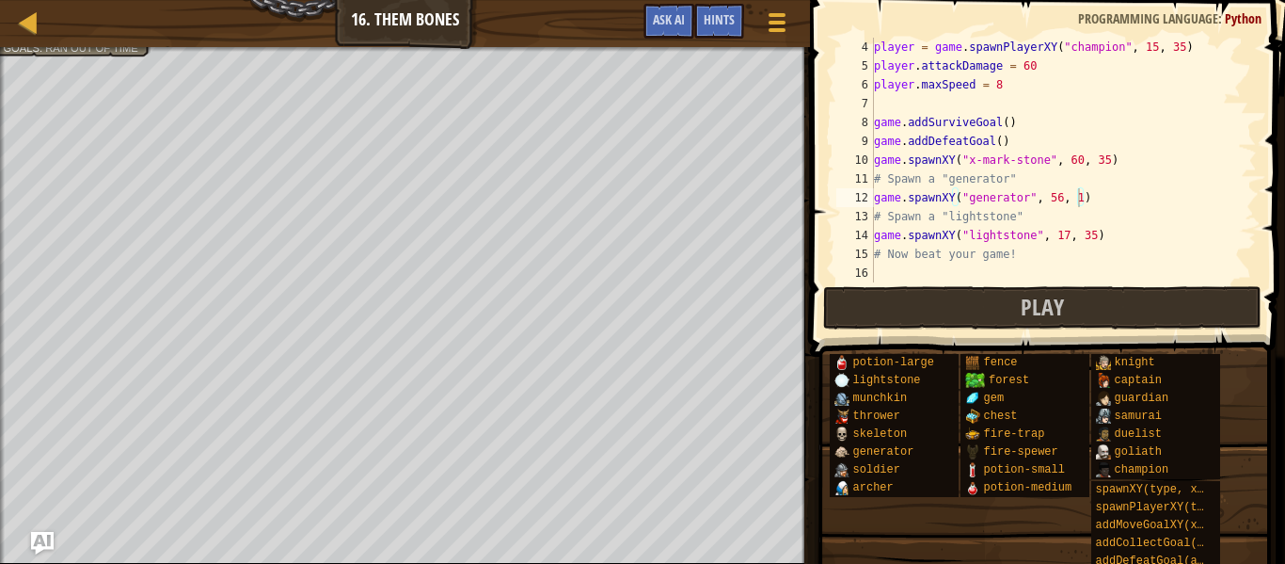
click at [1077, 198] on div "player = game . spawnPlayerXY ( "champion" , 15 , 35 ) player . attackDamage = …" at bounding box center [1063, 179] width 387 height 282
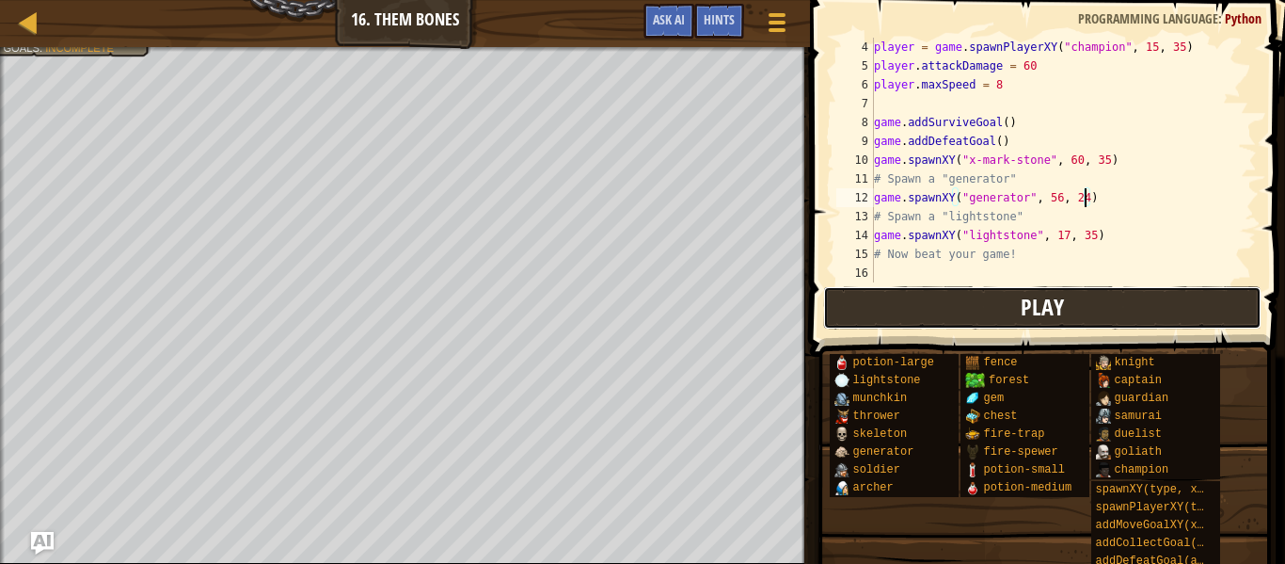
click at [1035, 295] on span "Play" at bounding box center [1042, 307] width 43 height 30
click at [1031, 69] on div "player = game . spawnPlayerXY ( "champion" , 15 , 35 ) player . attackDamage = …" at bounding box center [1063, 179] width 387 height 282
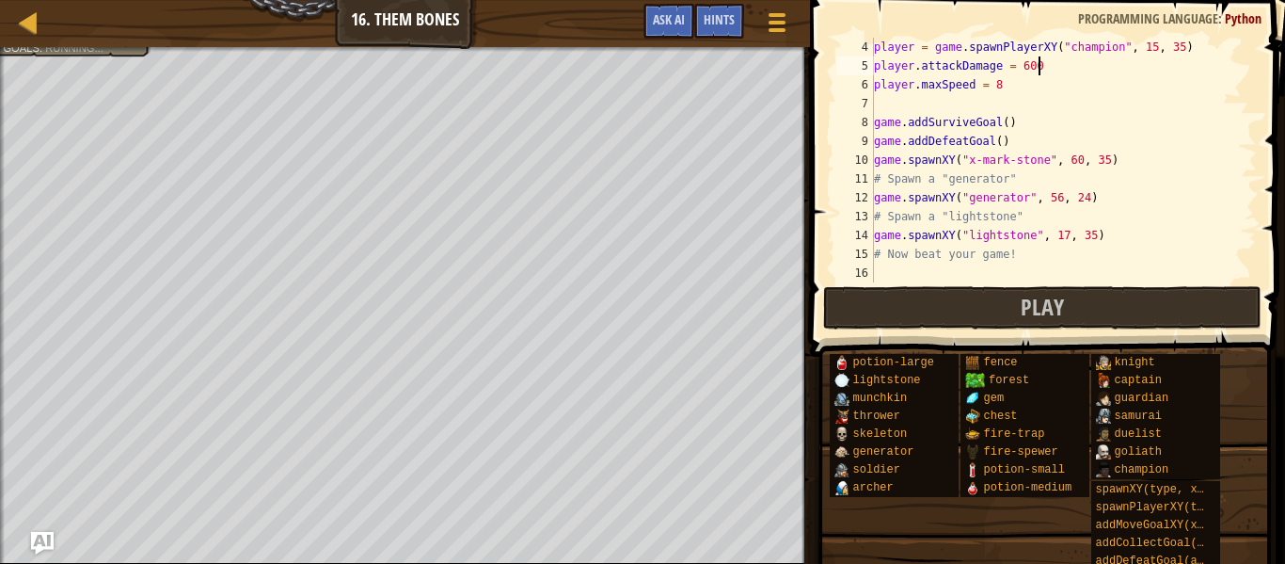
scroll to position [8, 23]
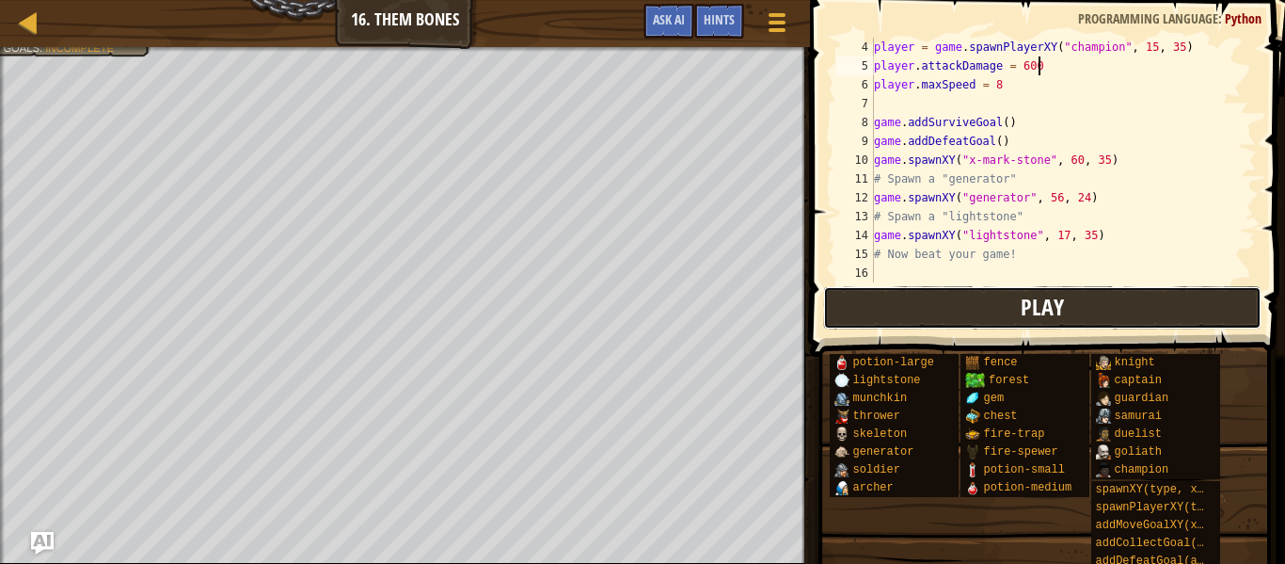
click at [1106, 311] on button "Play" at bounding box center [1042, 307] width 439 height 43
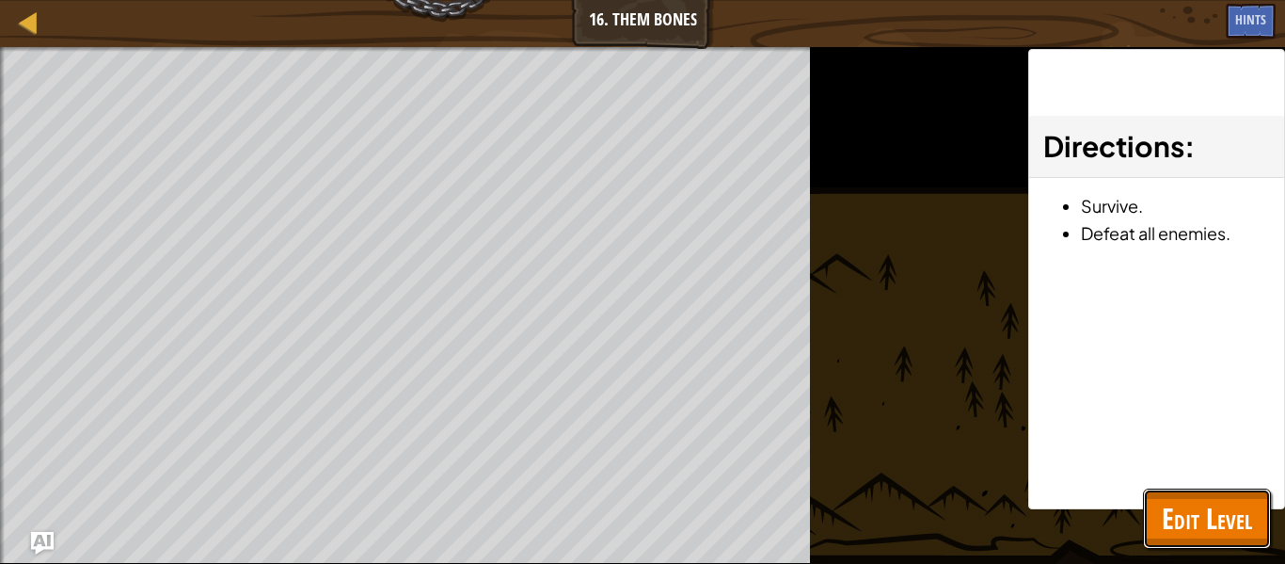
click at [1217, 512] on span "Edit Level" at bounding box center [1207, 518] width 90 height 39
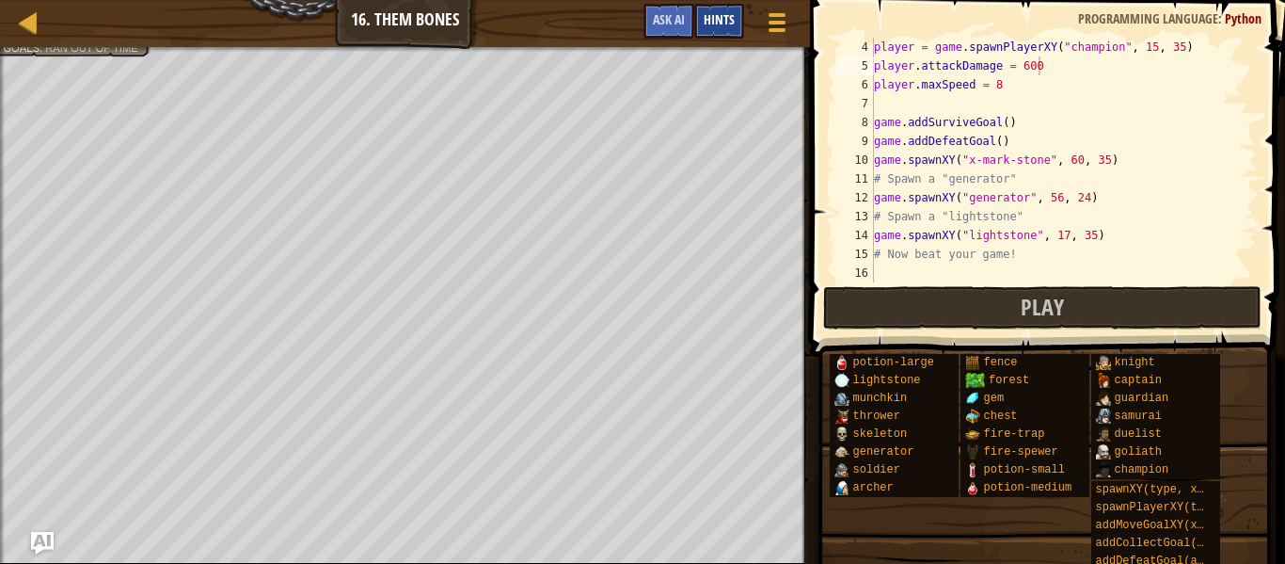
click at [717, 20] on span "Hints" at bounding box center [719, 19] width 31 height 18
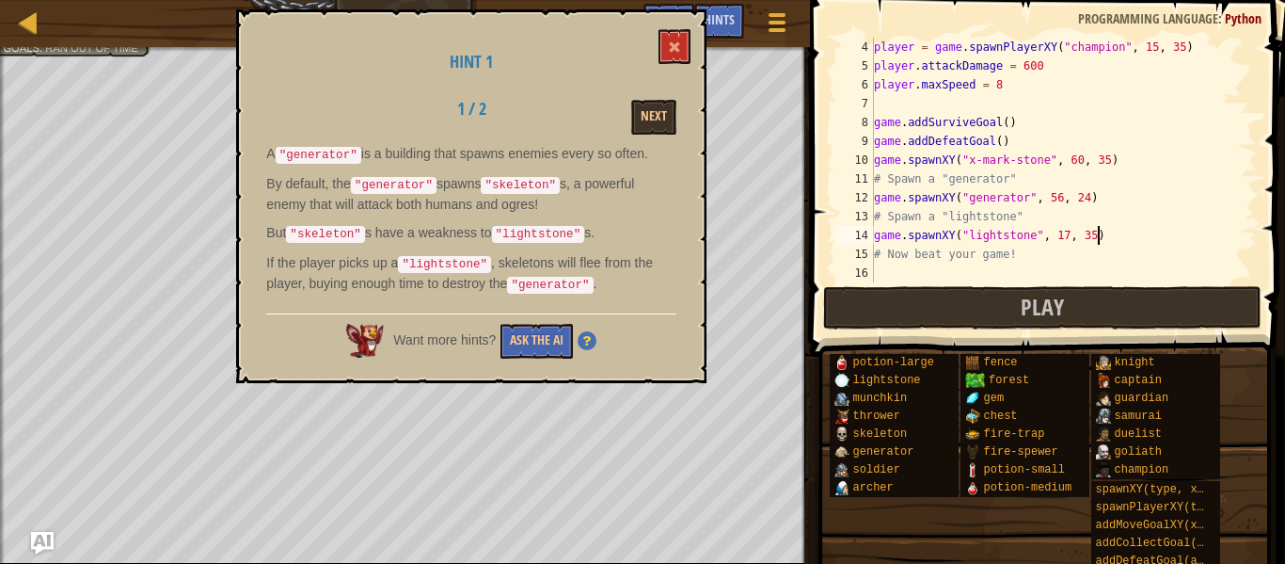
click at [1100, 234] on div "player = game . spawnPlayerXY ( "champion" , 15 , 35 ) player . attackDamage = …" at bounding box center [1063, 179] width 387 height 282
type textarea "game.spawnXY("lightstone", 17, 35)"
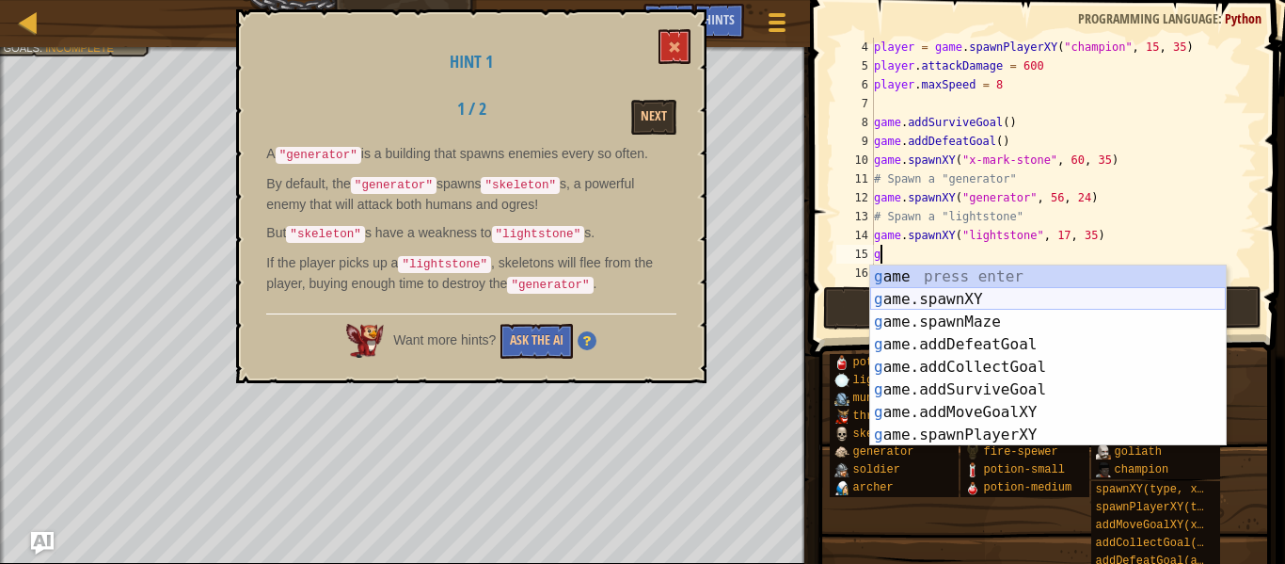
click at [1054, 299] on div "g ame press enter g ame.spawnXY press enter g ame.spawnMaze press enter g ame.a…" at bounding box center [1048, 378] width 356 height 226
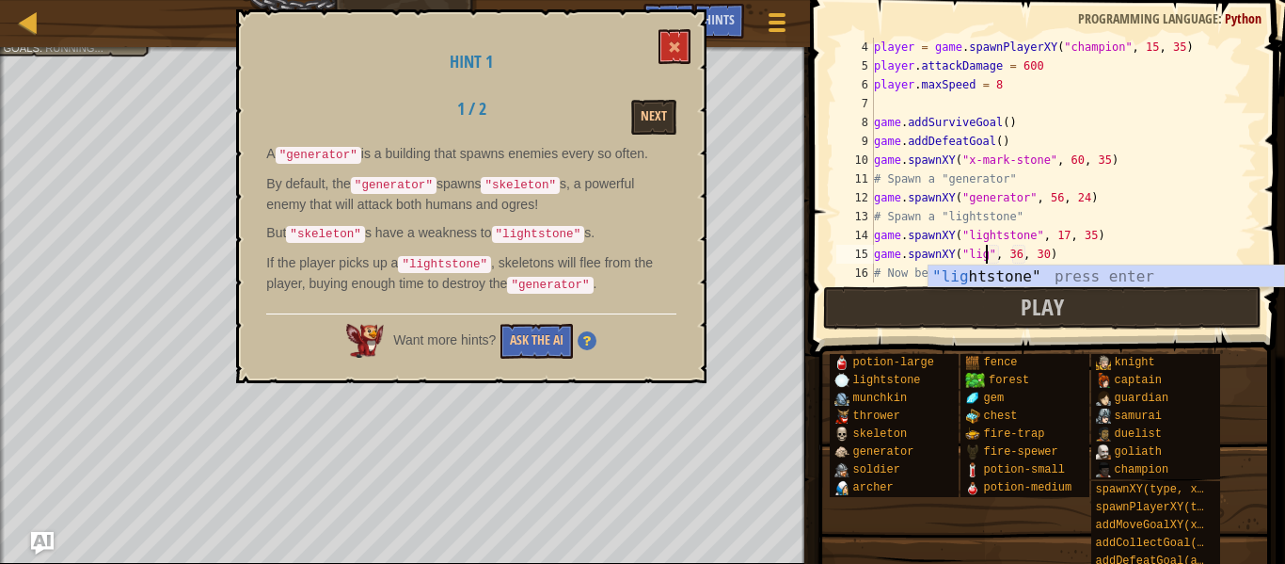
scroll to position [8, 18]
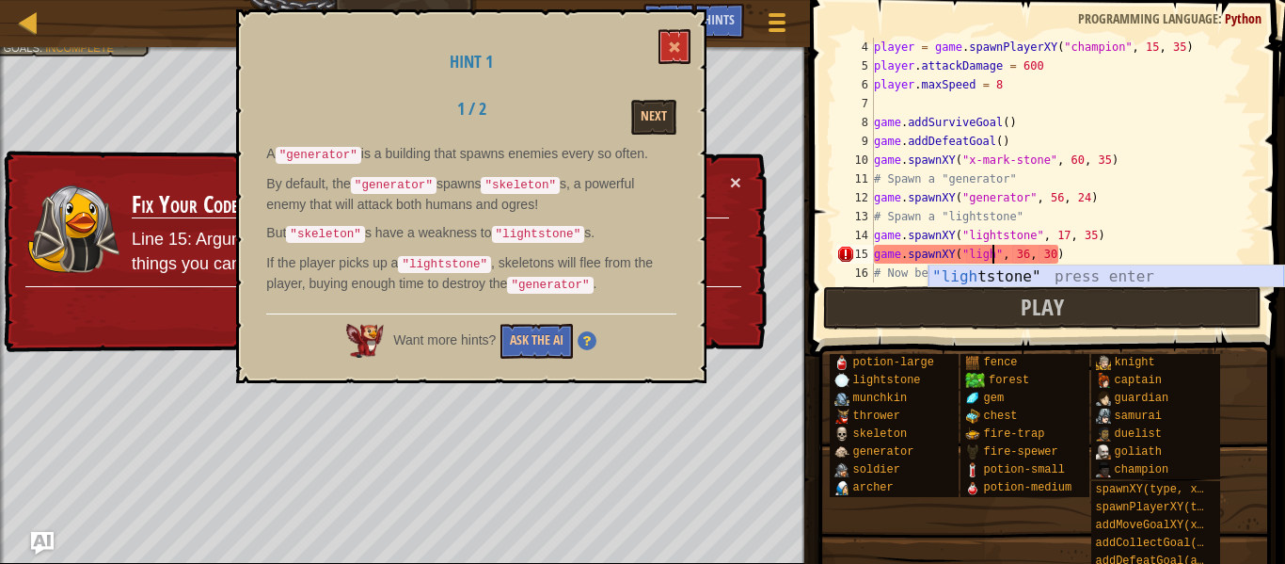
click at [1068, 271] on div ""ligh tstone" press enter" at bounding box center [1107, 299] width 356 height 68
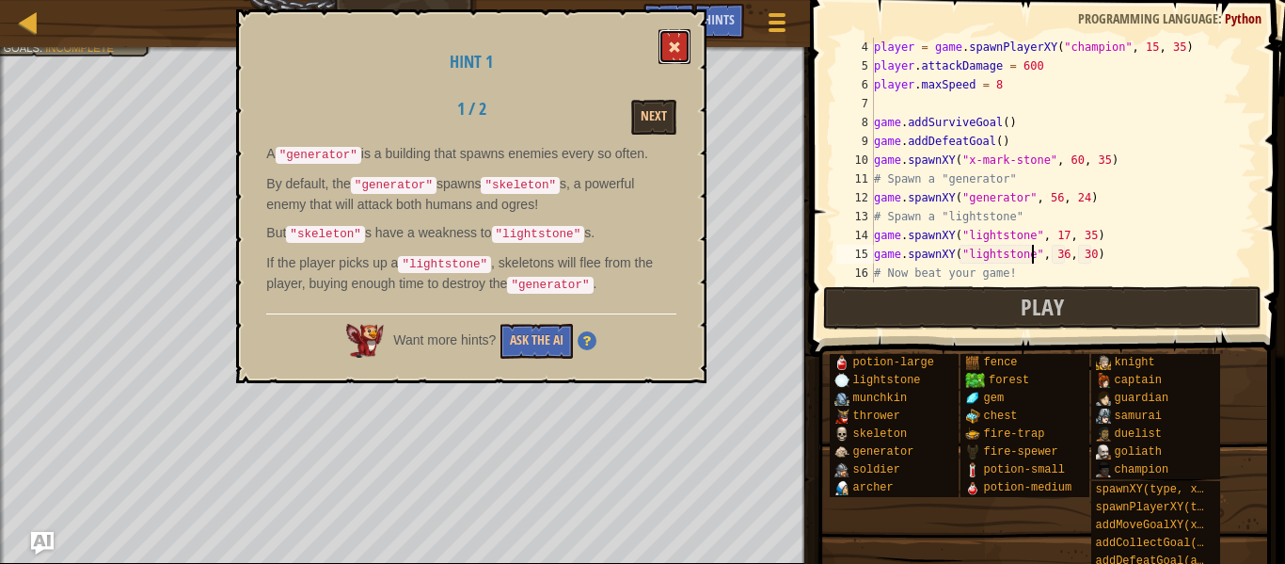
click at [678, 51] on span at bounding box center [674, 46] width 13 height 13
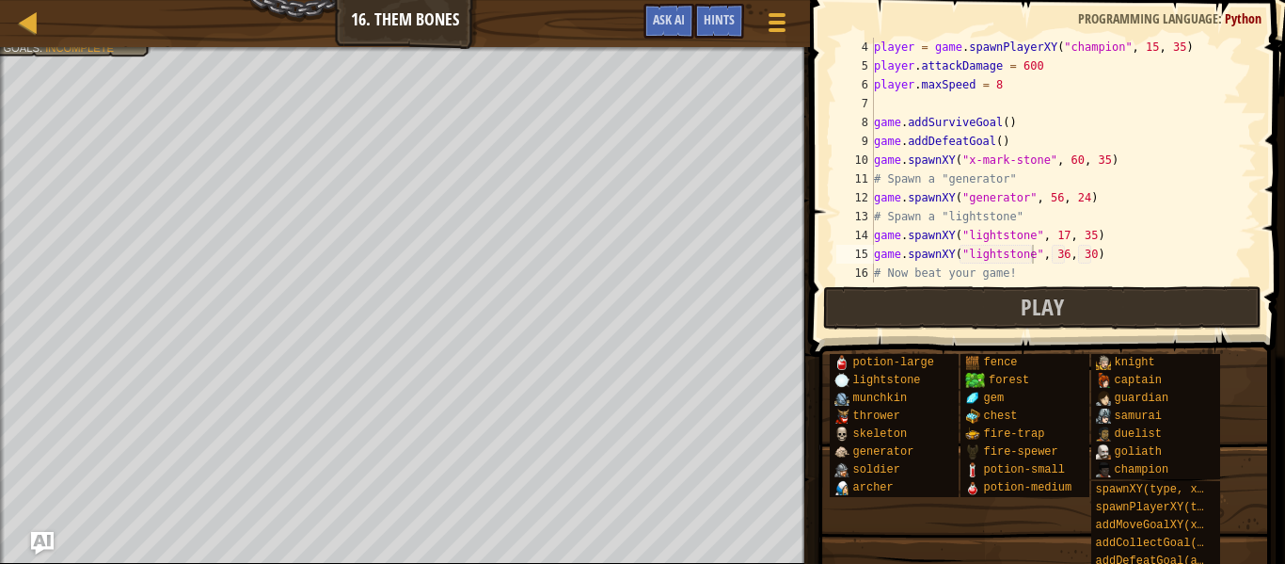
click at [1064, 254] on div "player = game . spawnPlayerXY ( "champion" , 15 , 35 ) player . attackDamage = …" at bounding box center [1063, 179] width 387 height 282
click at [1093, 256] on div "player = game . spawnPlayerXY ( "champion" , 15 , 35 ) player . attackDamage = …" at bounding box center [1063, 179] width 387 height 282
type textarea "game.spawnXY("lightstone", 21, 35)"
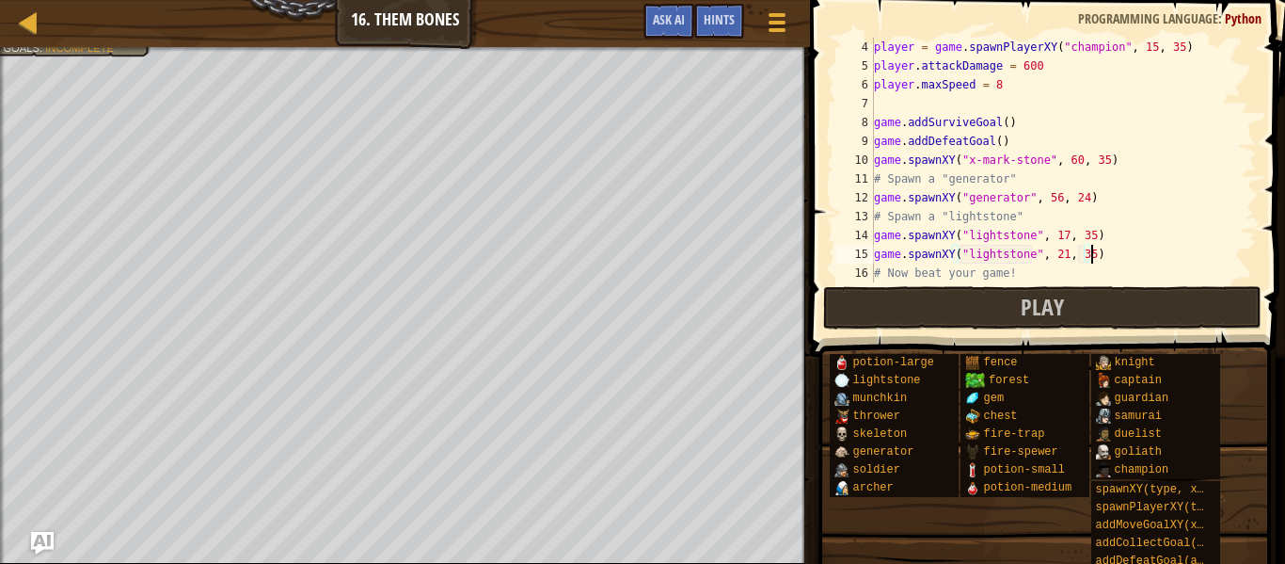
scroll to position [8, 31]
click at [1033, 303] on span "Play" at bounding box center [1042, 307] width 43 height 30
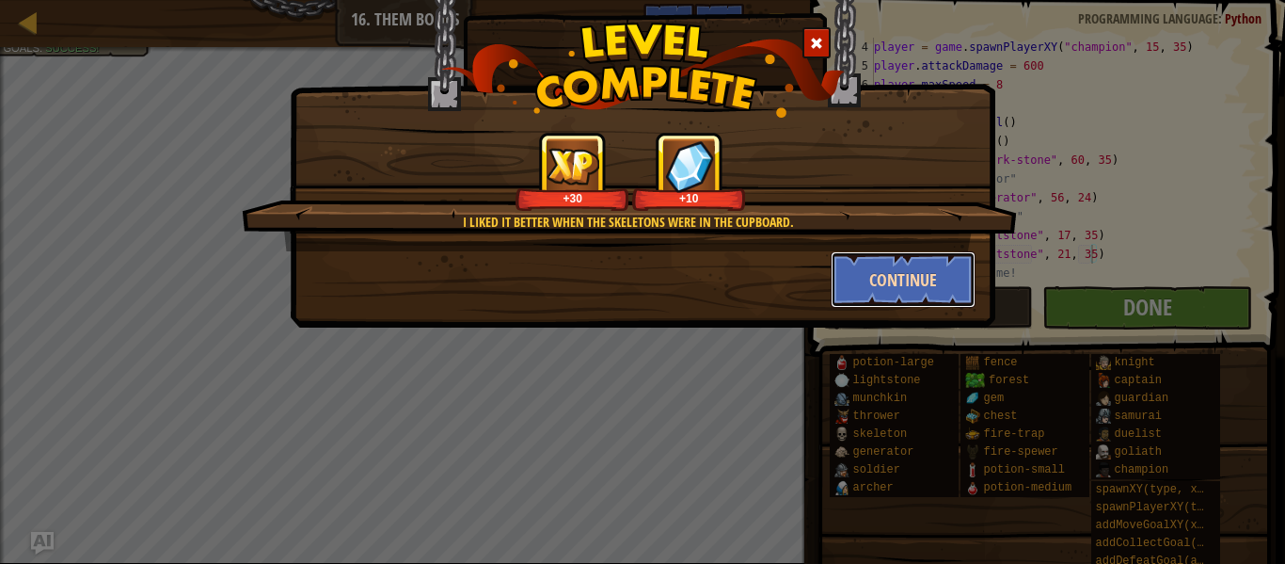
click at [952, 281] on button "Continue" at bounding box center [904, 279] width 146 height 56
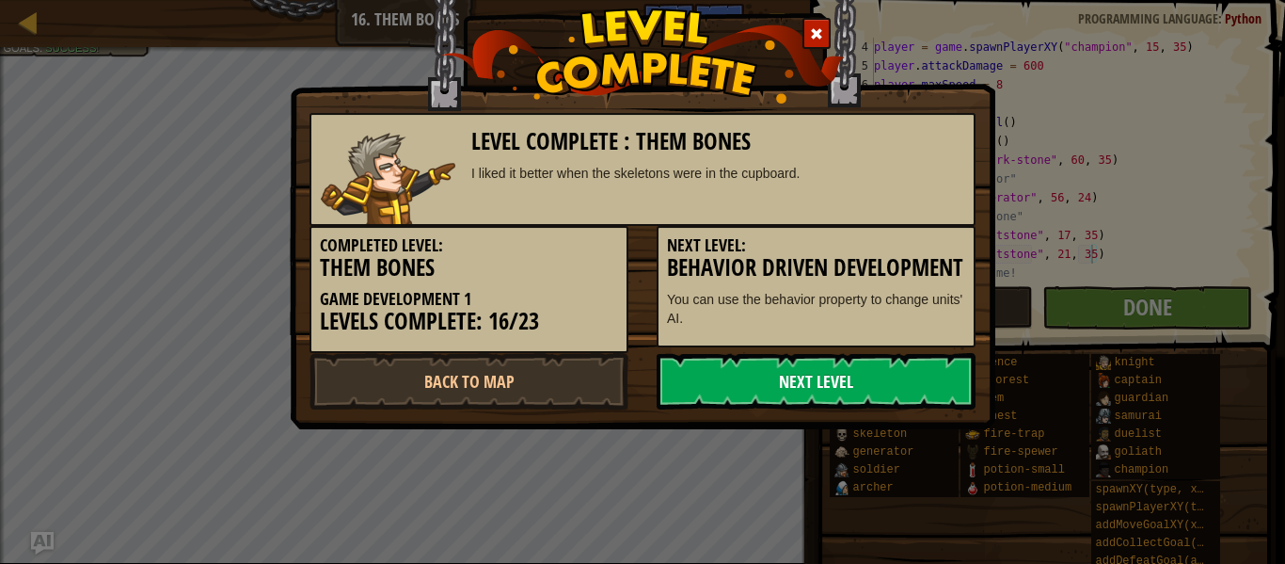
click at [896, 394] on link "Next Level" at bounding box center [816, 381] width 319 height 56
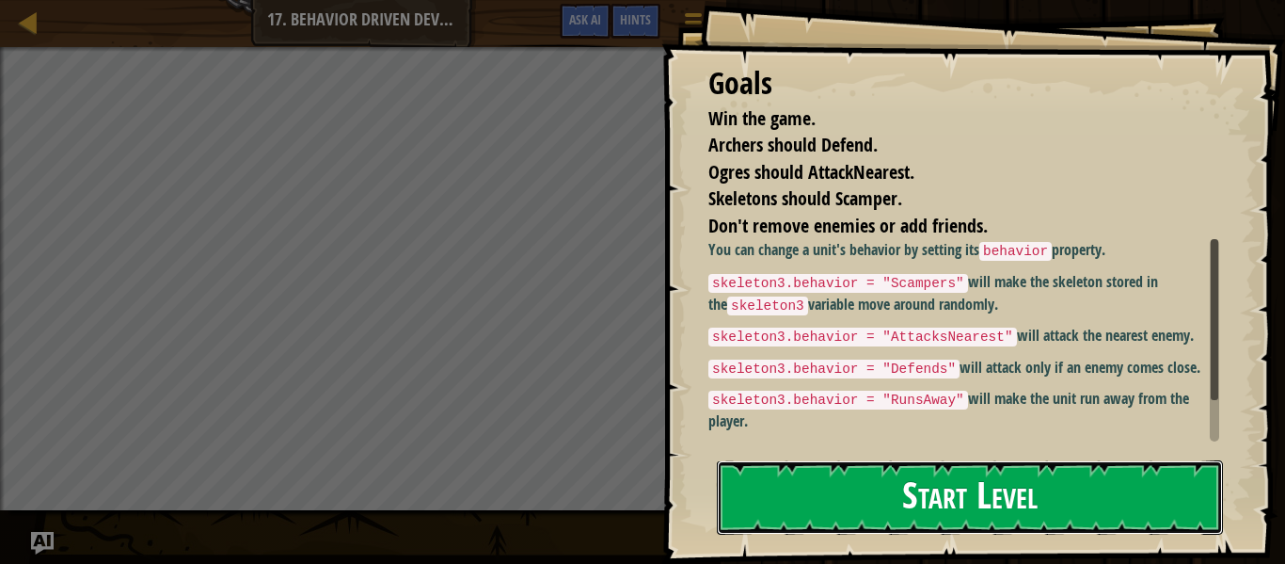
click at [942, 501] on button "Start Level" at bounding box center [970, 497] width 506 height 74
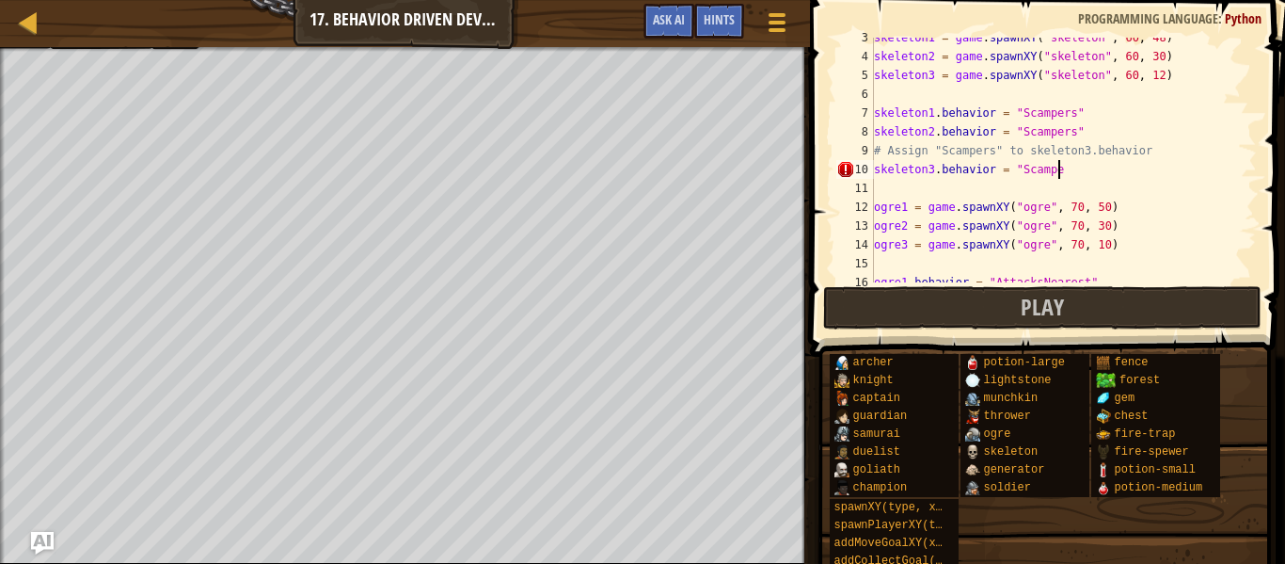
scroll to position [8, 26]
type textarea "skeleton3.behavior = "Scampers""
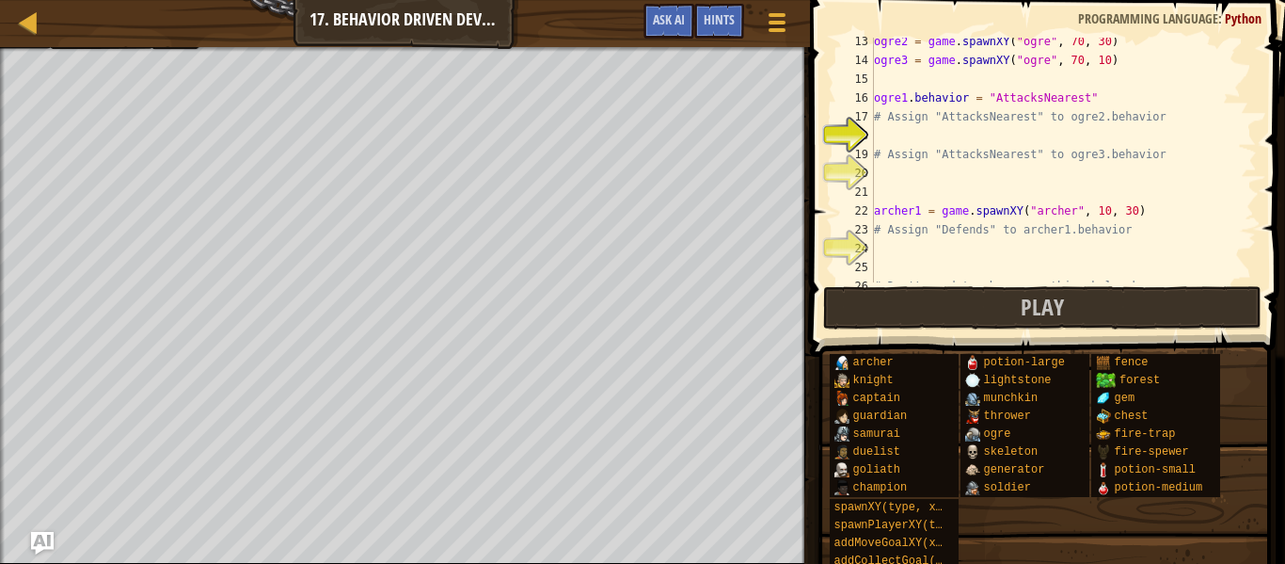
scroll to position [231, 0]
click at [1042, 140] on div "ogre2 = game . spawnXY ( "ogre" , 70 , 30 ) ogre3 = game . spawnXY ( "ogre" , 7…" at bounding box center [1063, 173] width 387 height 282
type textarea "ogre2.behavior = "AttacksNearest""
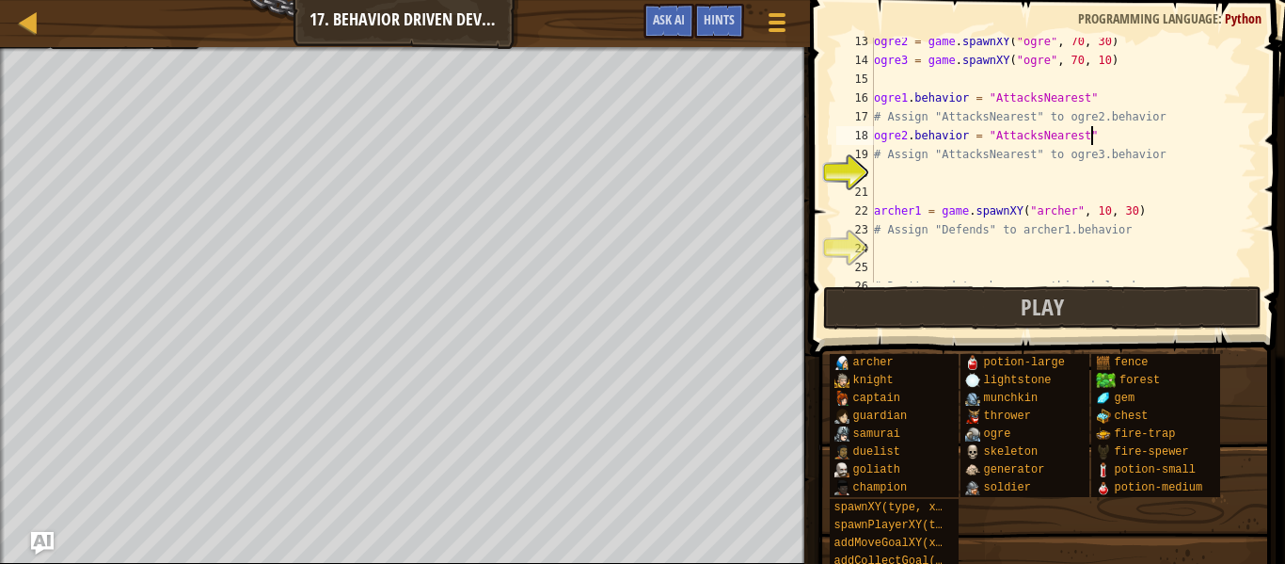
click at [977, 170] on div "ogre2 = game . spawnXY ( "ogre" , 70 , 30 ) ogre3 = game . spawnXY ( "ogre" , 7…" at bounding box center [1063, 173] width 387 height 282
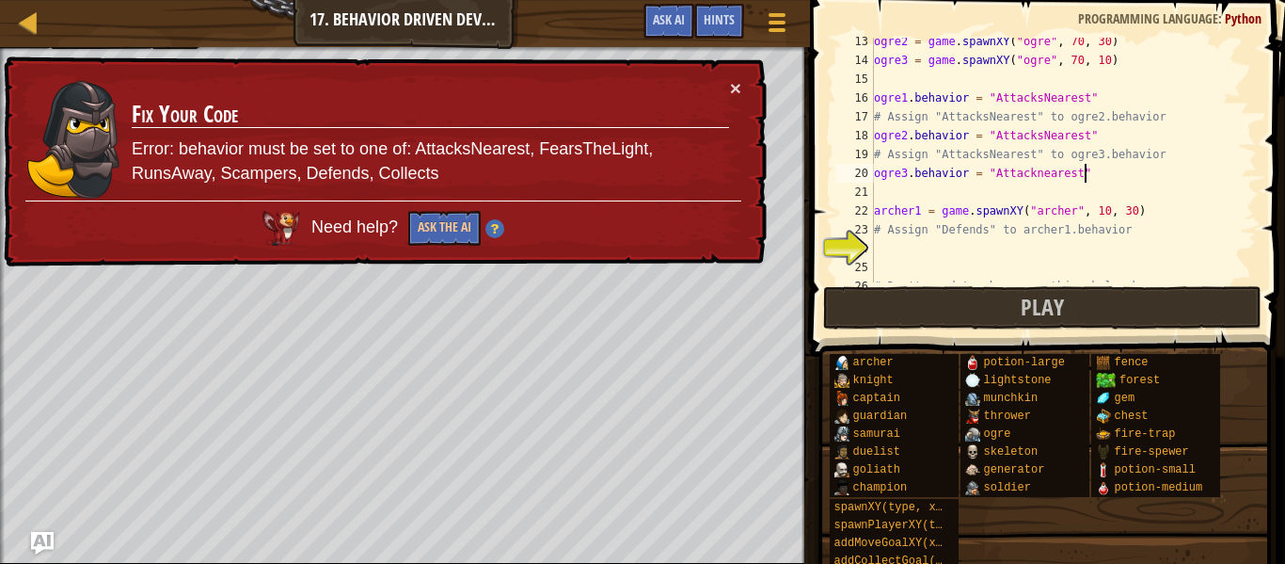
click at [1040, 175] on div "ogre2 = game . spawnXY ( "ogre" , 70 , 30 ) ogre3 = game . spawnXY ( "ogre" , 7…" at bounding box center [1063, 173] width 387 height 282
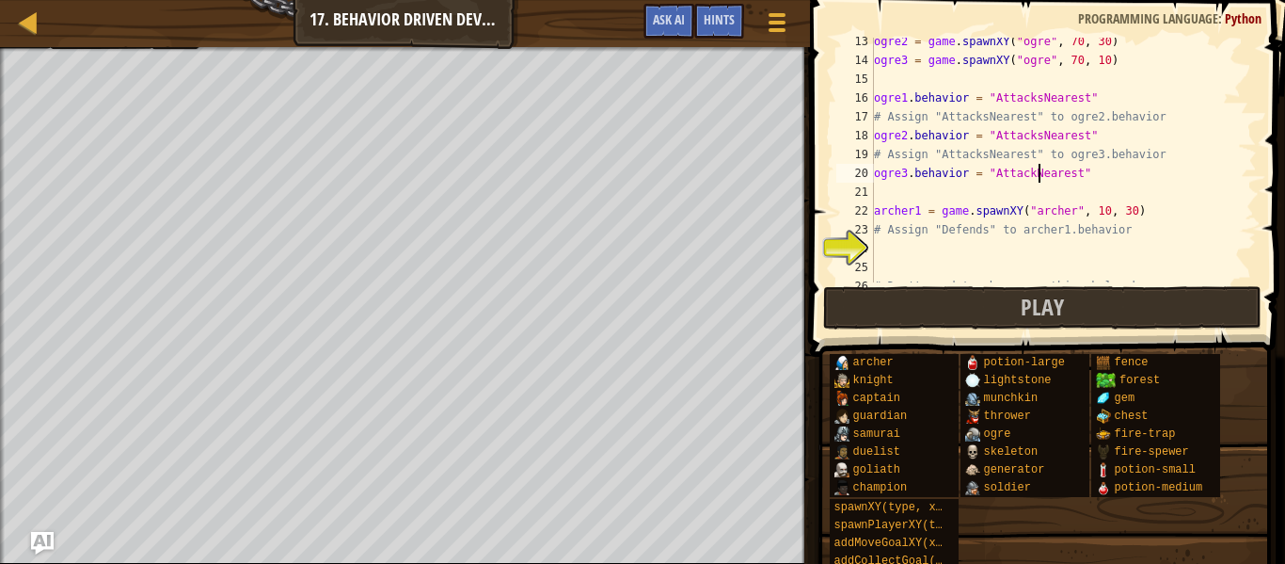
scroll to position [8, 24]
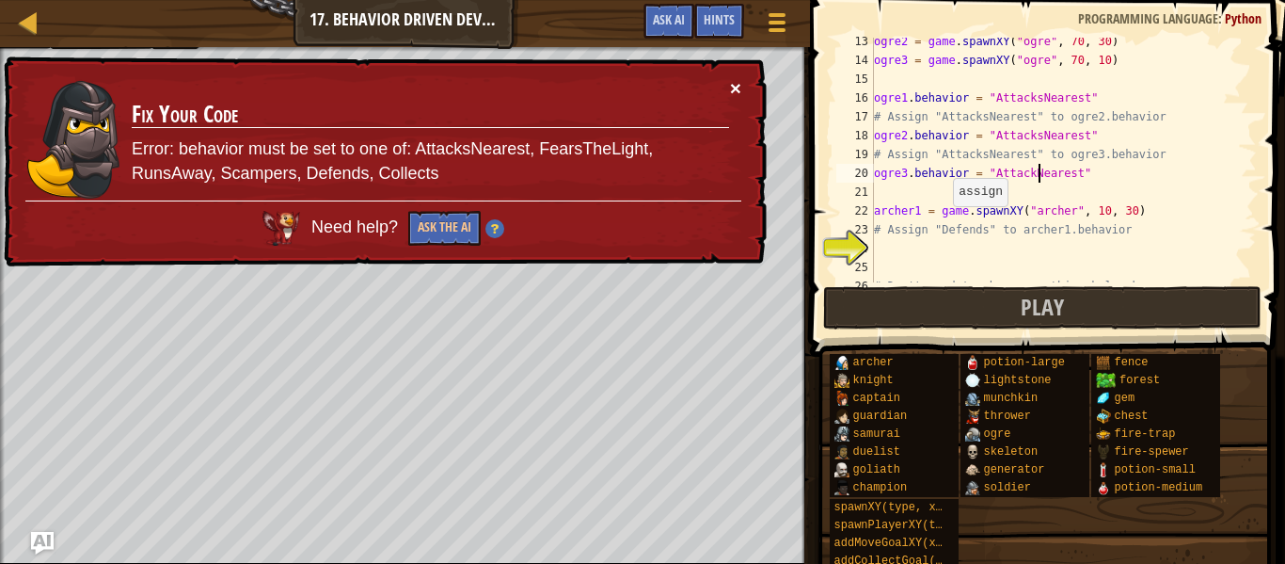
type textarea "ogre3.behavior = "AttackNearest""
click at [741, 80] on button "×" at bounding box center [735, 88] width 11 height 20
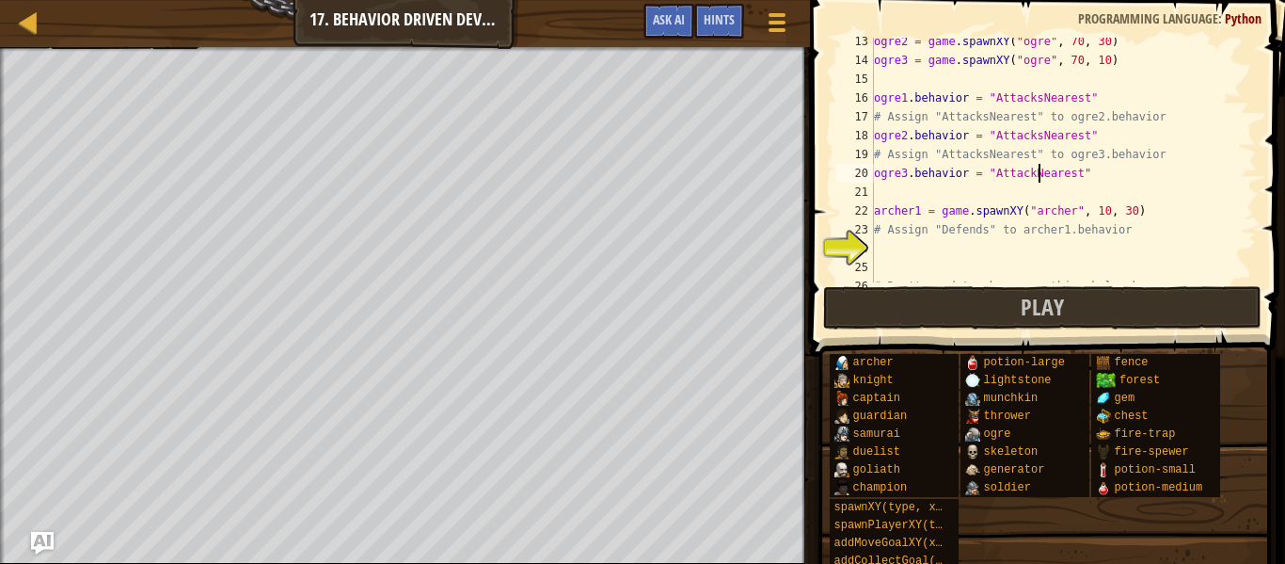
click at [901, 246] on div "ogre2 = game . spawnXY ( "ogre" , 70 , 30 ) ogre3 = game . spawnXY ( "ogre" , 7…" at bounding box center [1063, 173] width 387 height 282
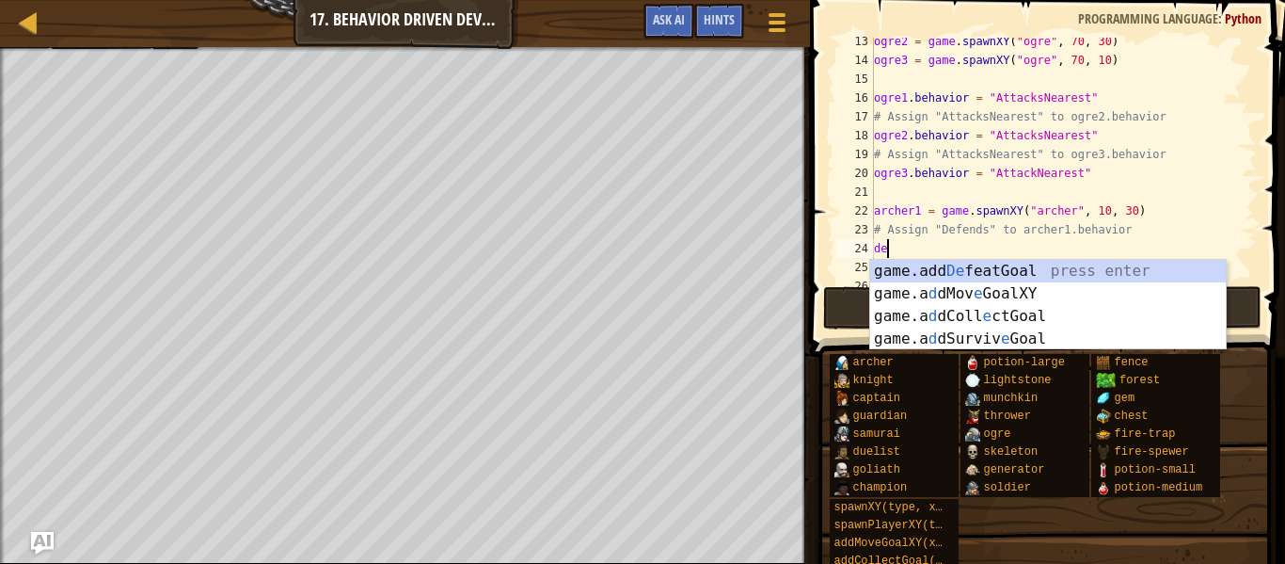
scroll to position [8, 1]
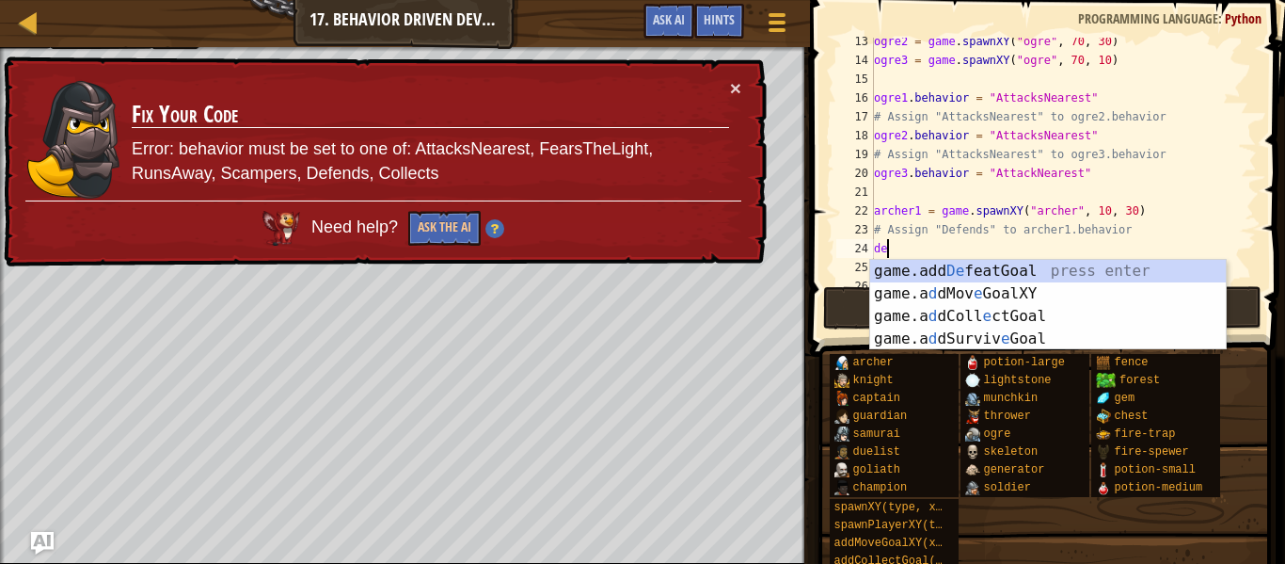
type textarea "d"
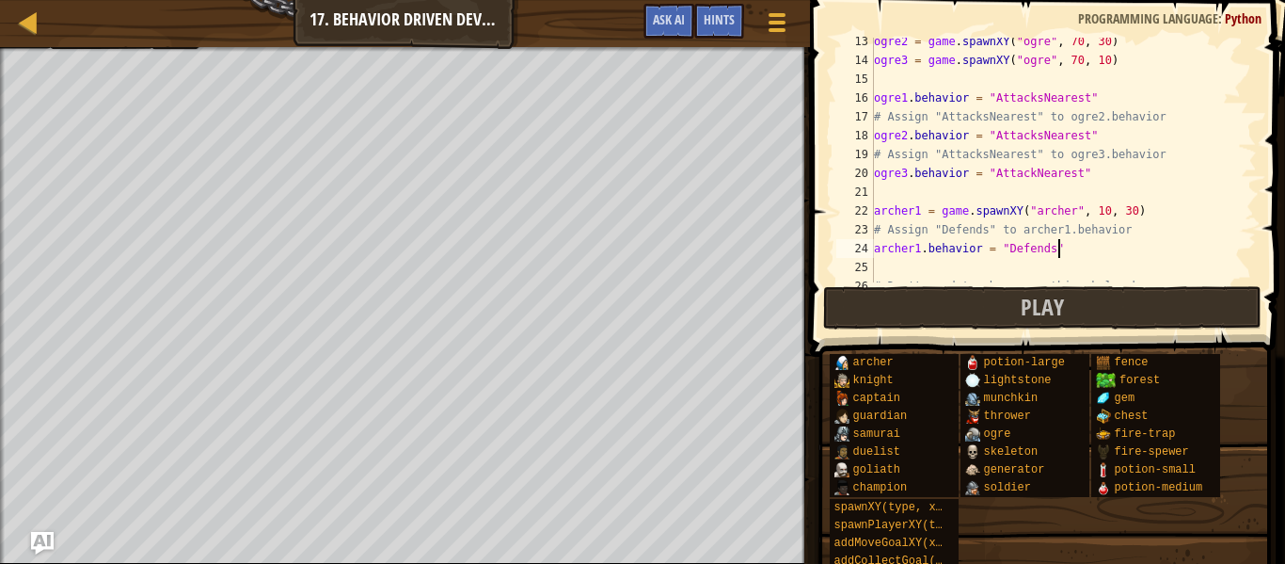
scroll to position [8, 25]
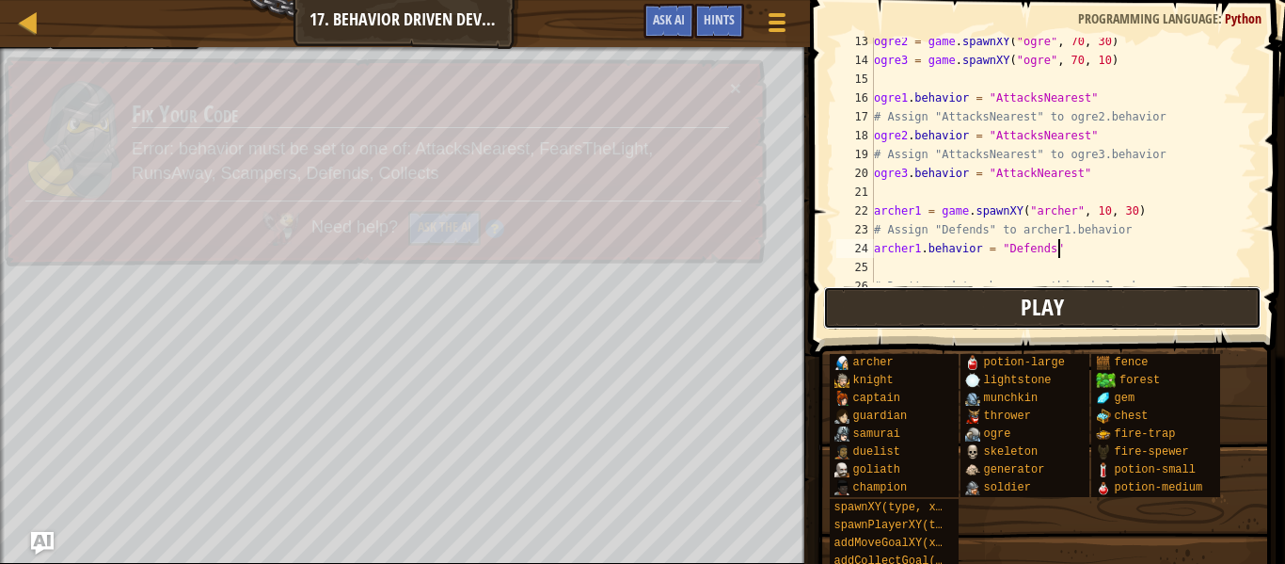
click at [1058, 312] on span "Play" at bounding box center [1042, 307] width 43 height 30
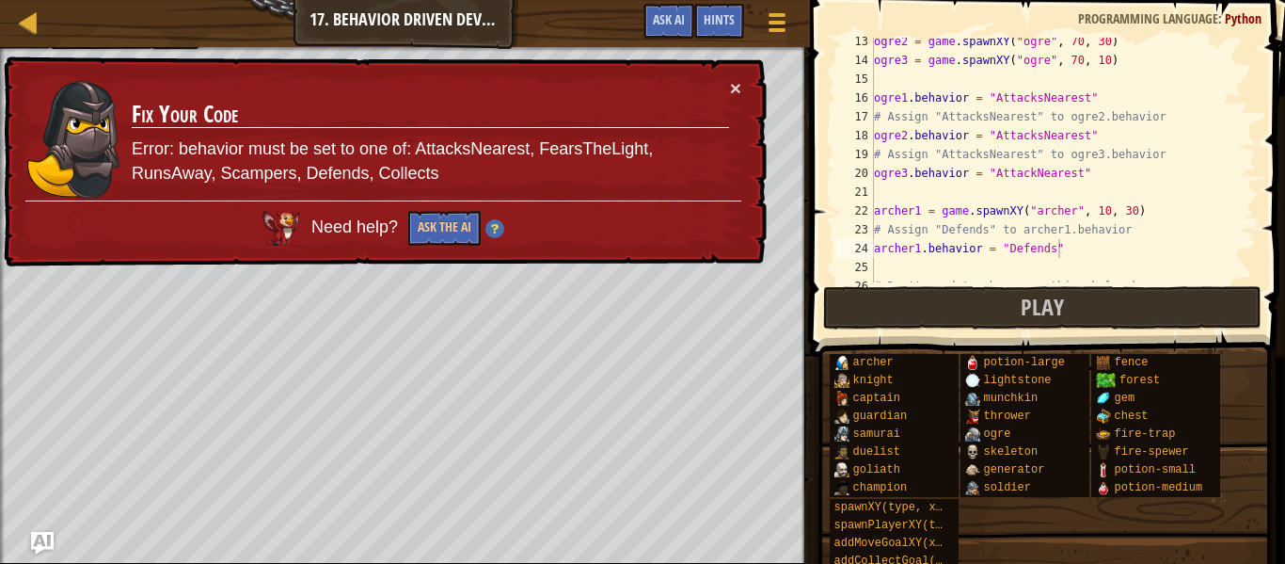
click at [1040, 244] on div "ogre2 = game . spawnXY ( "ogre" , 70 , 30 ) ogre3 = game . spawnXY ( "ogre" , 7…" at bounding box center [1063, 173] width 387 height 282
click at [963, 282] on span at bounding box center [1050, 151] width 490 height 412
click at [973, 303] on button "Play" at bounding box center [1042, 307] width 439 height 43
click at [1031, 178] on div "ogre2 = game . spawnXY ( "ogre" , 70 , 30 ) ogre3 = game . spawnXY ( "ogre" , 7…" at bounding box center [1063, 173] width 387 height 282
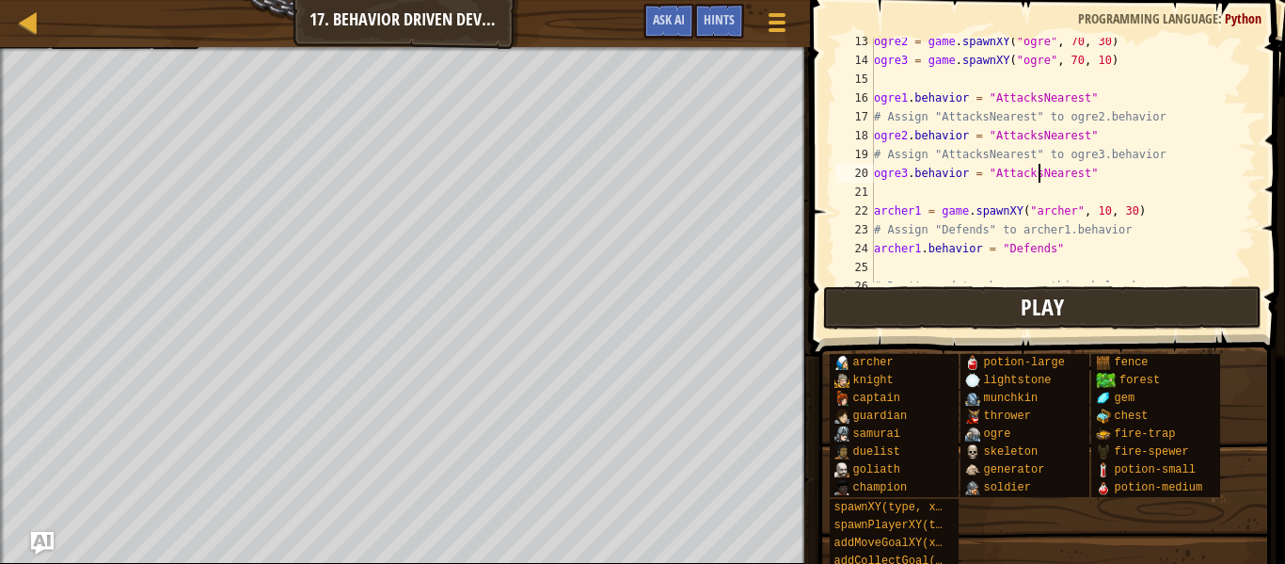
type textarea "ogre3.behavior = "AttacksNearest""
click at [1109, 320] on button "Play" at bounding box center [1042, 307] width 439 height 43
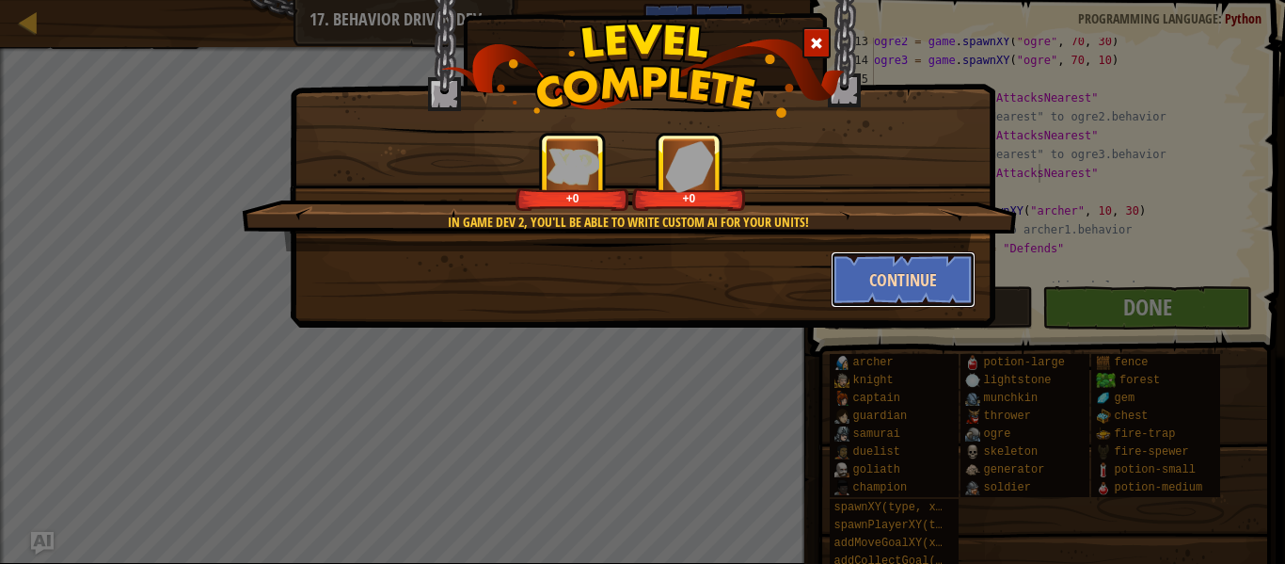
click at [936, 284] on button "Continue" at bounding box center [904, 279] width 146 height 56
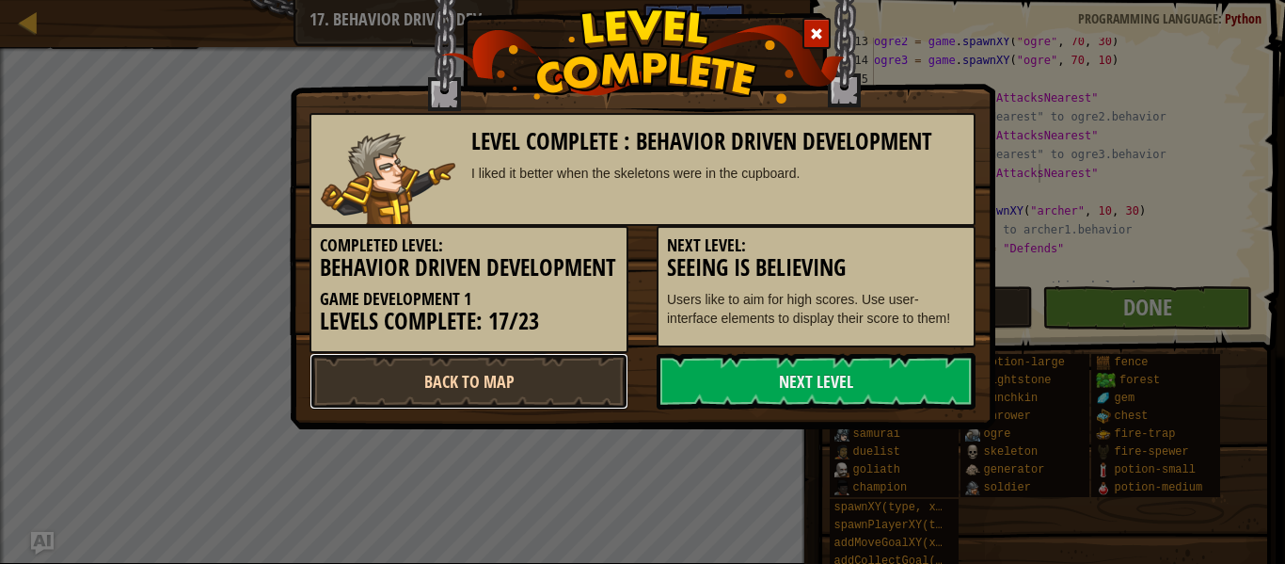
click at [571, 409] on link "Back to Map" at bounding box center [469, 381] width 319 height 56
